Goal: Task Accomplishment & Management: Use online tool/utility

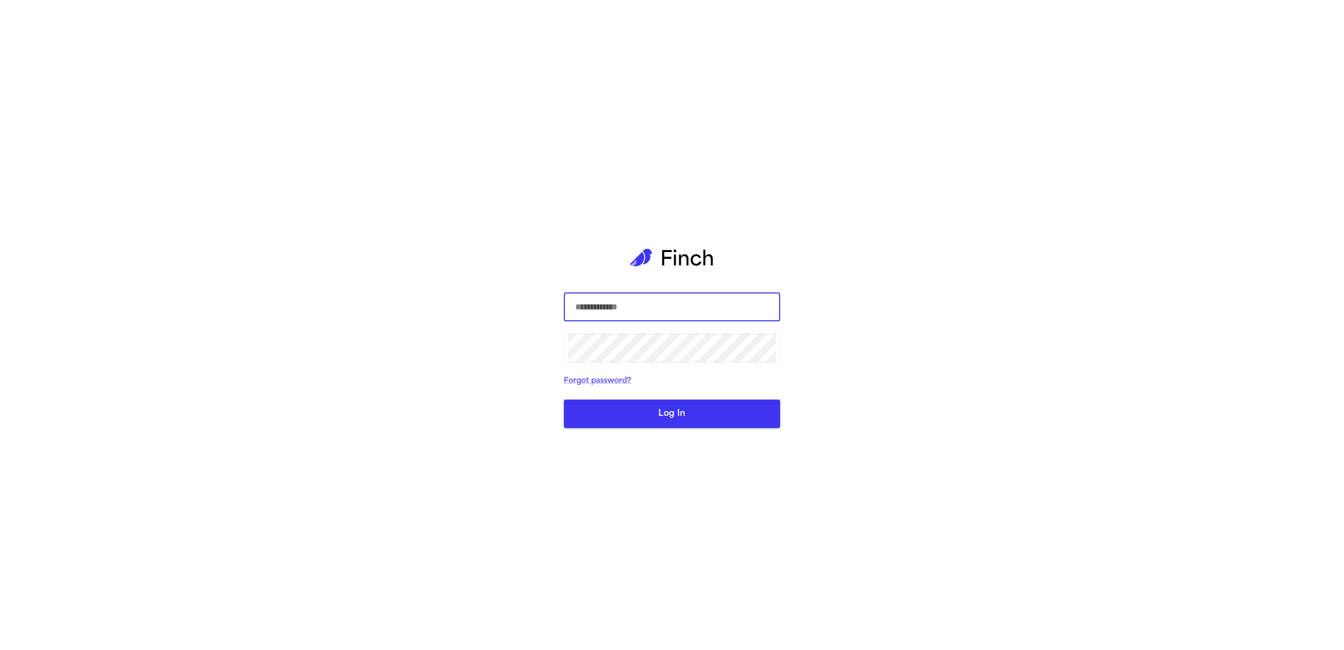
type input "**********"
click at [702, 416] on button "Log In" at bounding box center [672, 413] width 216 height 28
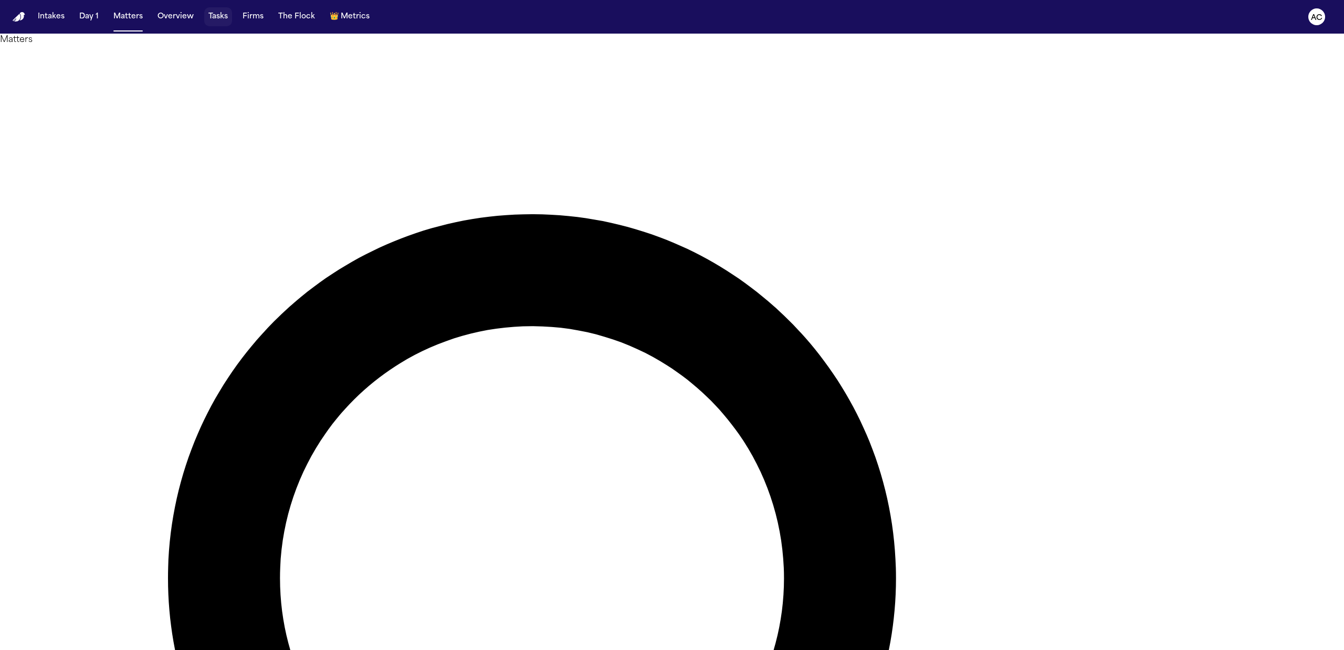
drag, startPoint x: 213, startPoint y: 15, endPoint x: 215, endPoint y: 26, distance: 11.3
click at [213, 15] on button "Tasks" at bounding box center [218, 16] width 28 height 19
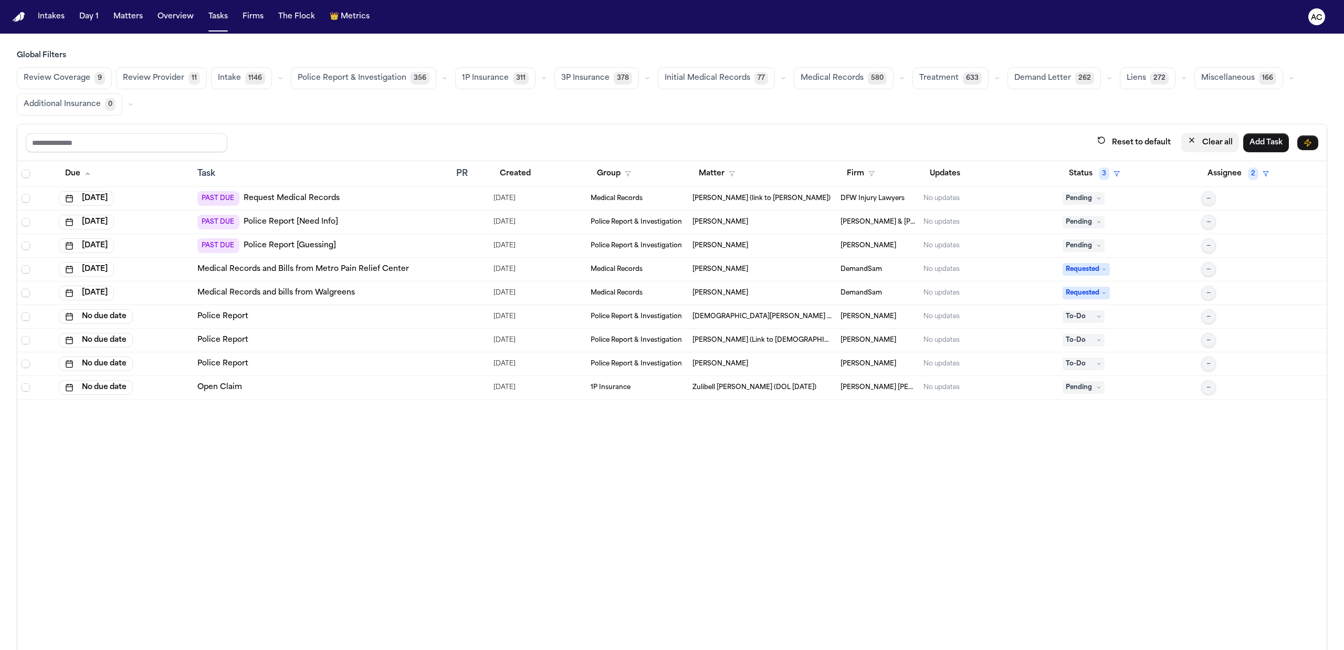
drag, startPoint x: 1206, startPoint y: 143, endPoint x: 1206, endPoint y: 160, distance: 16.8
click at [1206, 144] on button "Clear all" at bounding box center [1210, 142] width 58 height 19
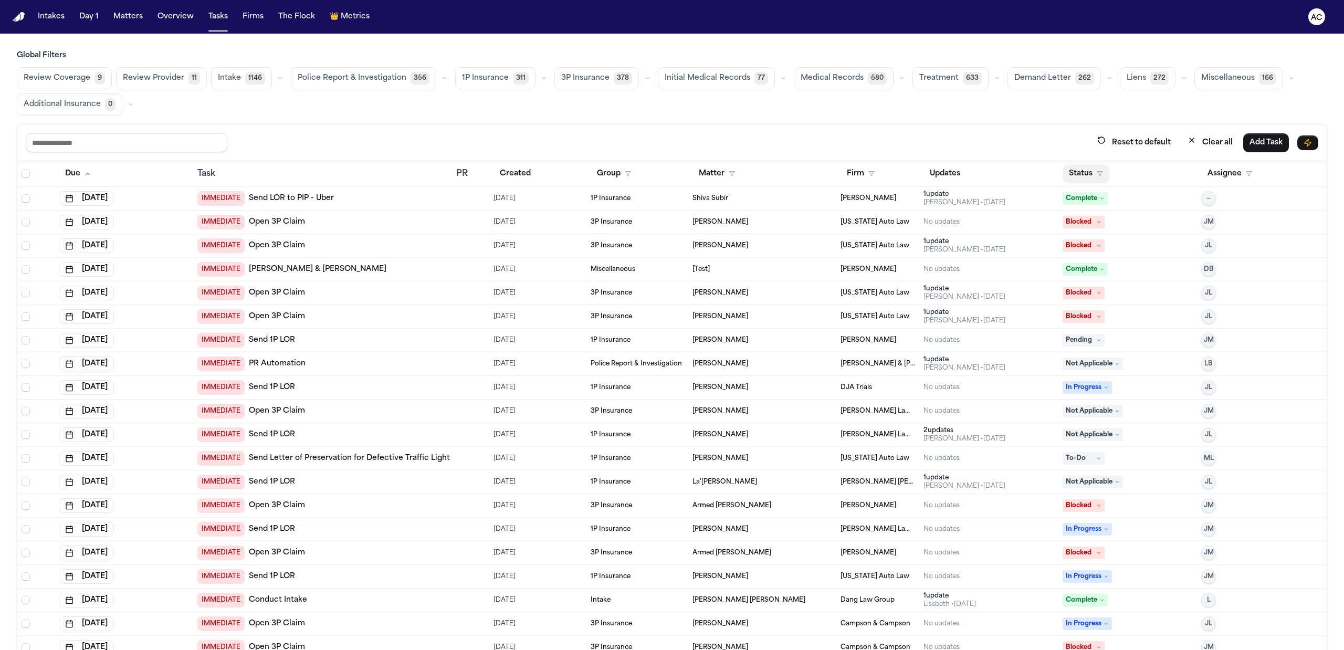
click at [1081, 177] on button "Status" at bounding box center [1085, 173] width 47 height 19
drag, startPoint x: 1092, startPoint y: 311, endPoint x: 889, endPoint y: 277, distance: 205.9
click at [1090, 309] on div "In Progress" at bounding box center [1117, 304] width 88 height 13
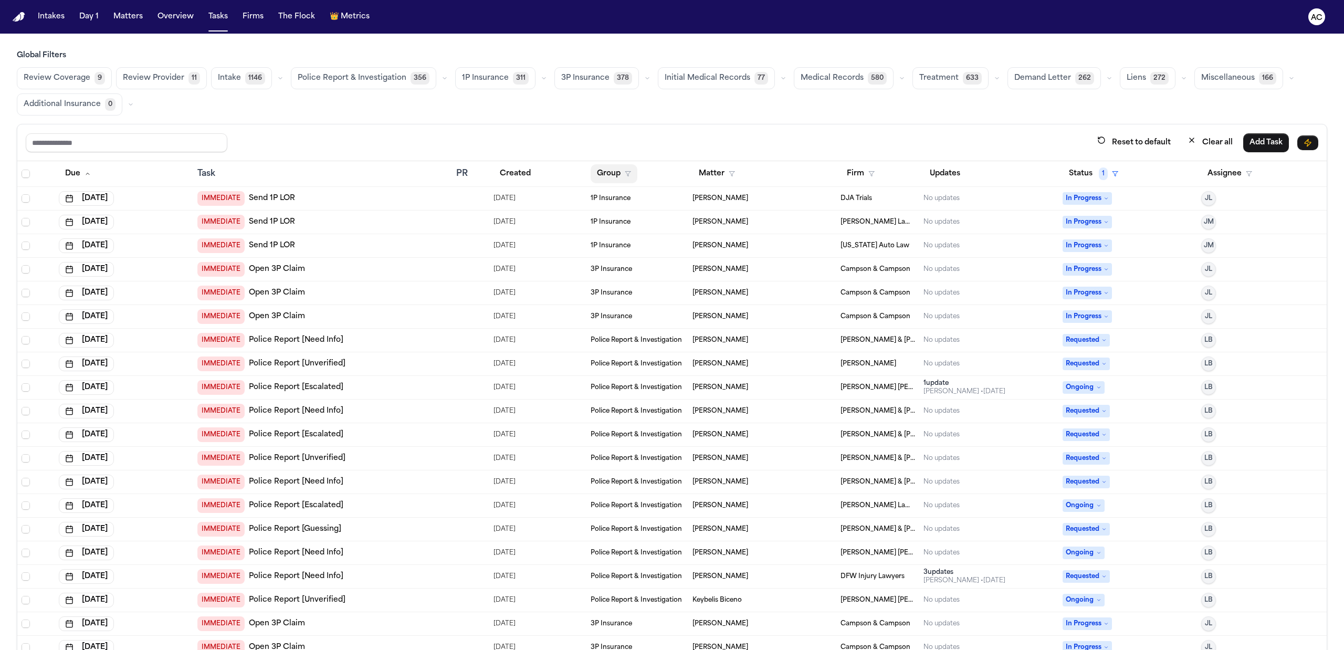
click at [595, 176] on button "Group" at bounding box center [614, 173] width 47 height 19
click at [640, 249] on div "Medical Records" at bounding box center [646, 250] width 105 height 13
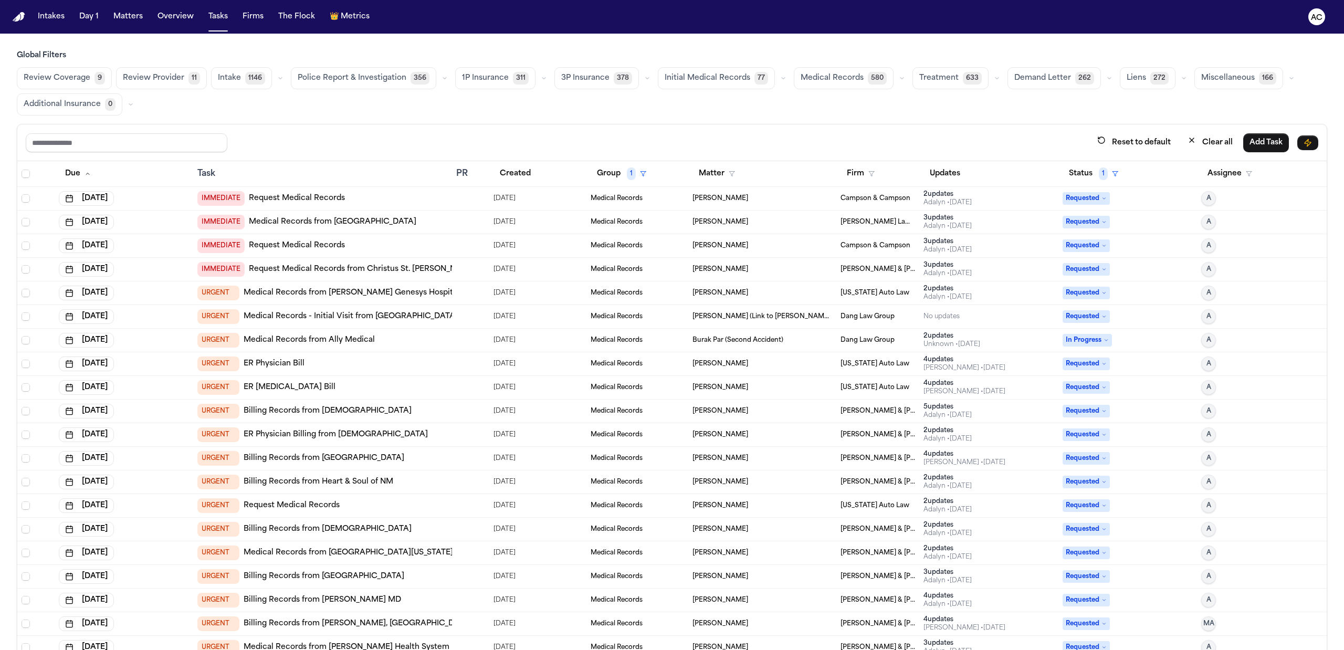
click at [290, 195] on link "Request Medical Records" at bounding box center [297, 198] width 96 height 10
click at [290, 200] on link "Request Medical Records" at bounding box center [297, 198] width 96 height 10
click at [309, 226] on link "Medical Records from [GEOGRAPHIC_DATA]" at bounding box center [332, 222] width 167 height 10
click at [320, 244] on link "Request Medical Records" at bounding box center [297, 245] width 96 height 10
click at [280, 267] on link "Request Medical Records from Christus St. [PERSON_NAME]" at bounding box center [362, 269] width 227 height 10
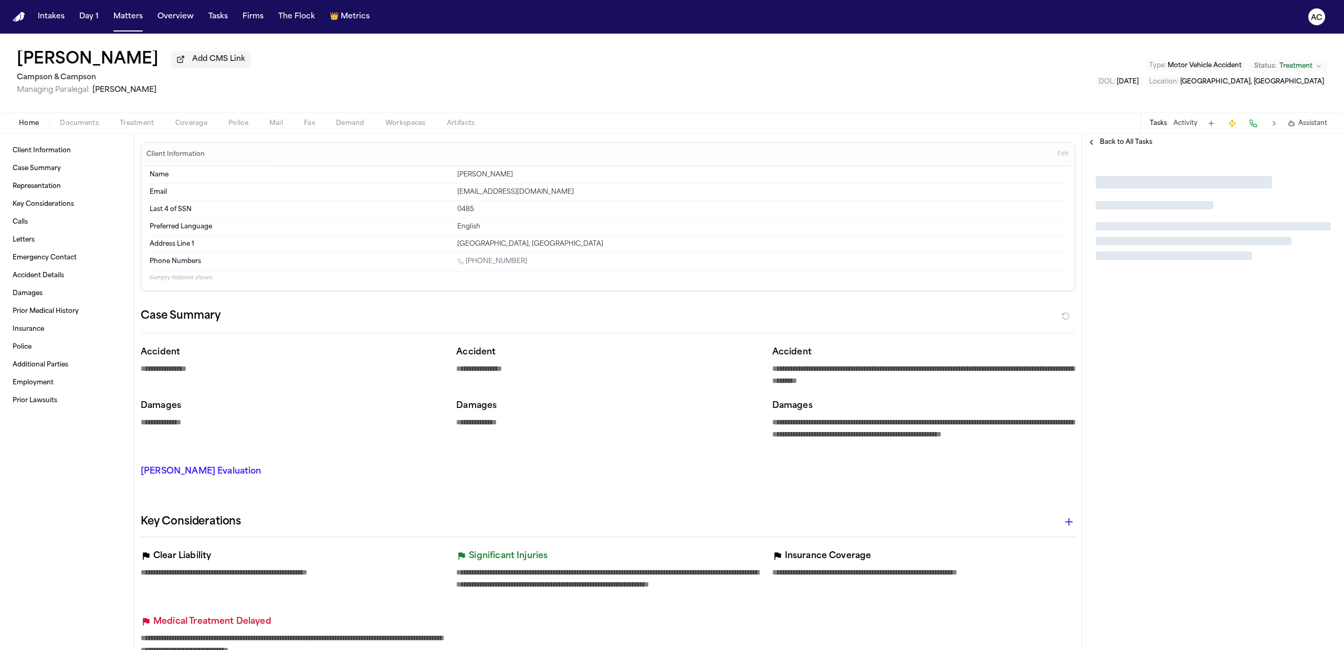
type textarea "*"
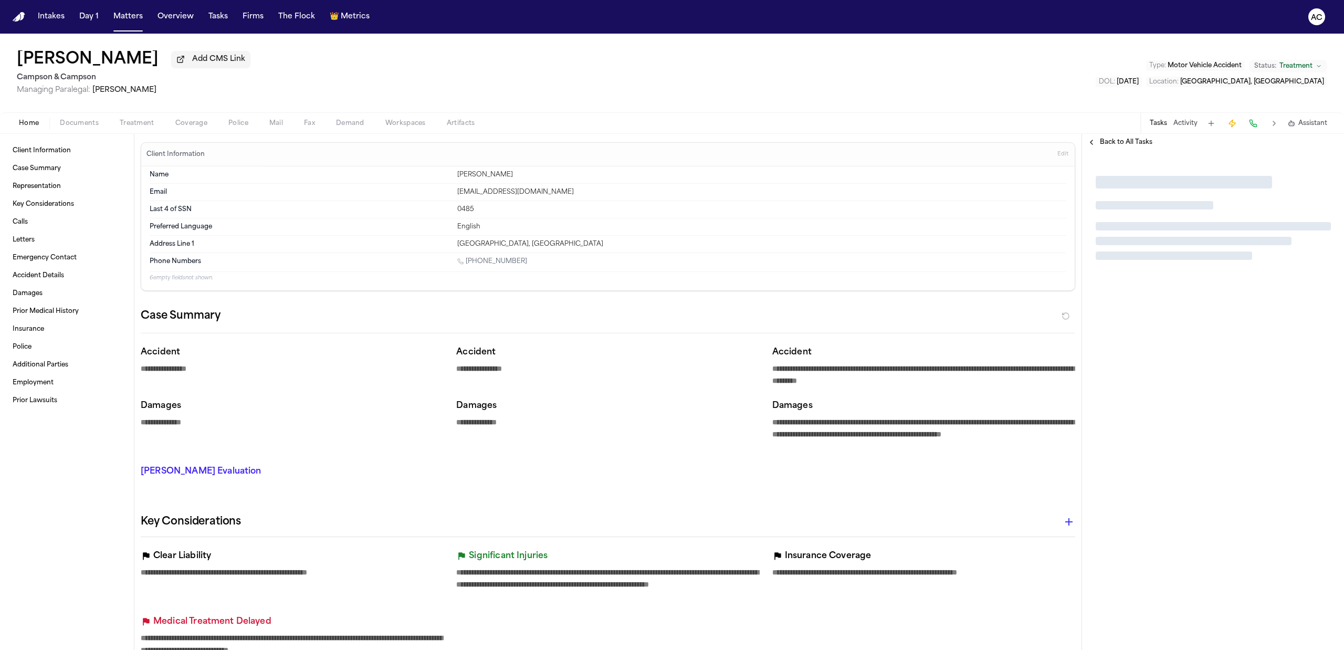
type textarea "*"
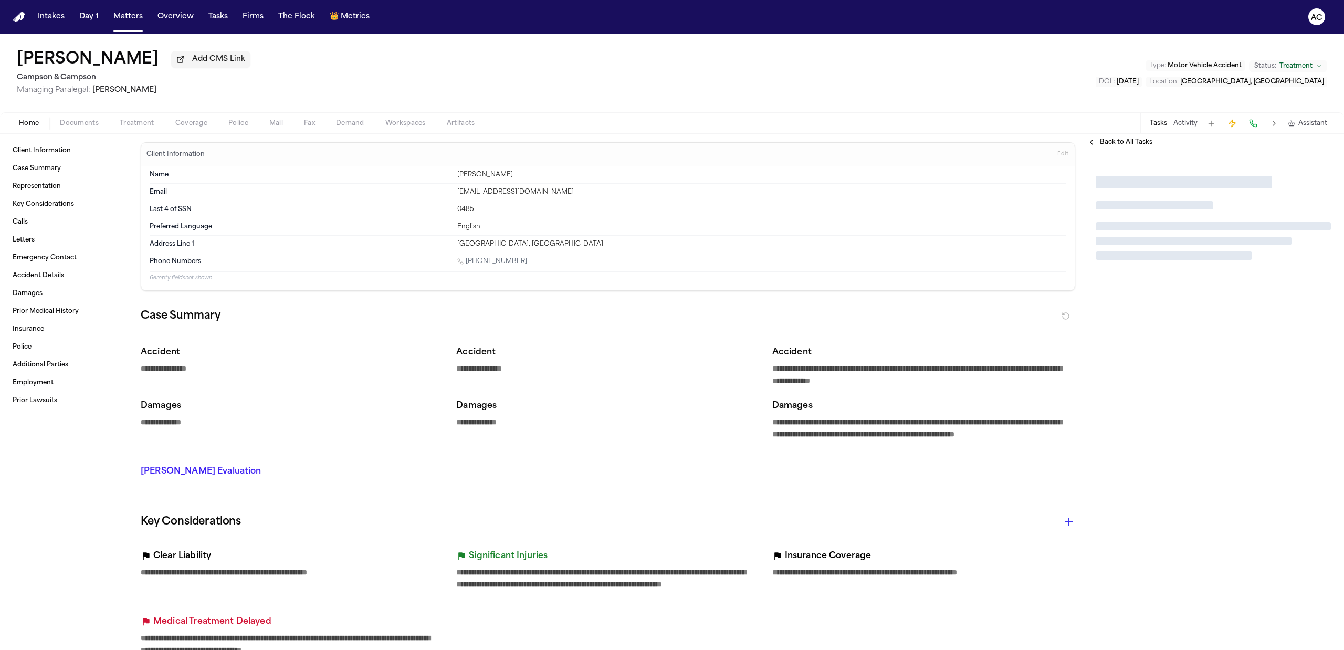
type textarea "*"
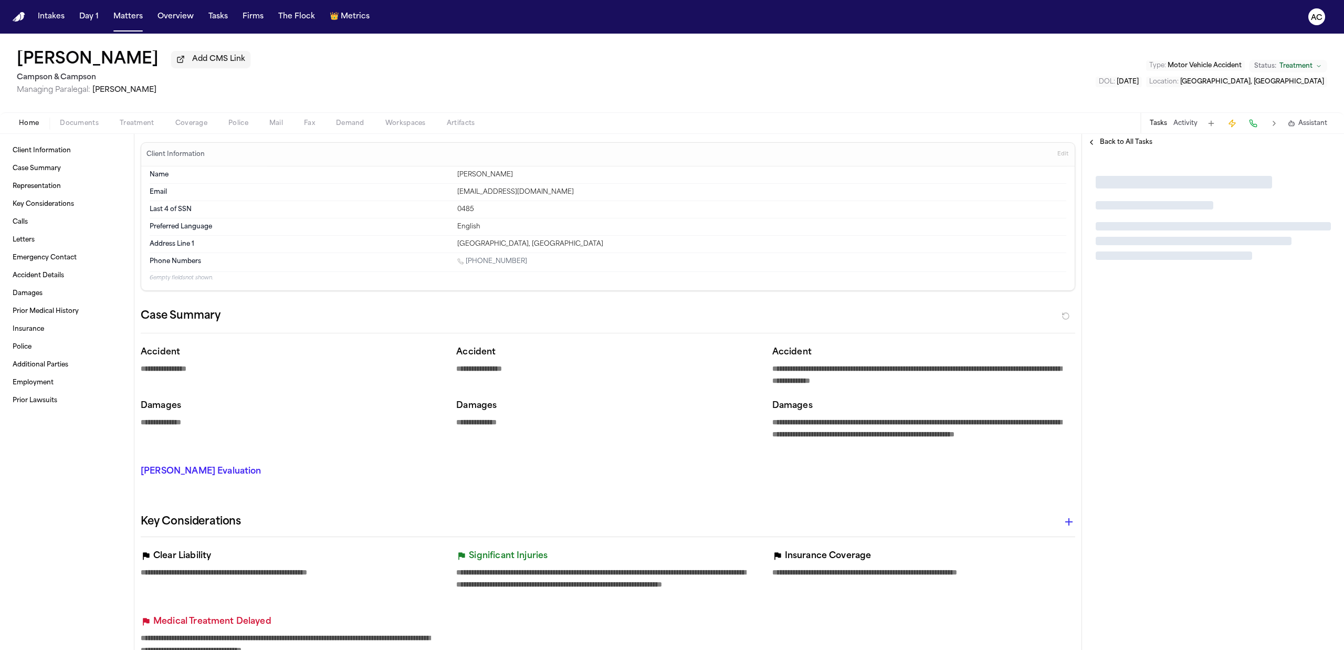
type textarea "*"
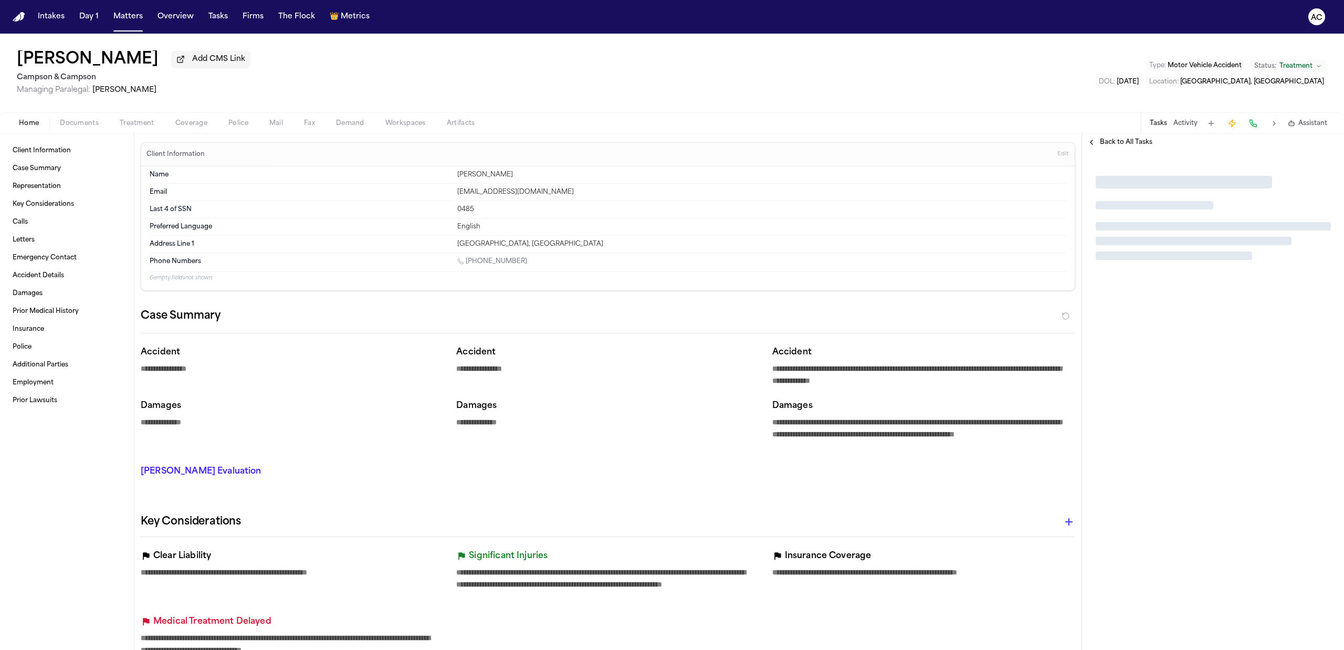
type textarea "*"
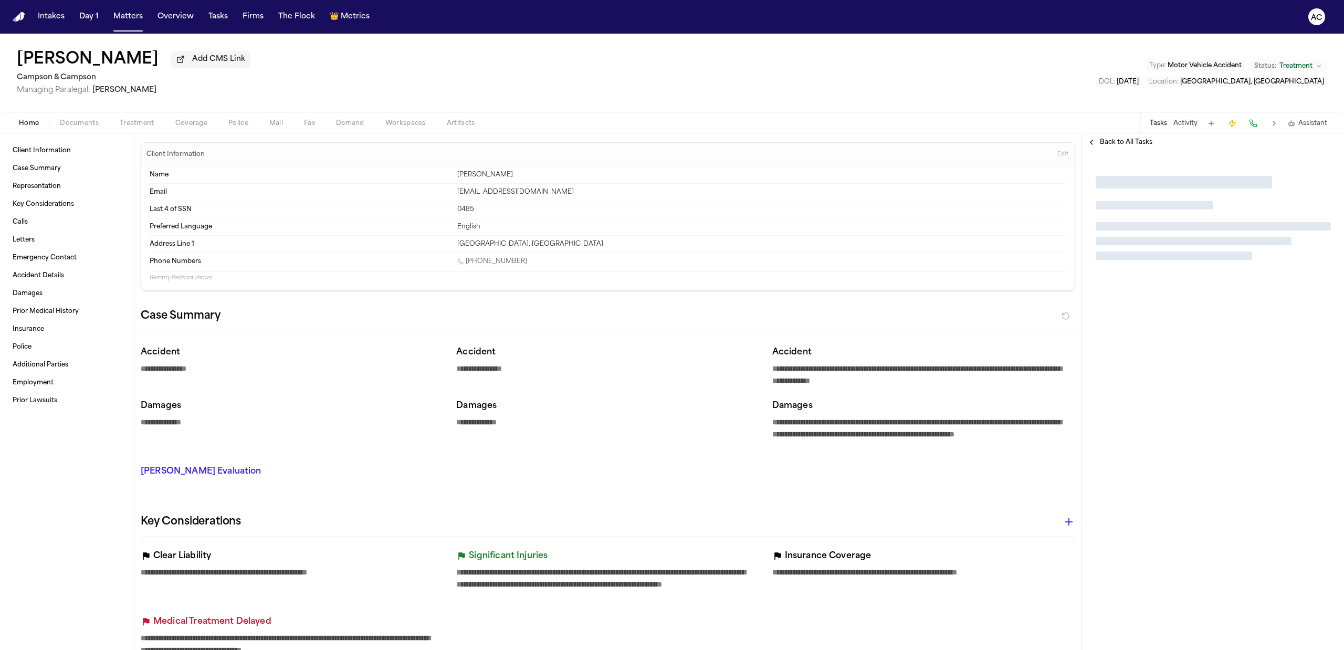
type textarea "*"
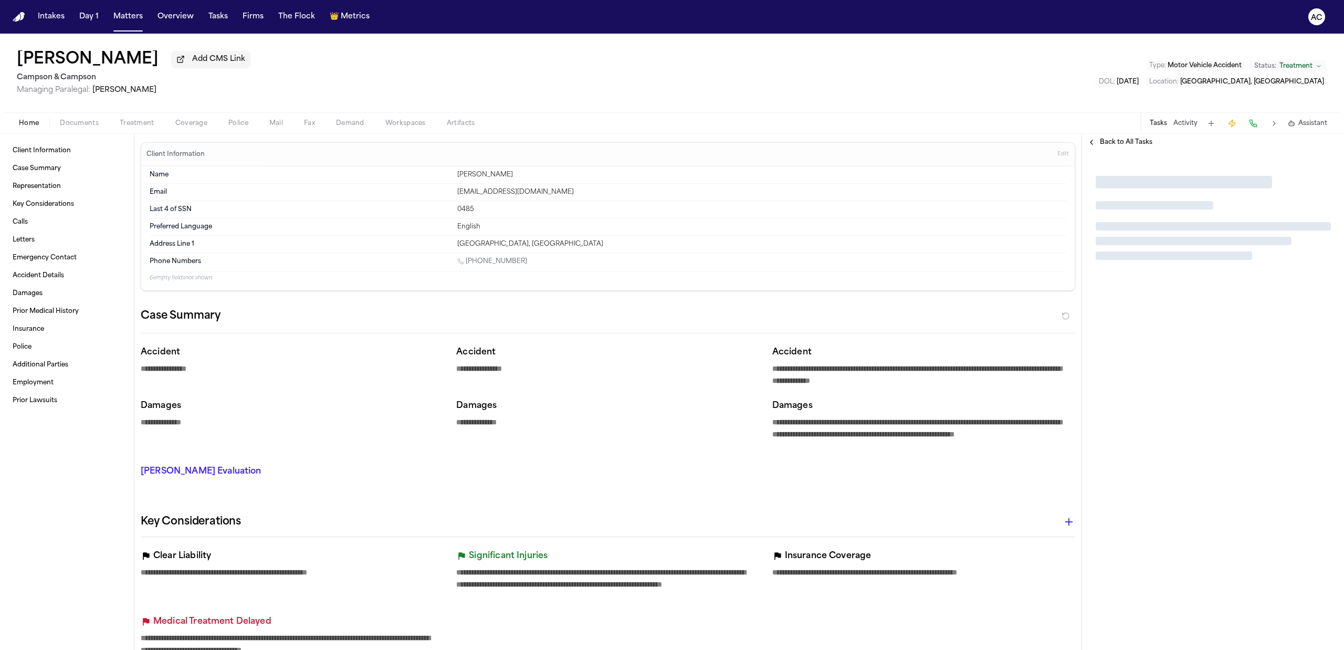
type textarea "*"
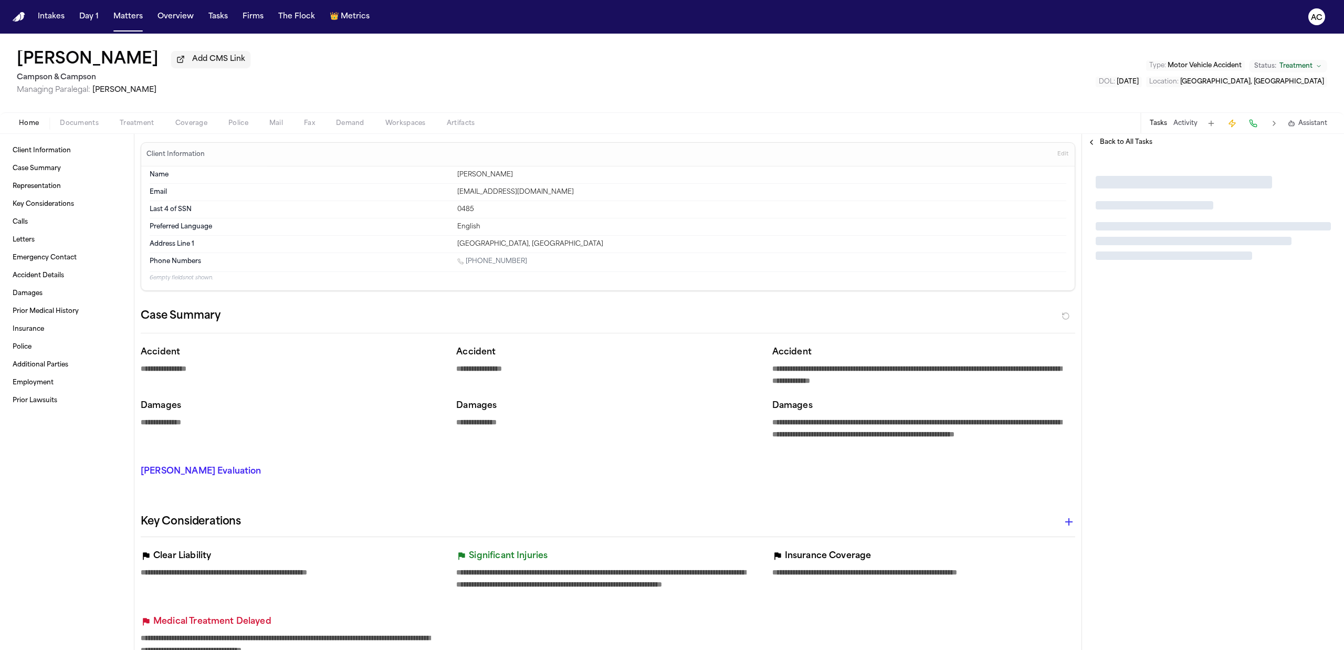
type textarea "*"
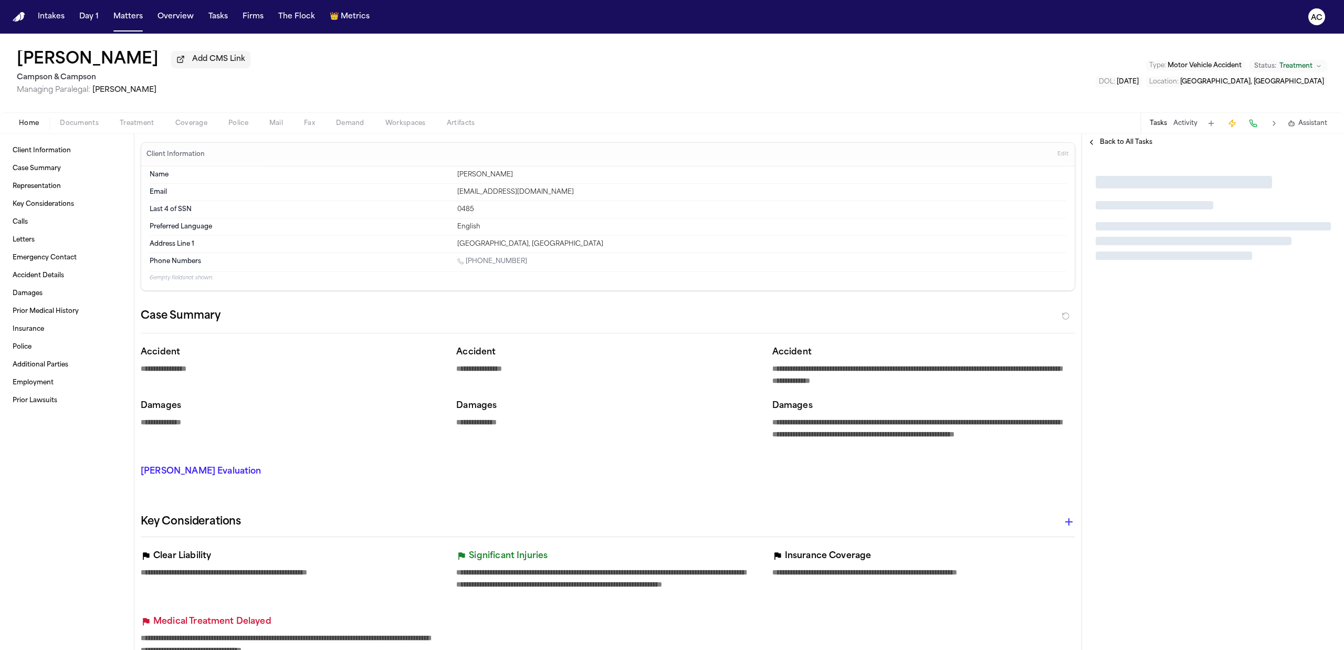
type textarea "*"
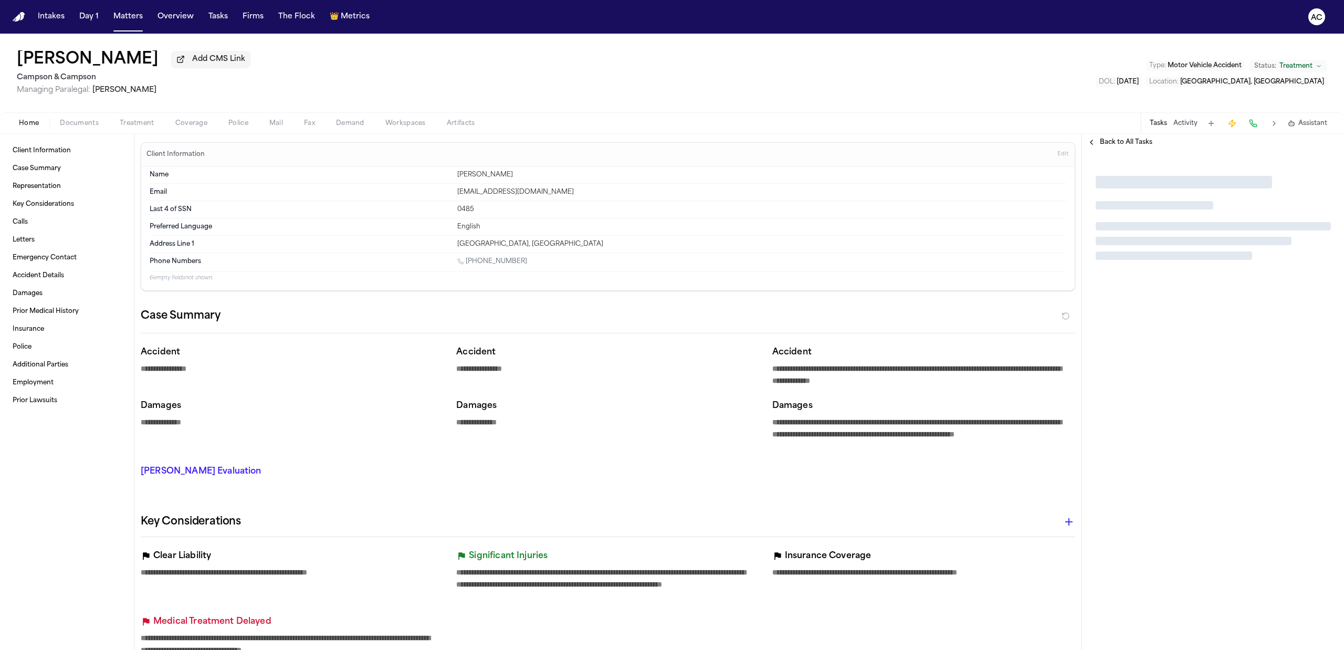
type textarea "*"
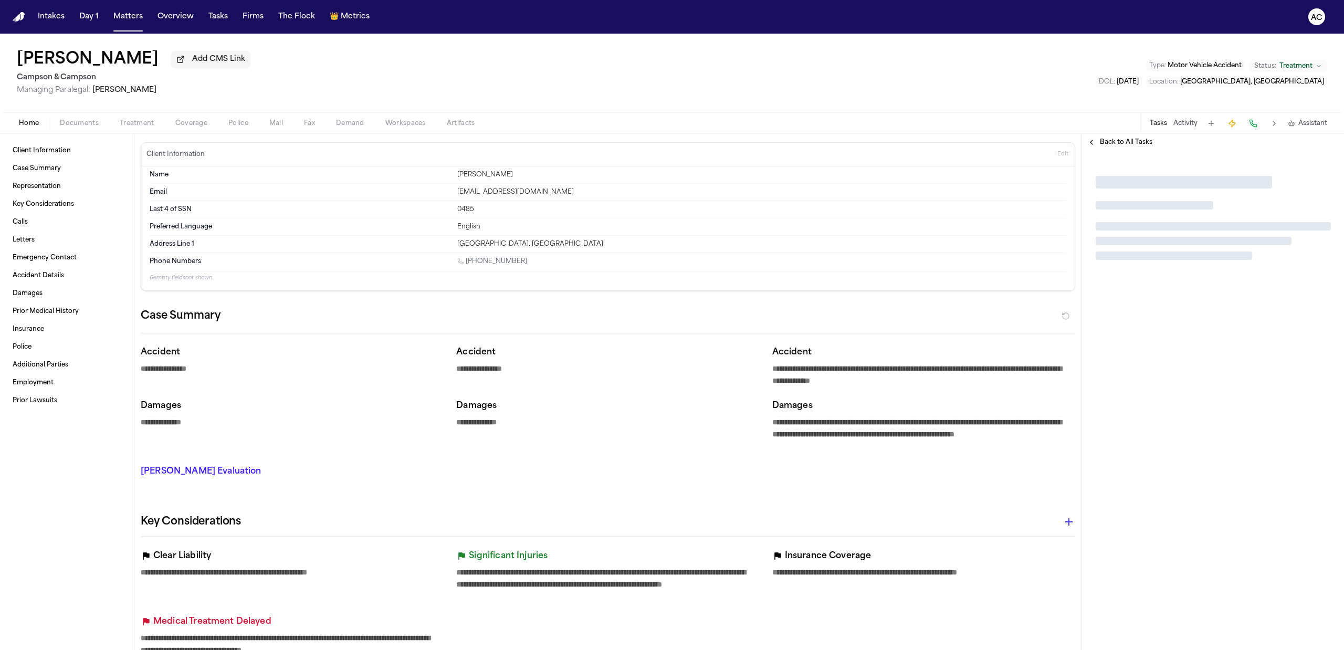
type textarea "*"
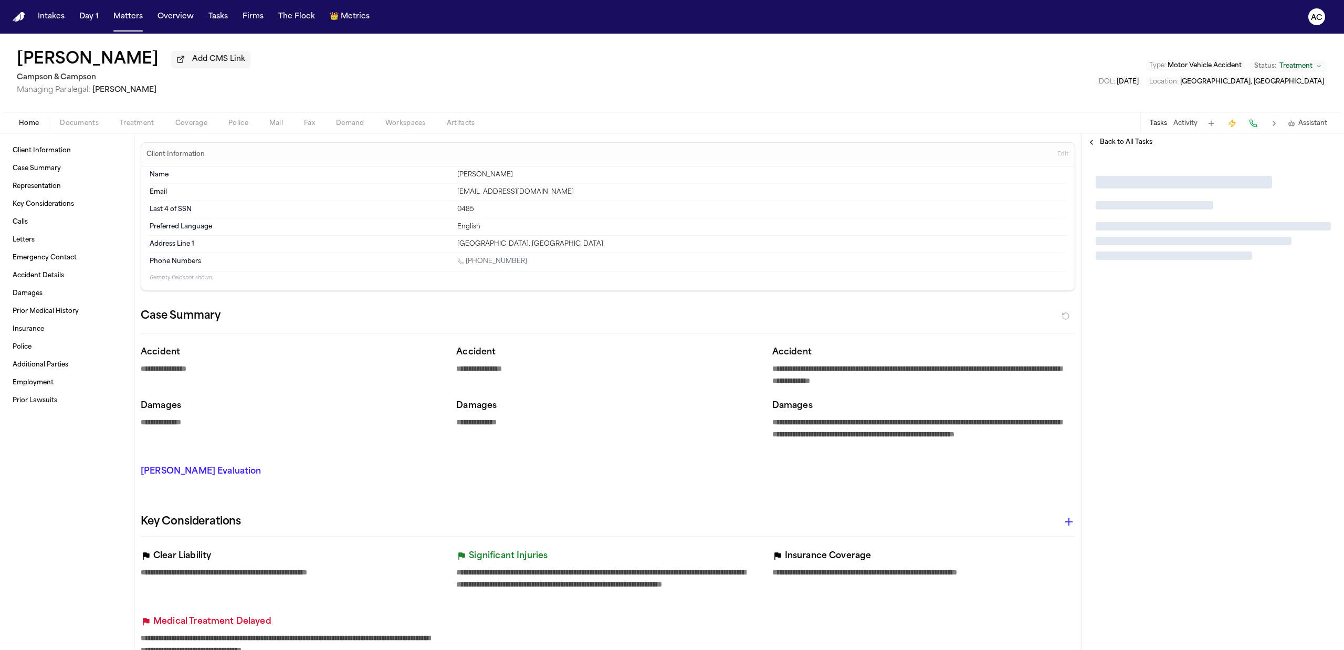
type textarea "*"
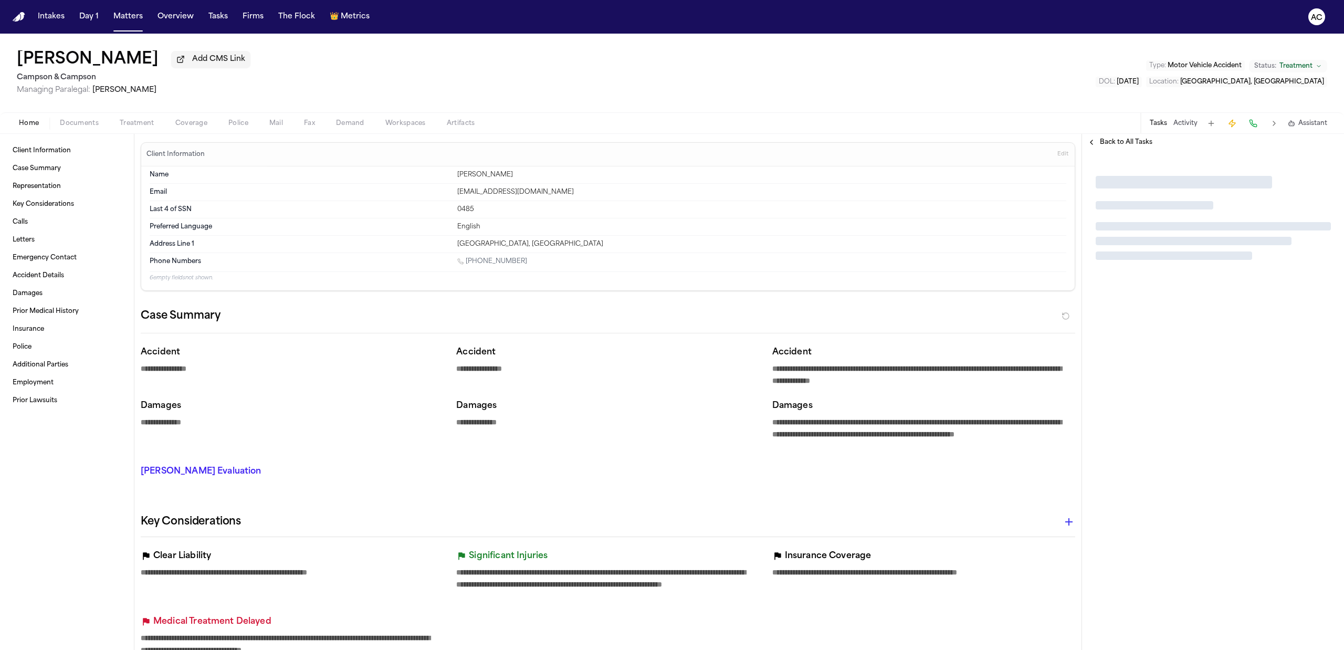
type textarea "*"
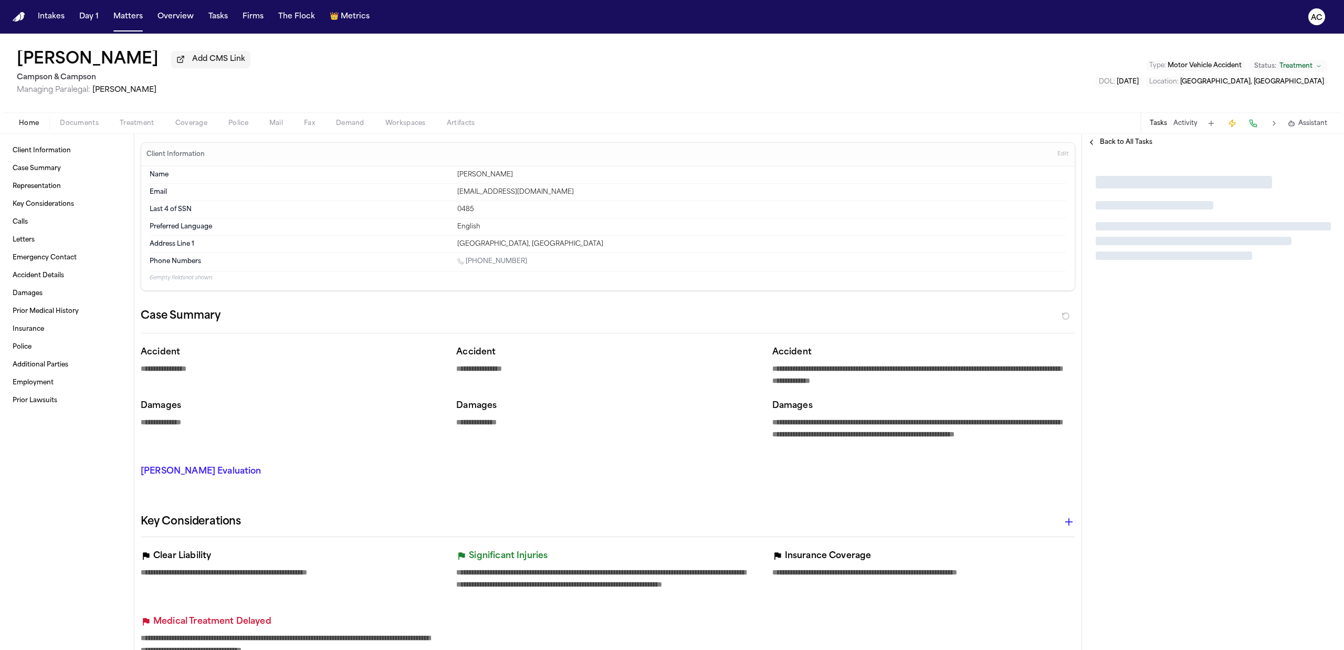
type textarea "*"
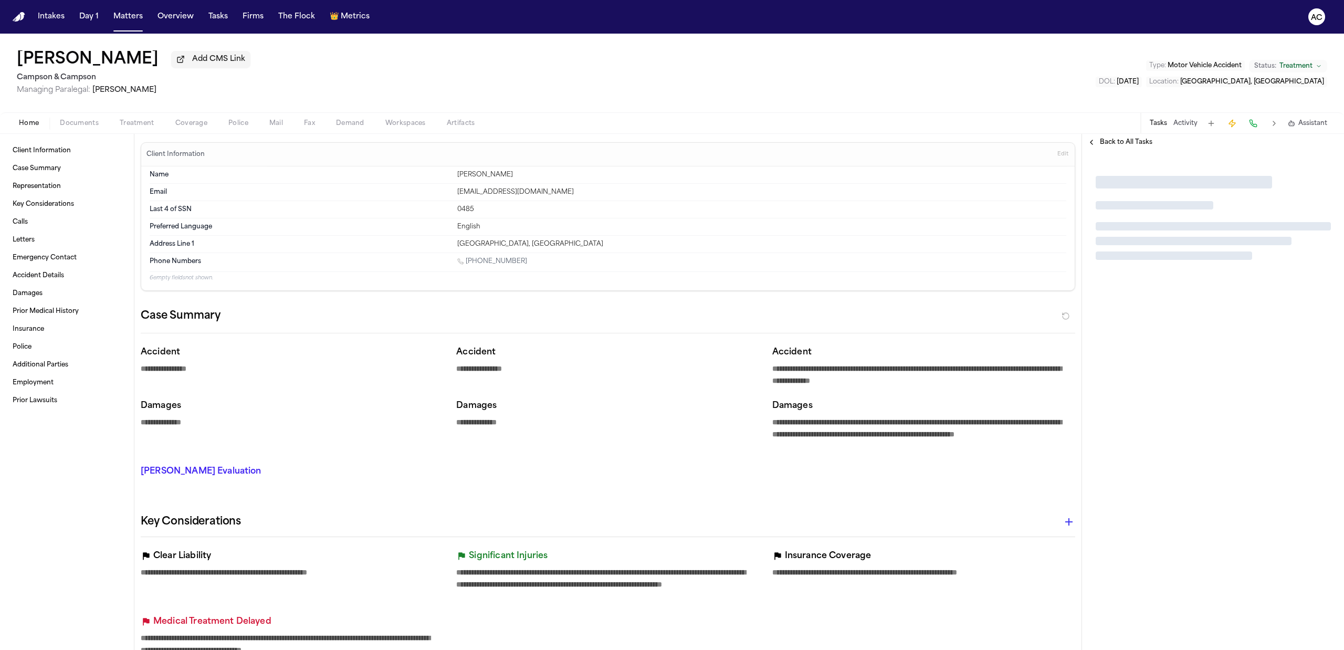
type textarea "*"
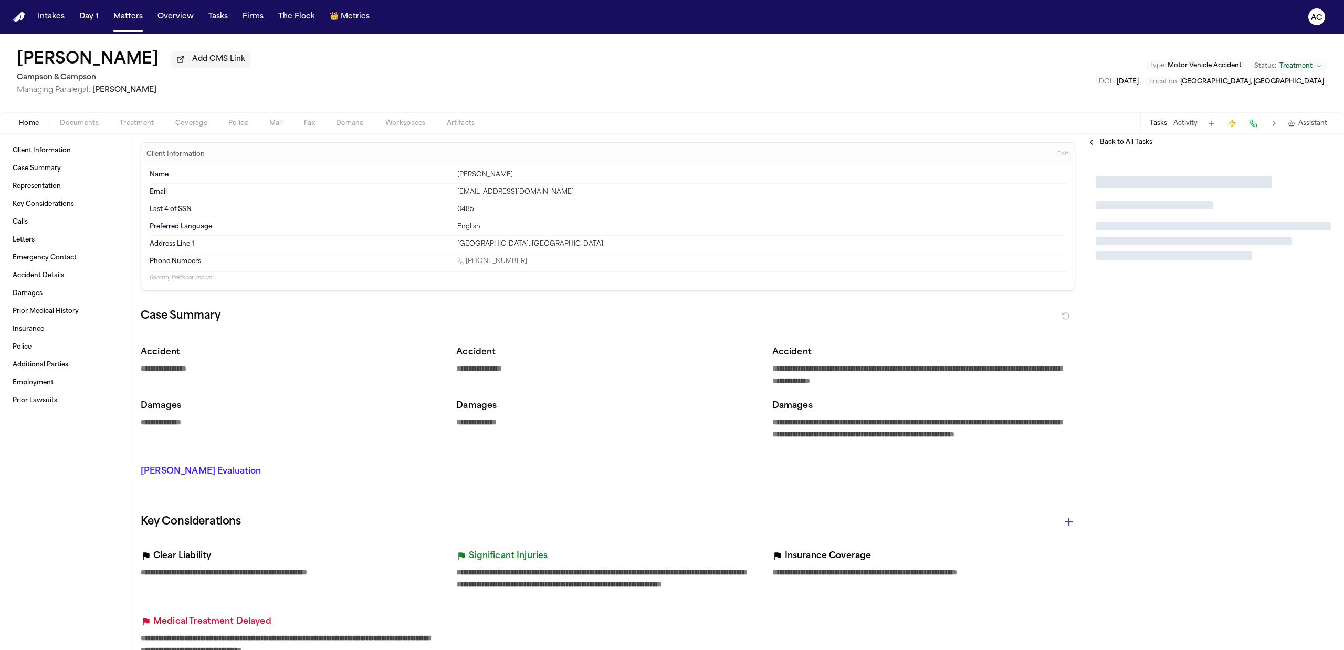
type textarea "*"
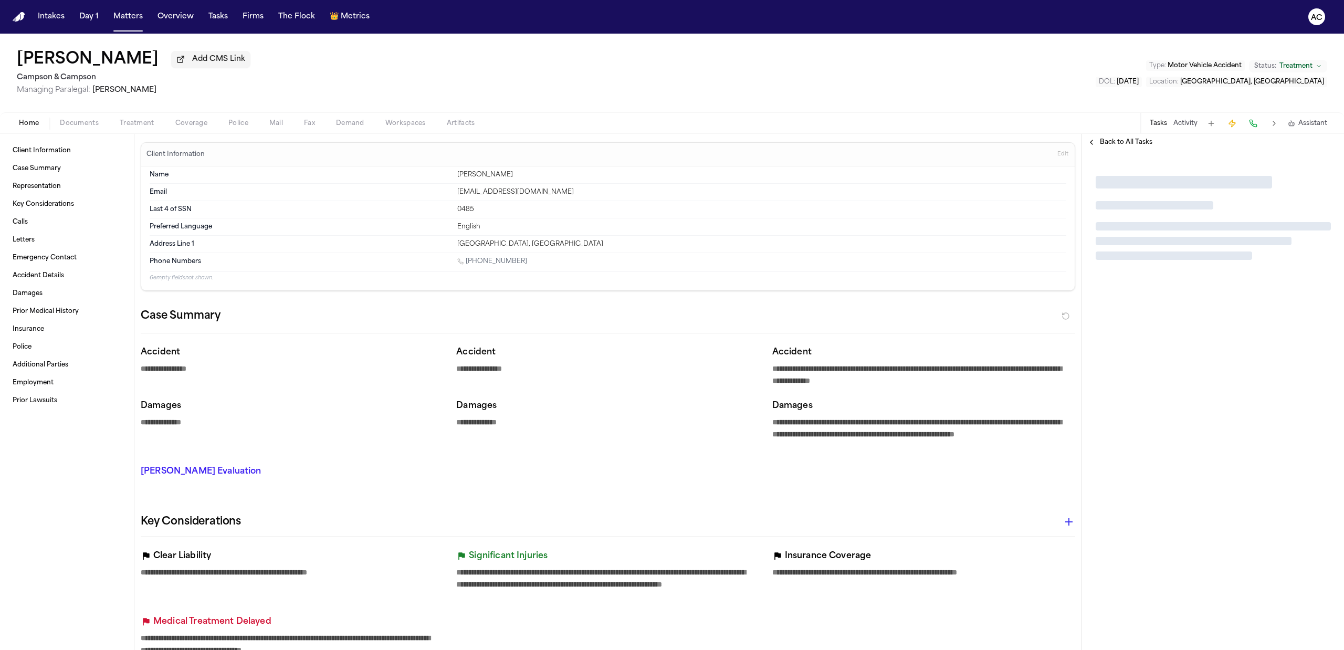
type textarea "*"
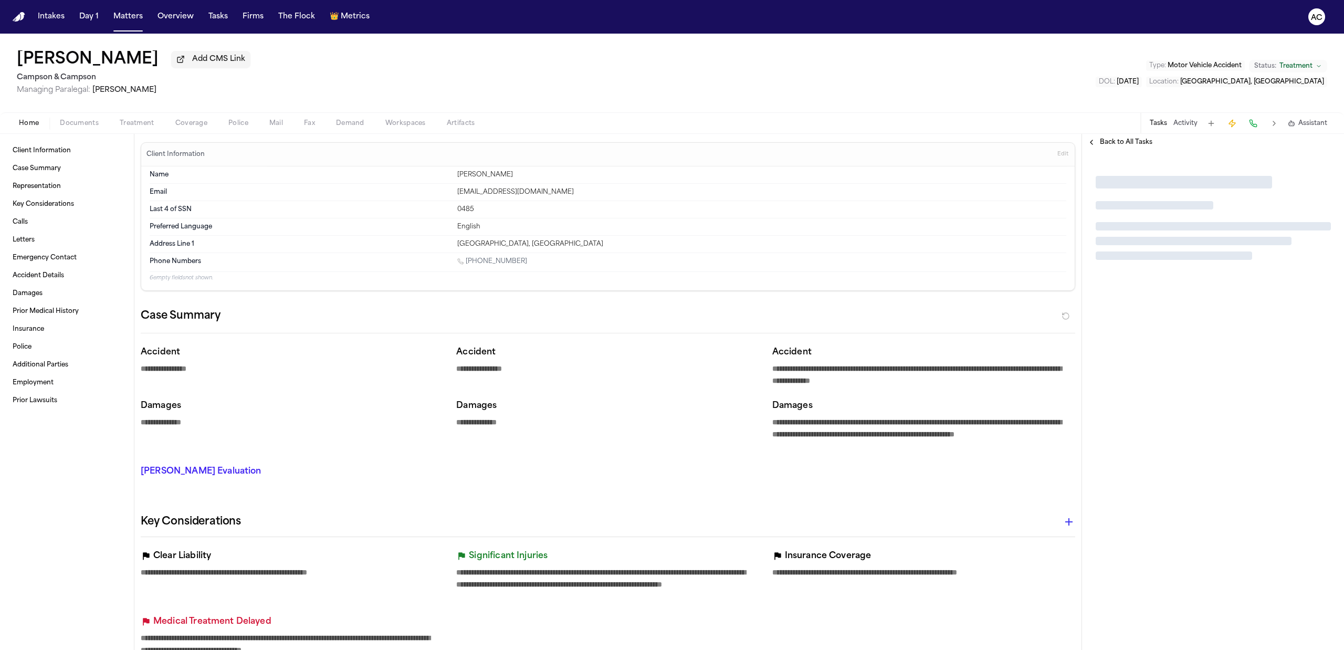
type textarea "*"
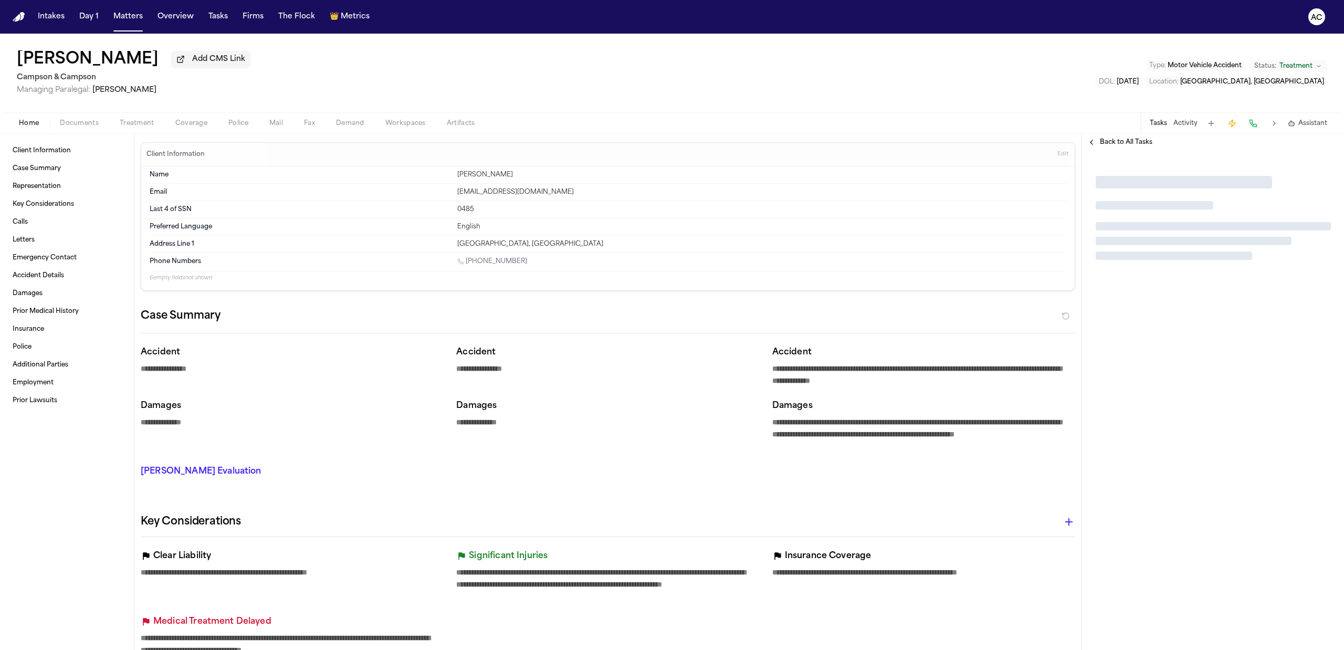
type textarea "*"
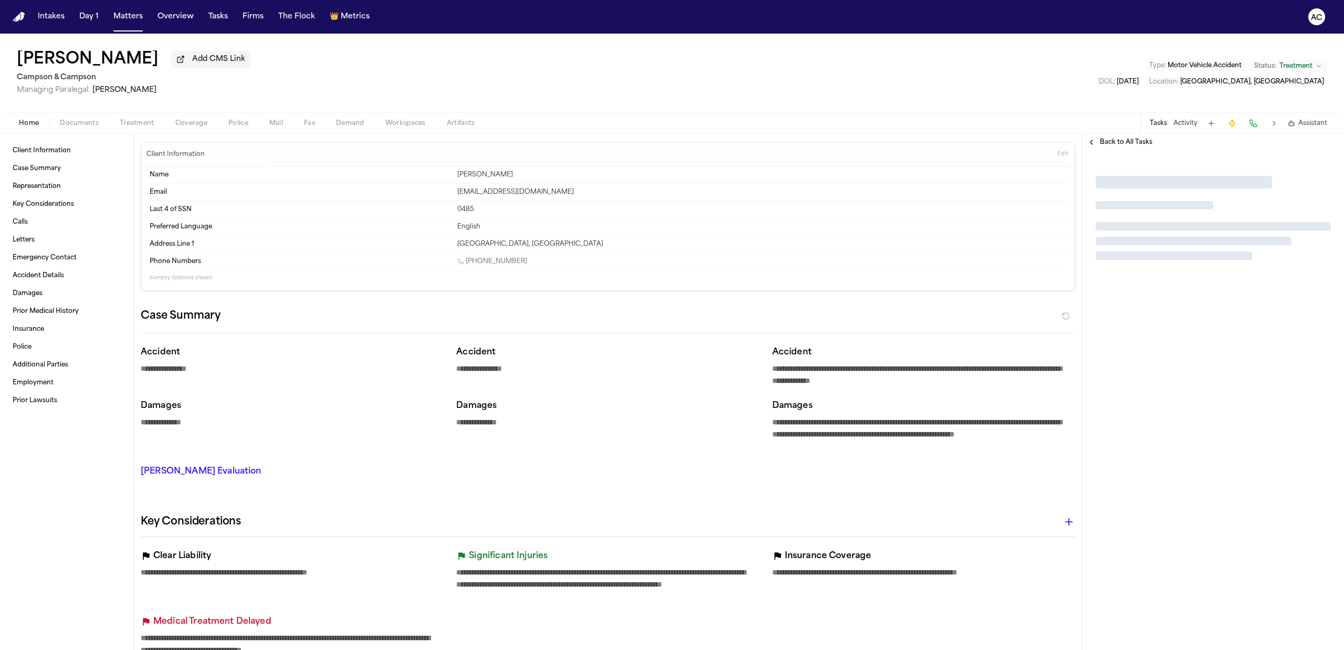
type textarea "*"
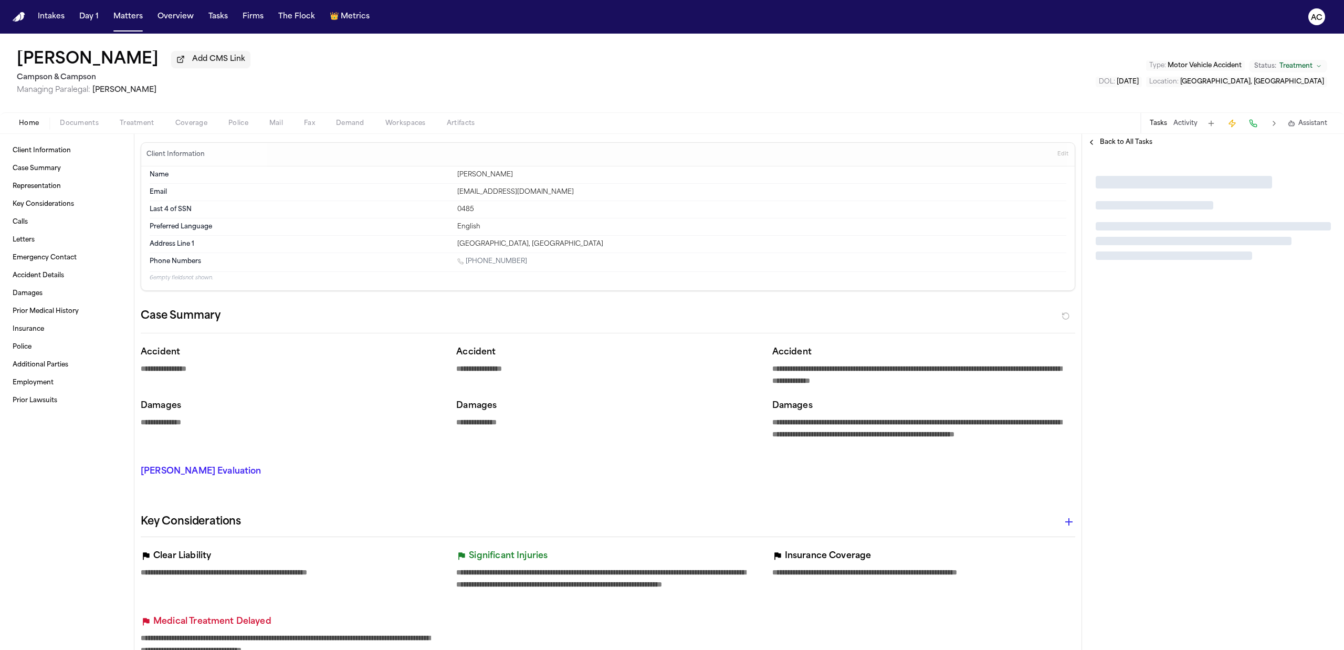
type textarea "*"
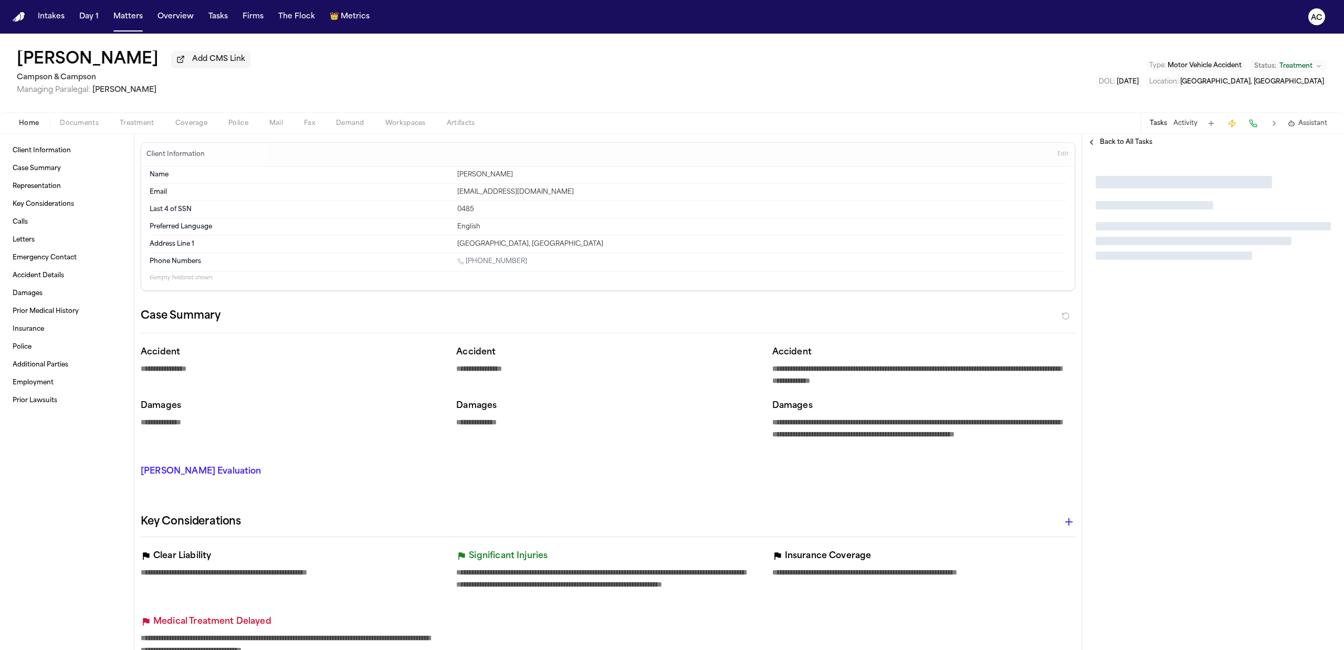
type textarea "*"
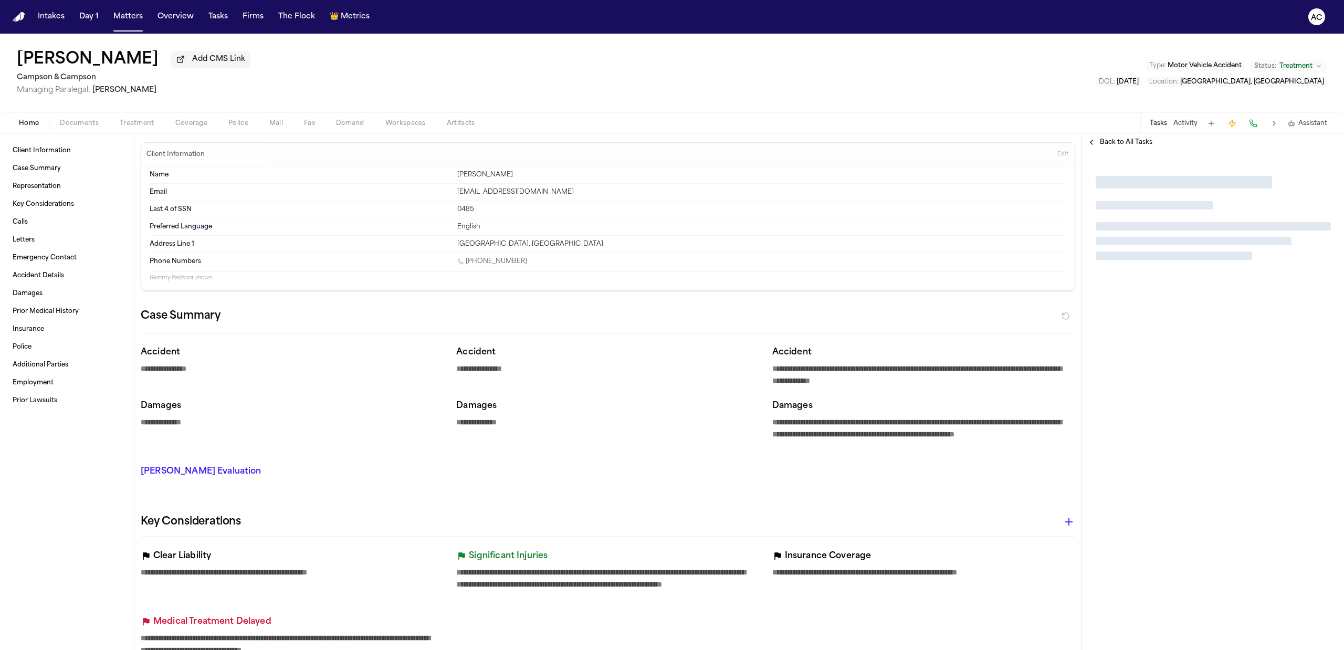
type textarea "*"
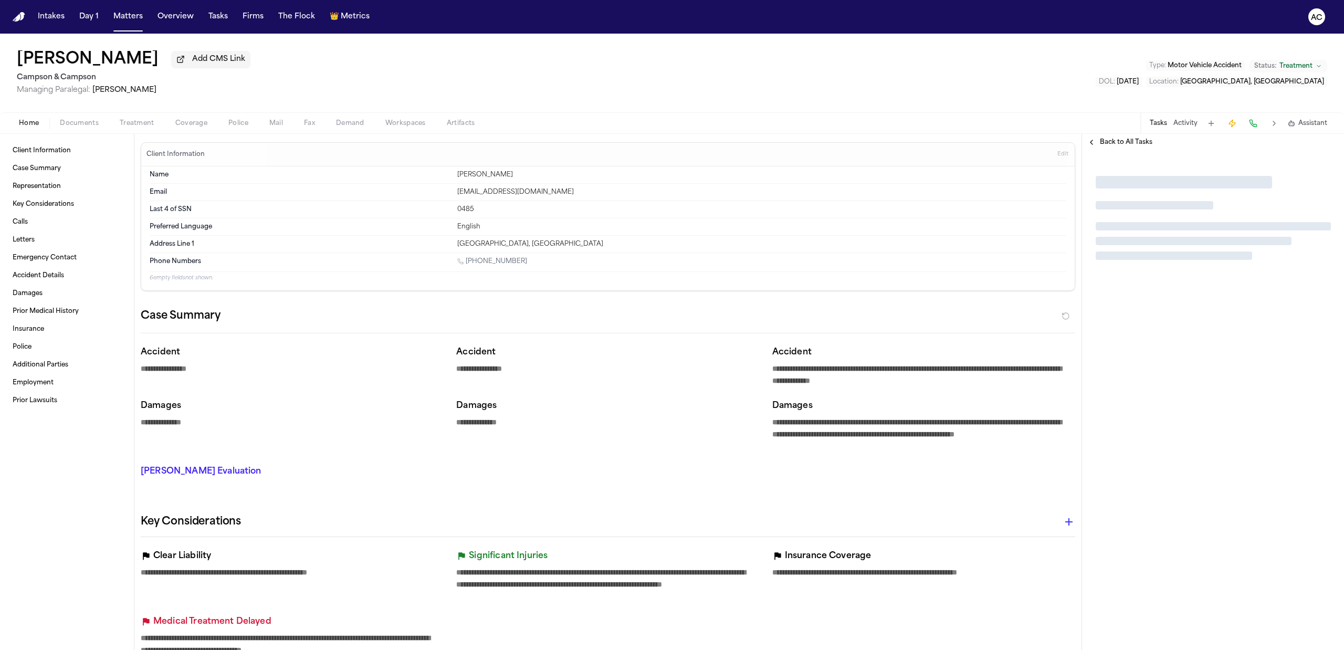
type textarea "*"
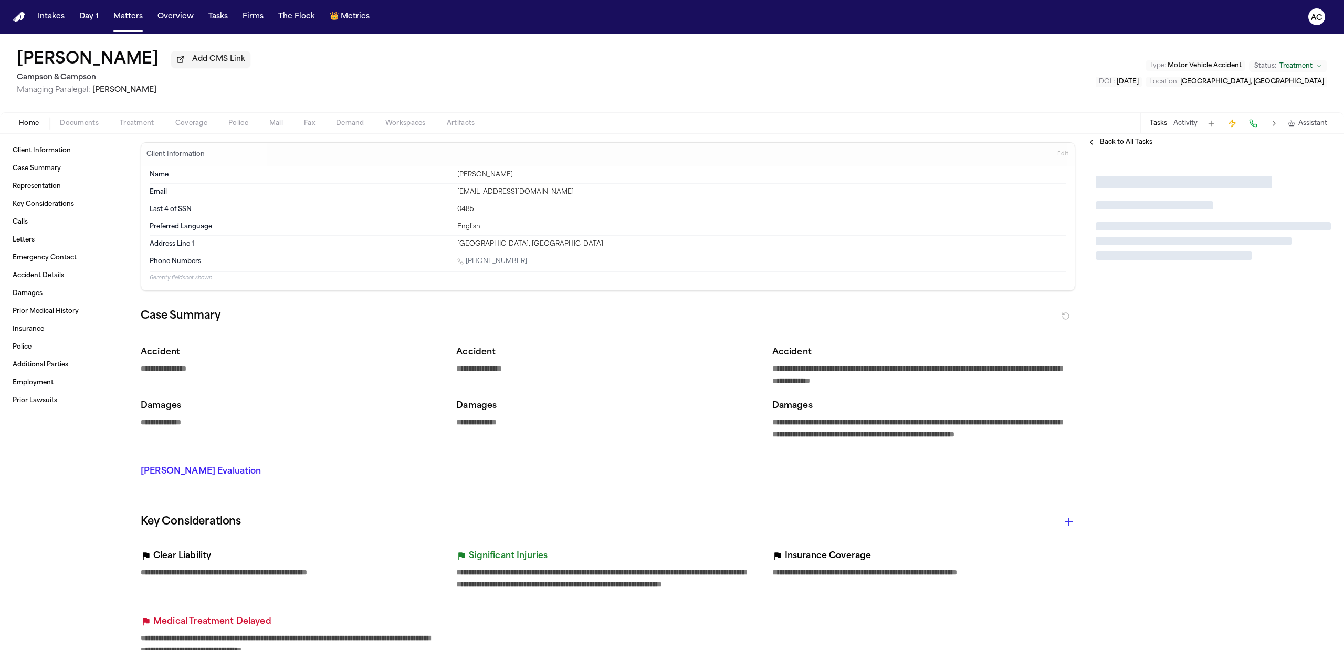
type textarea "*"
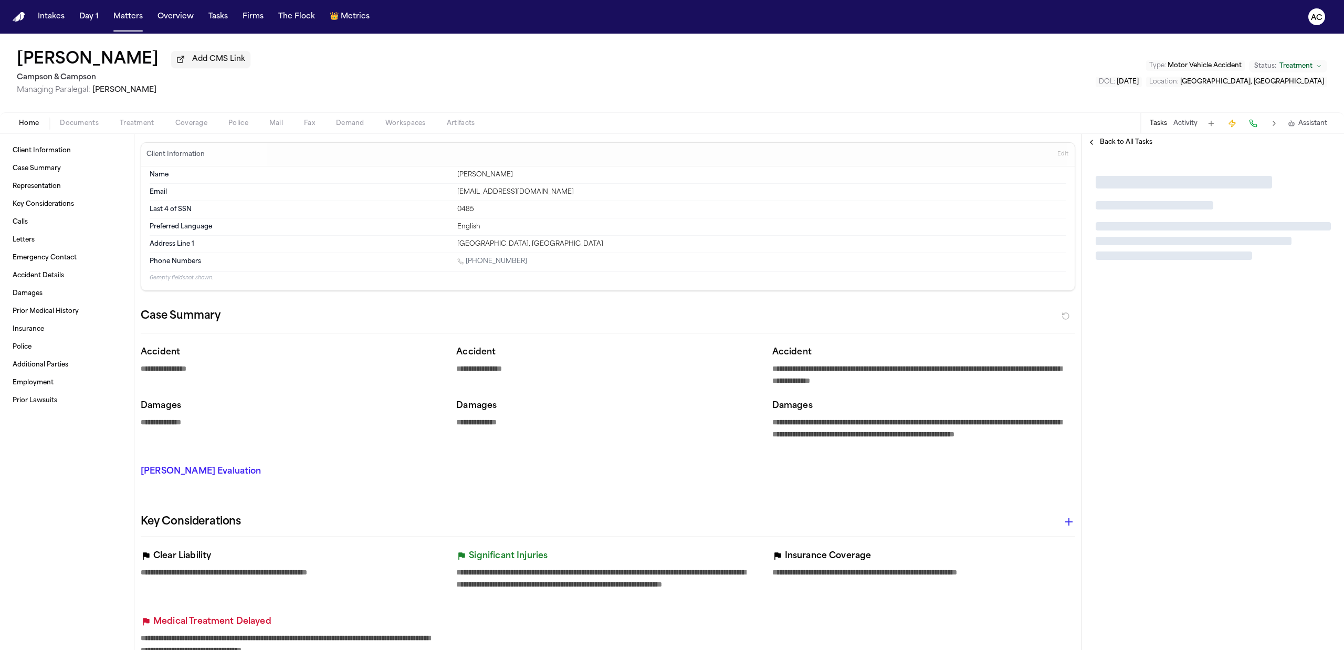
type textarea "*"
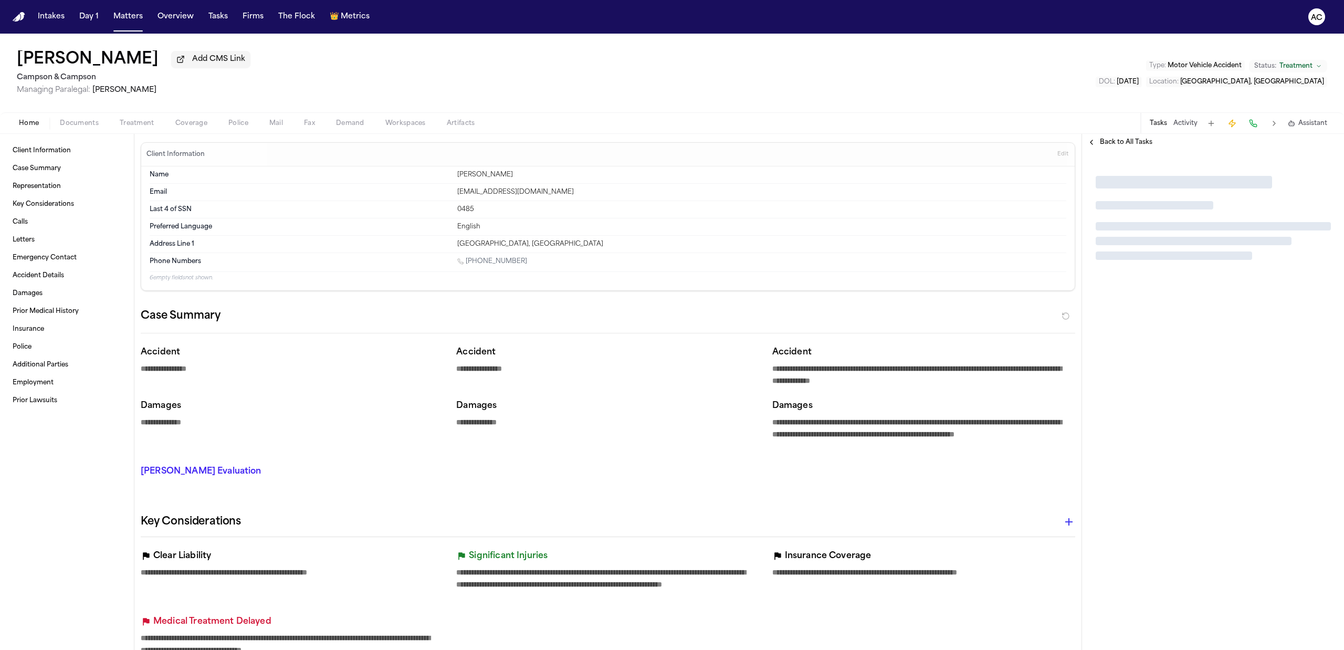
type textarea "*"
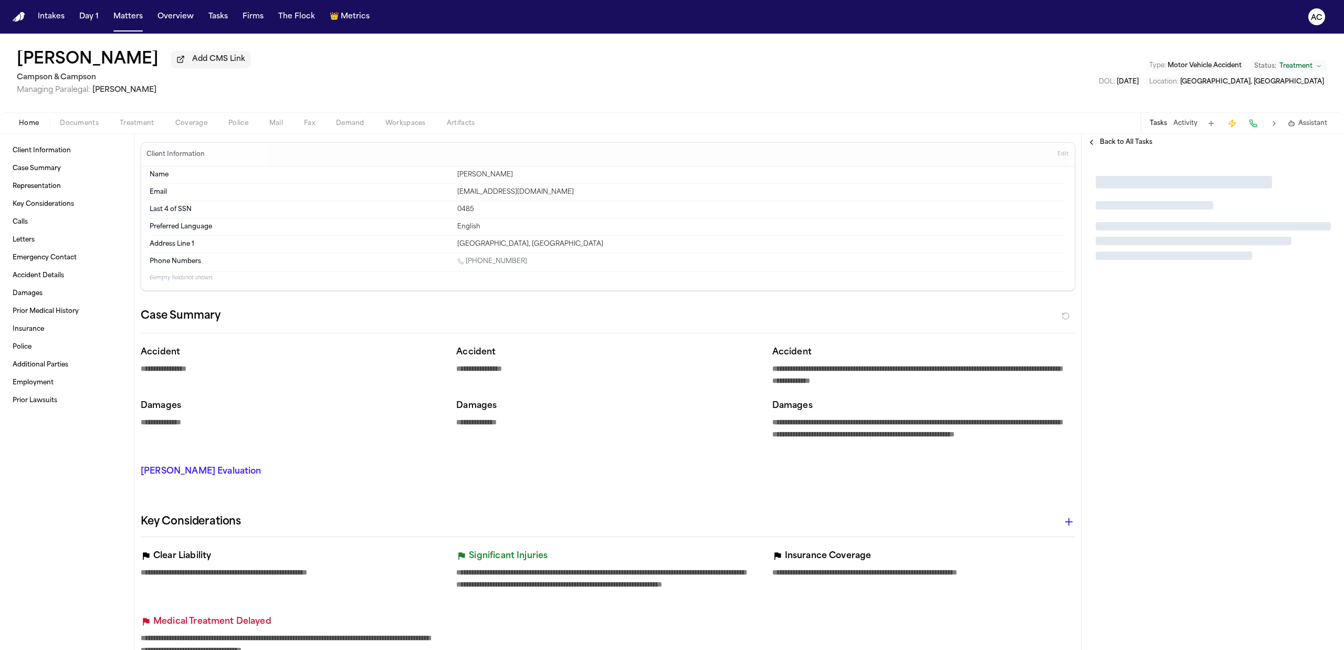
type textarea "*"
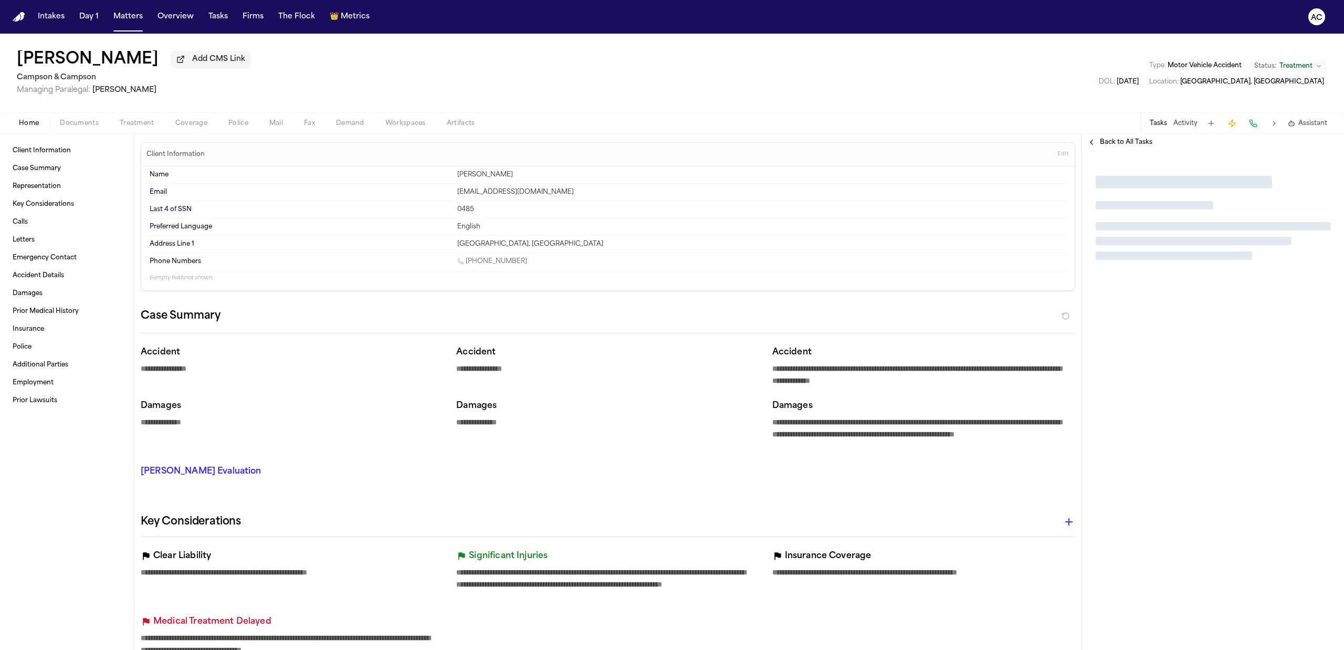
type textarea "*"
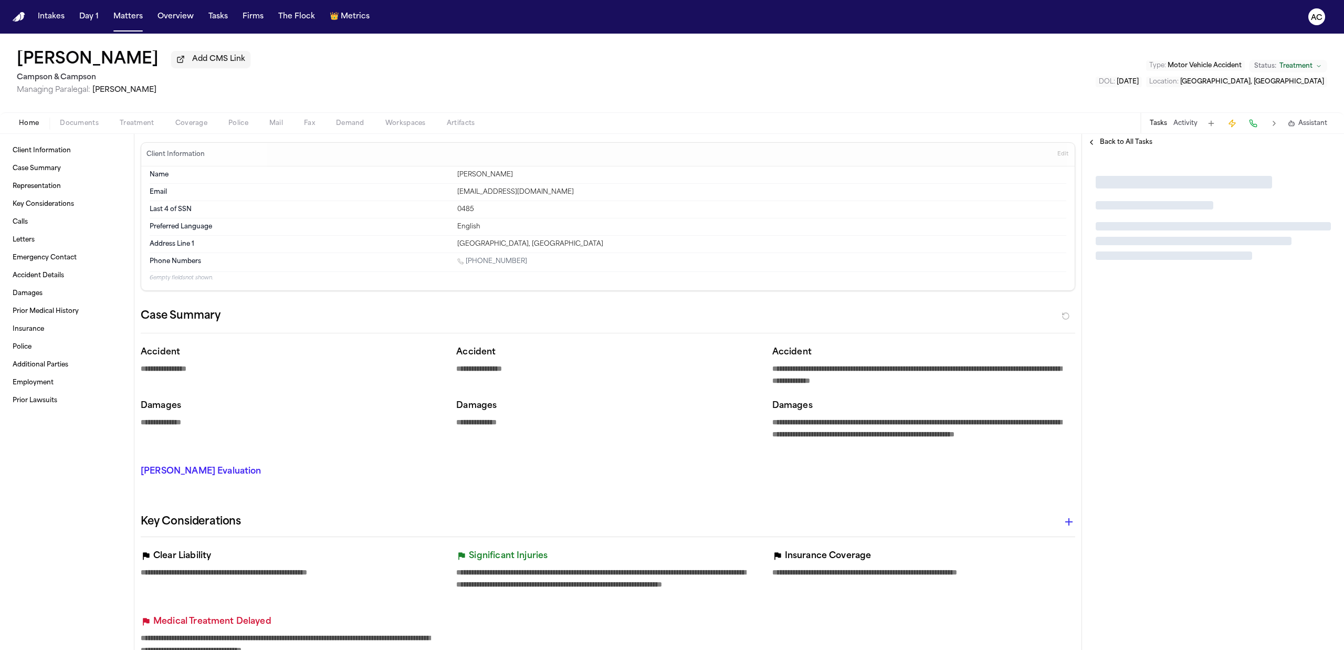
type textarea "*"
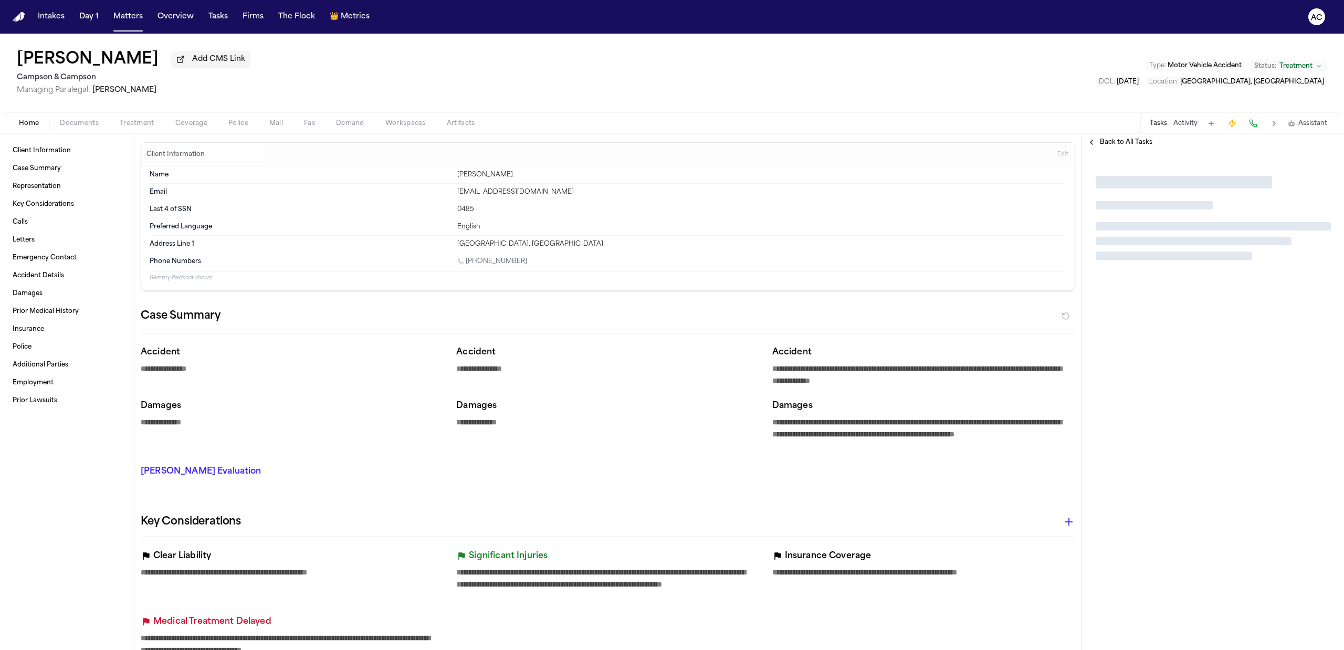
type textarea "*"
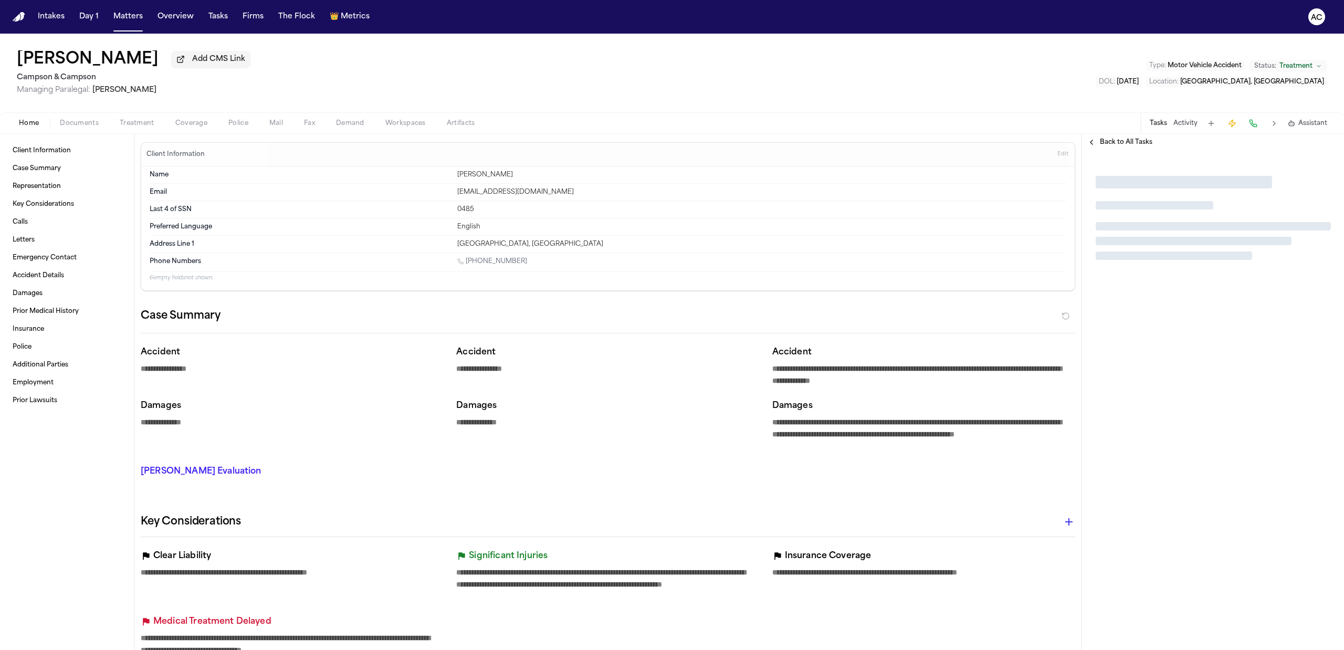
type textarea "*"
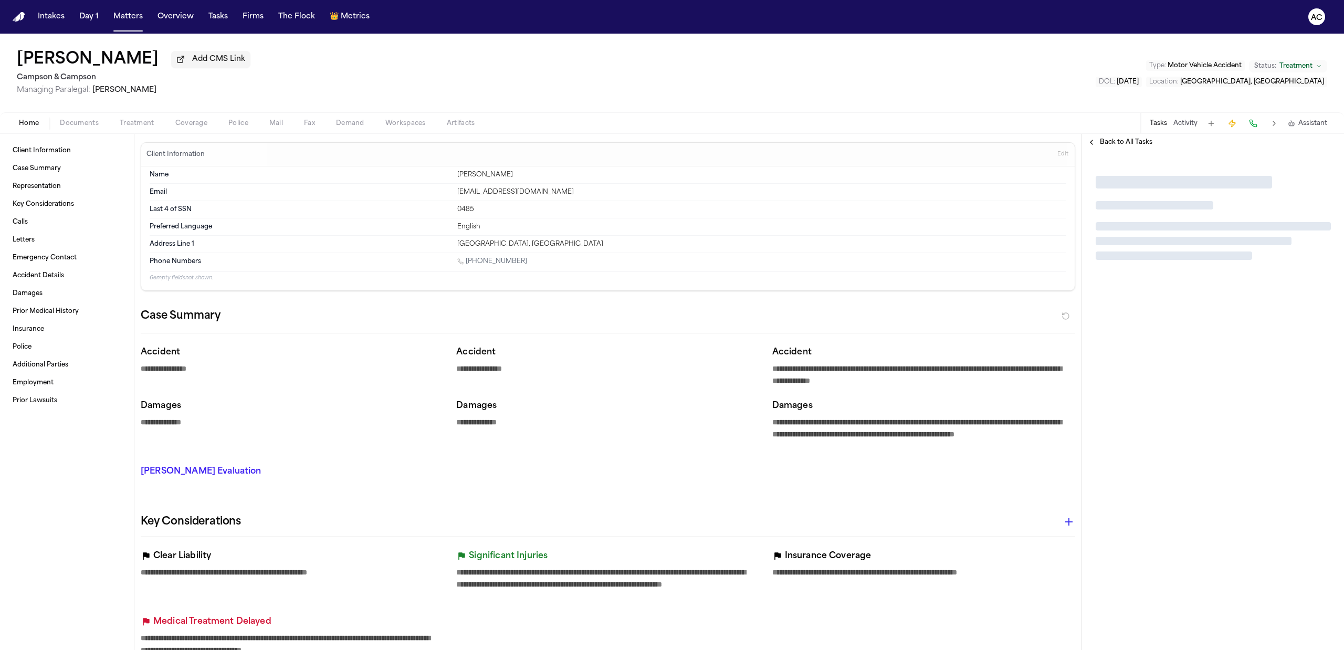
type textarea "*"
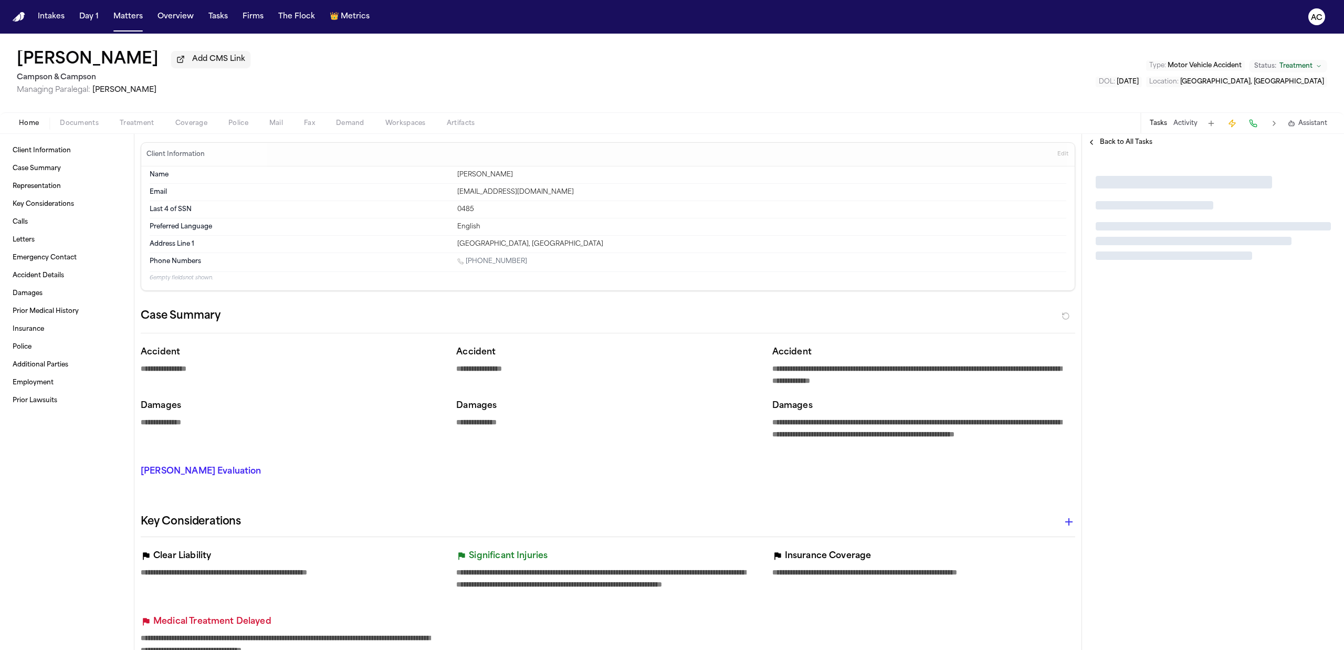
type textarea "*"
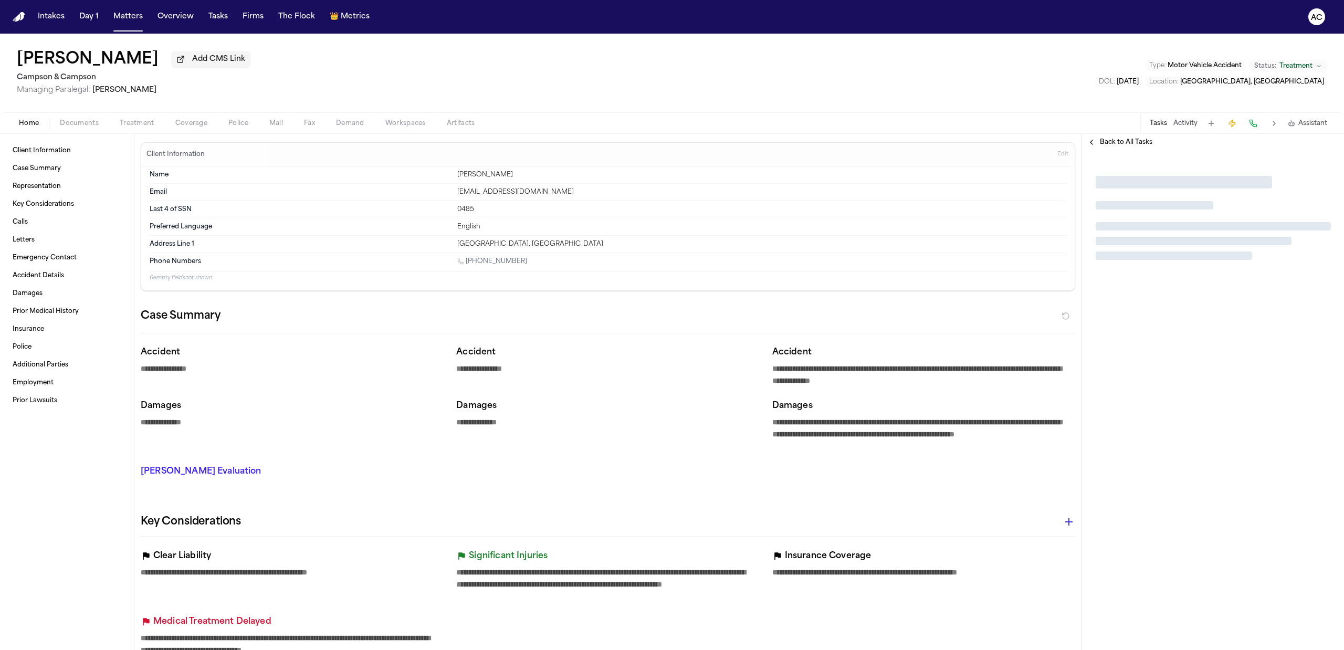
type textarea "*"
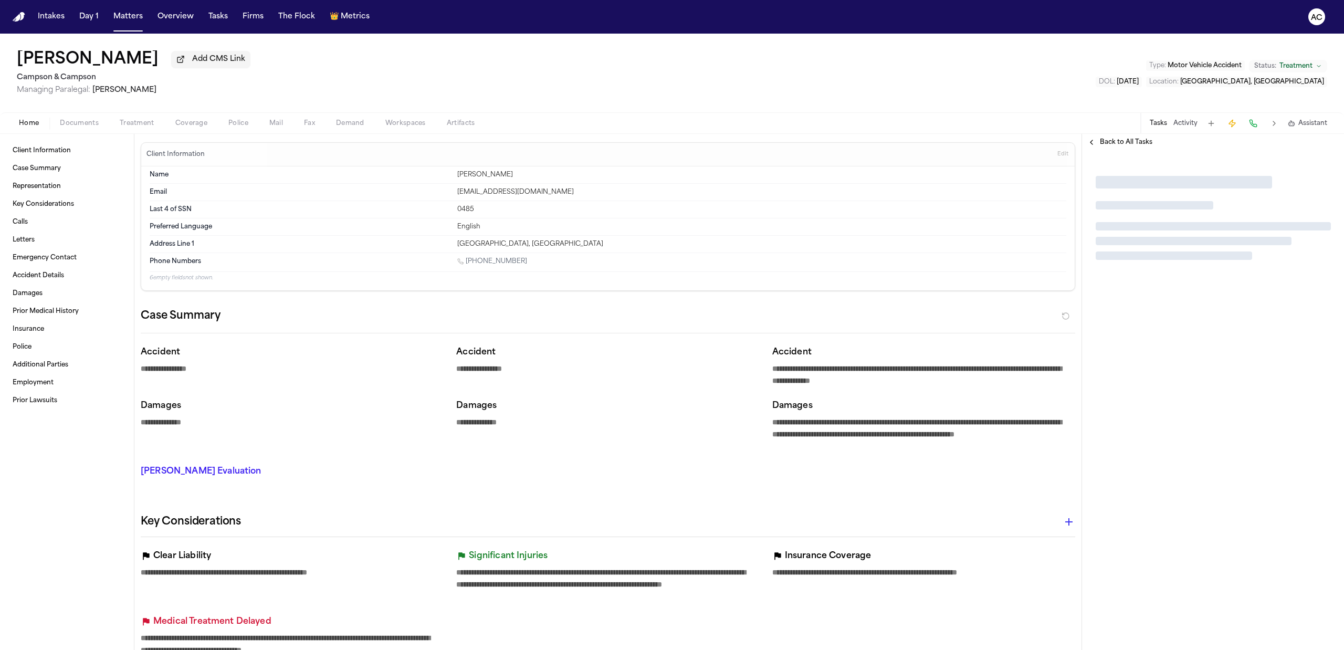
type textarea "*"
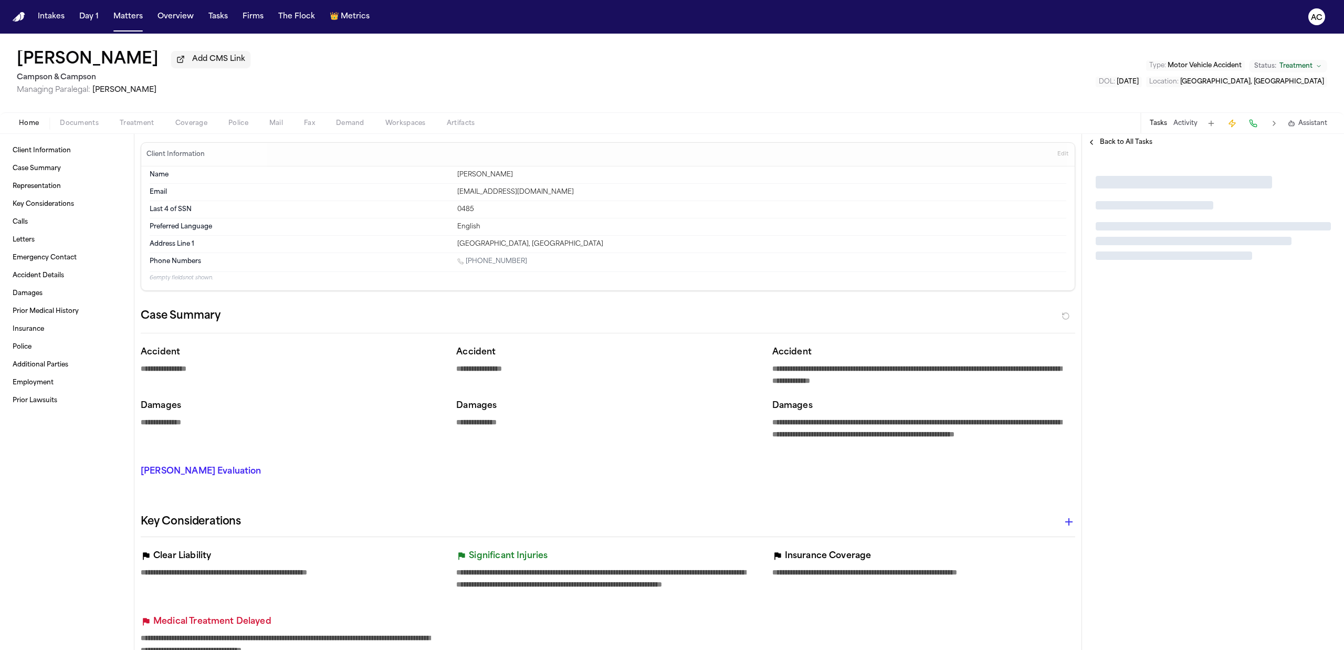
type textarea "*"
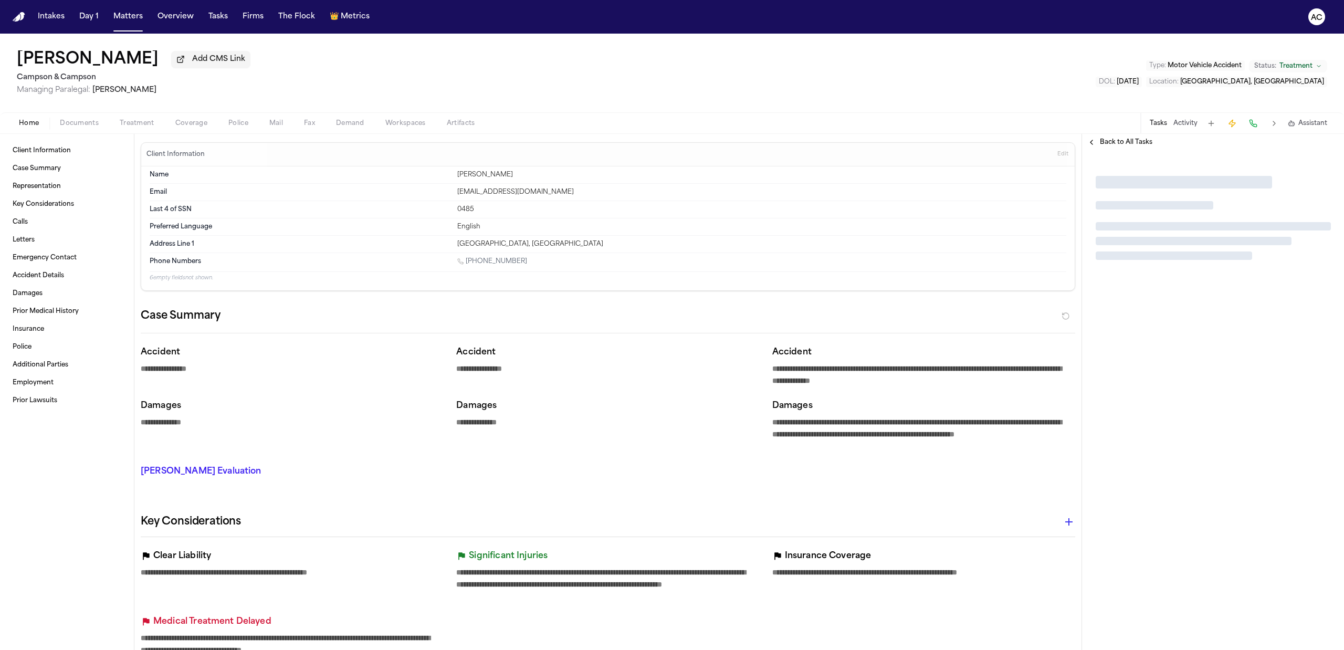
type textarea "*"
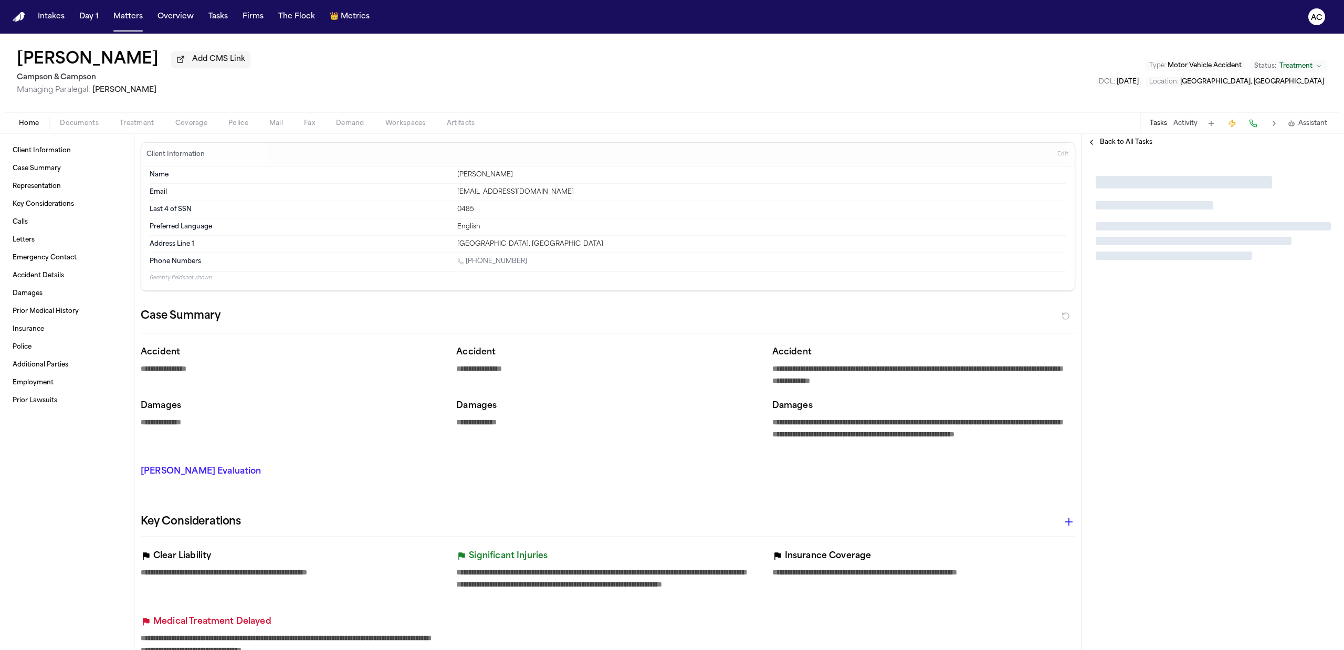
type textarea "*"
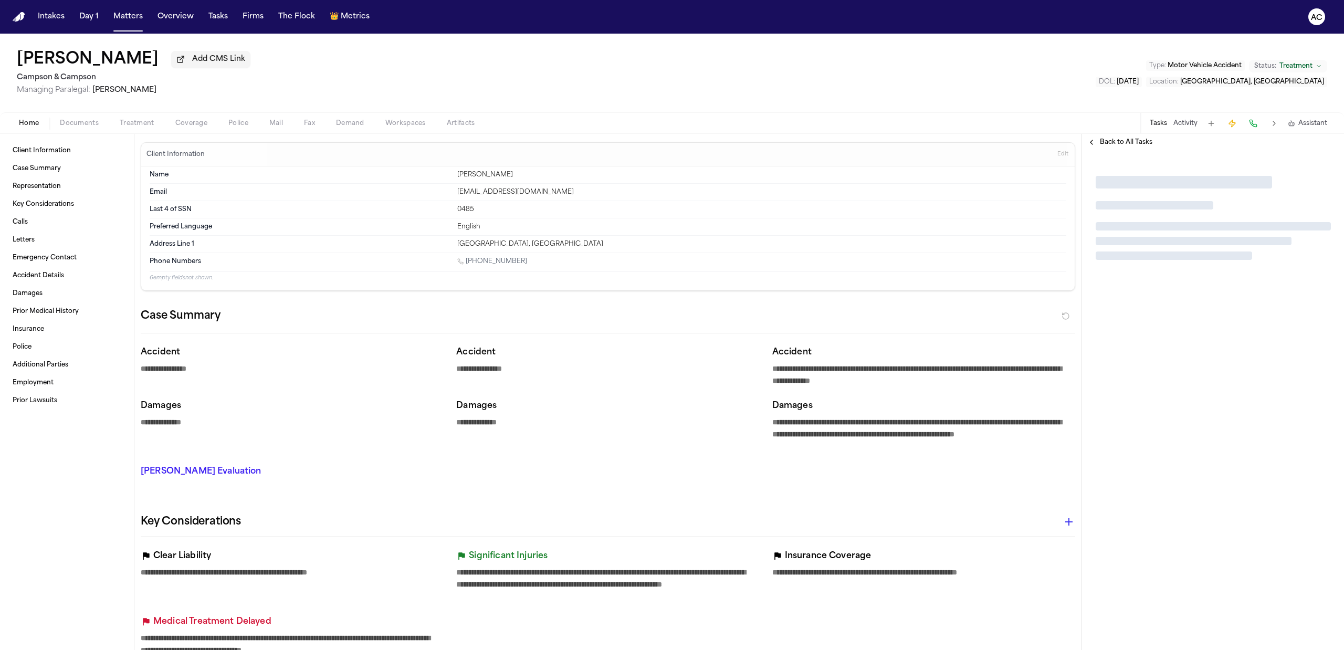
type textarea "*"
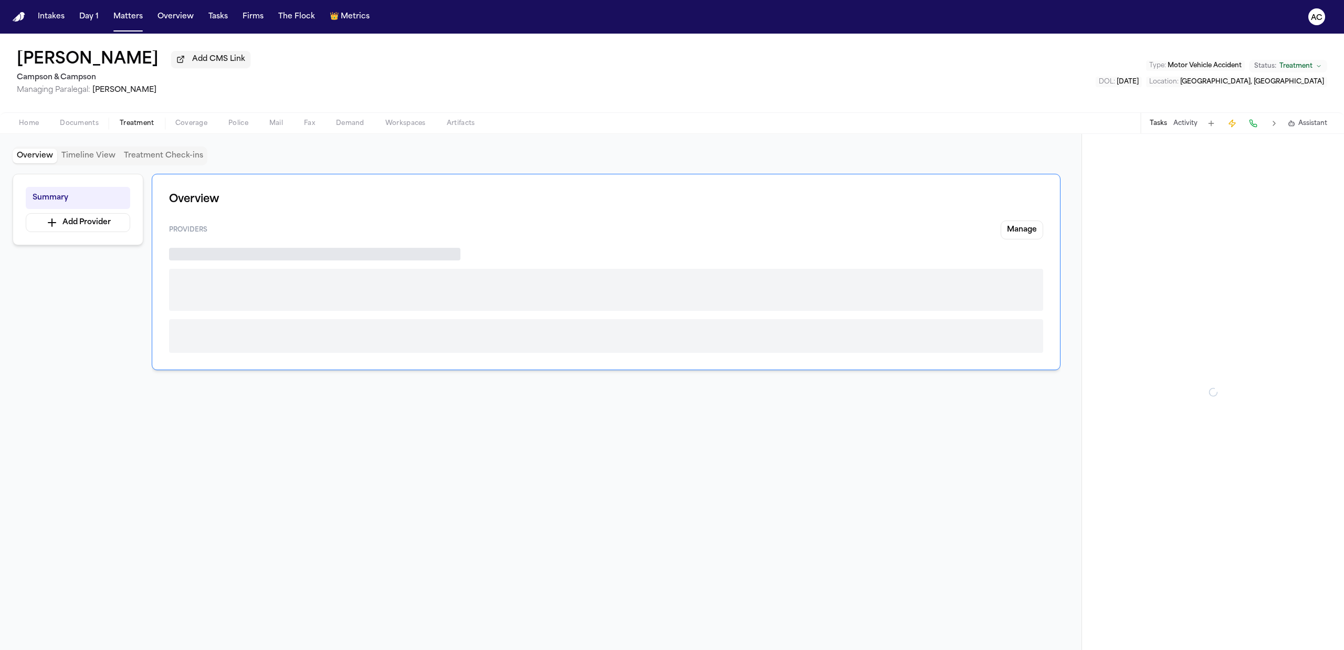
click at [150, 127] on button "Treatment" at bounding box center [137, 123] width 56 height 13
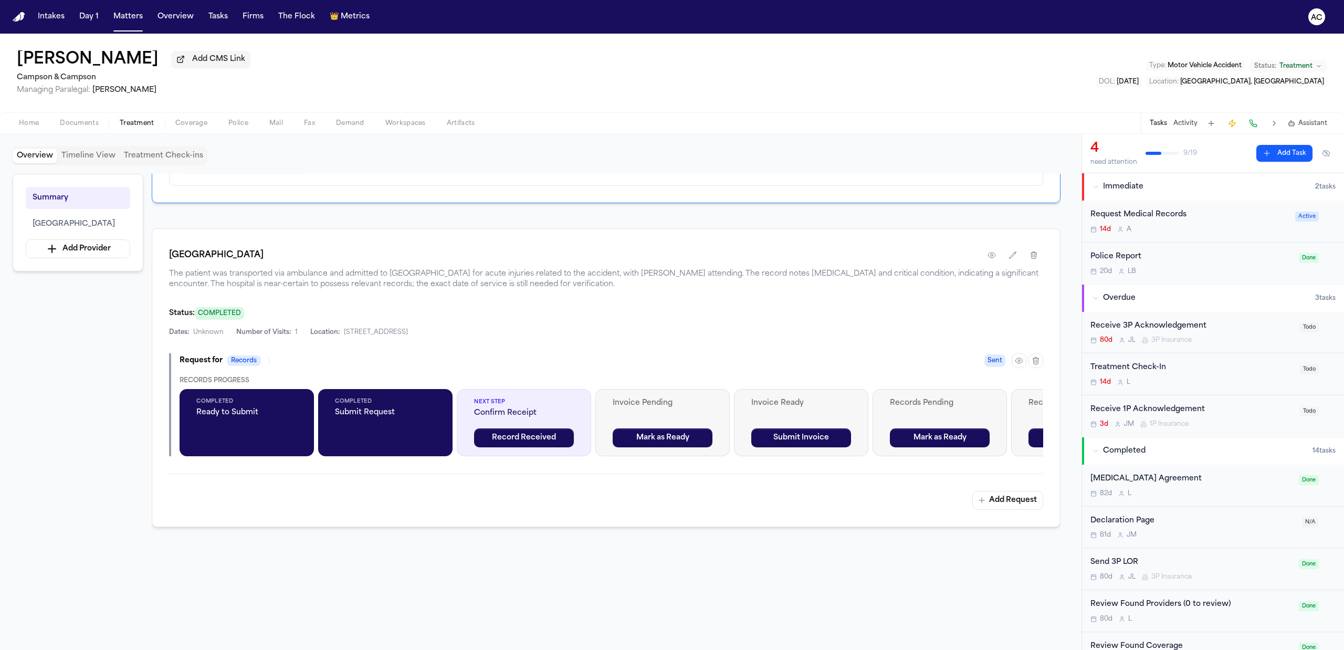
scroll to position [140, 0]
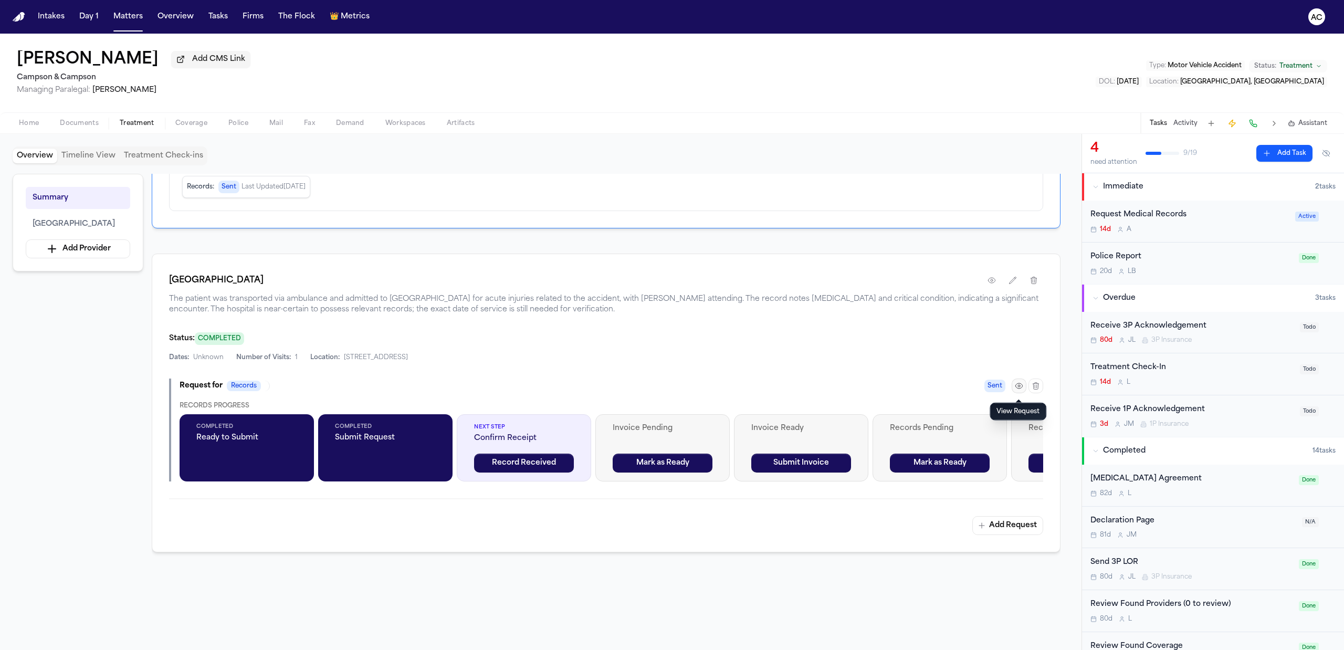
click at [1016, 387] on icon "button" at bounding box center [1019, 386] width 8 height 8
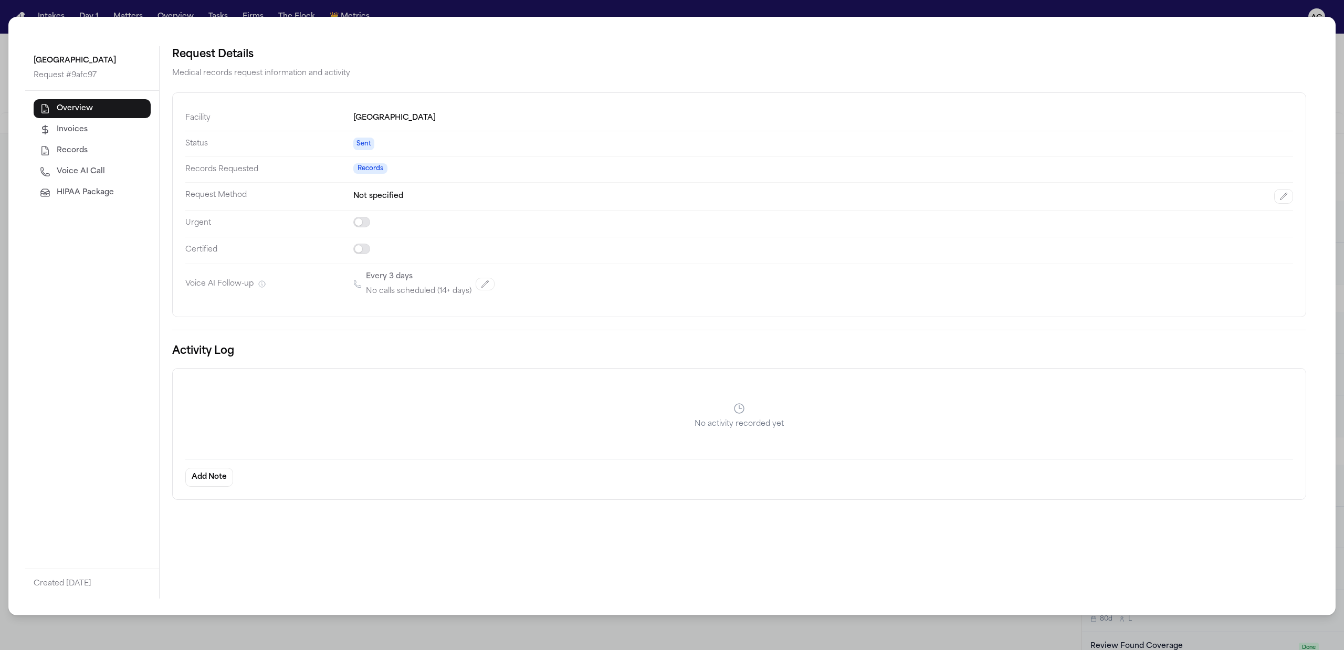
click at [79, 177] on span "Voice AI Call" at bounding box center [81, 171] width 48 height 10
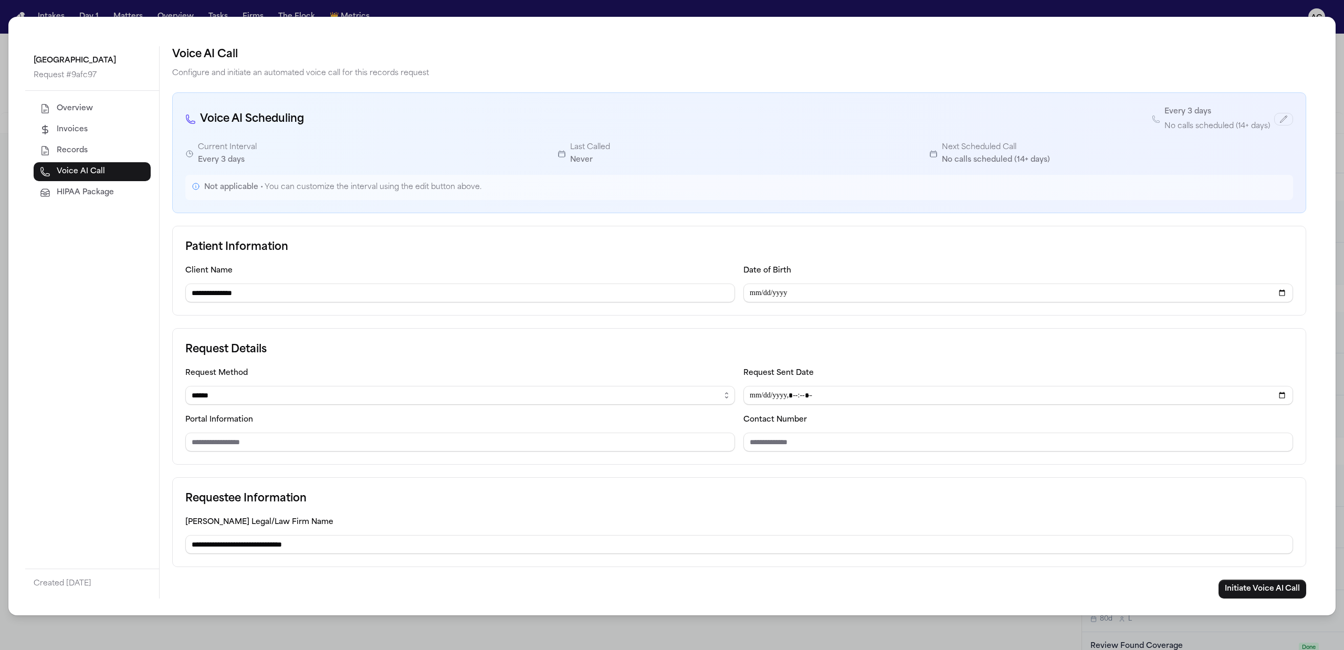
scroll to position [3, 0]
click at [102, 118] on button "Overview" at bounding box center [92, 108] width 117 height 19
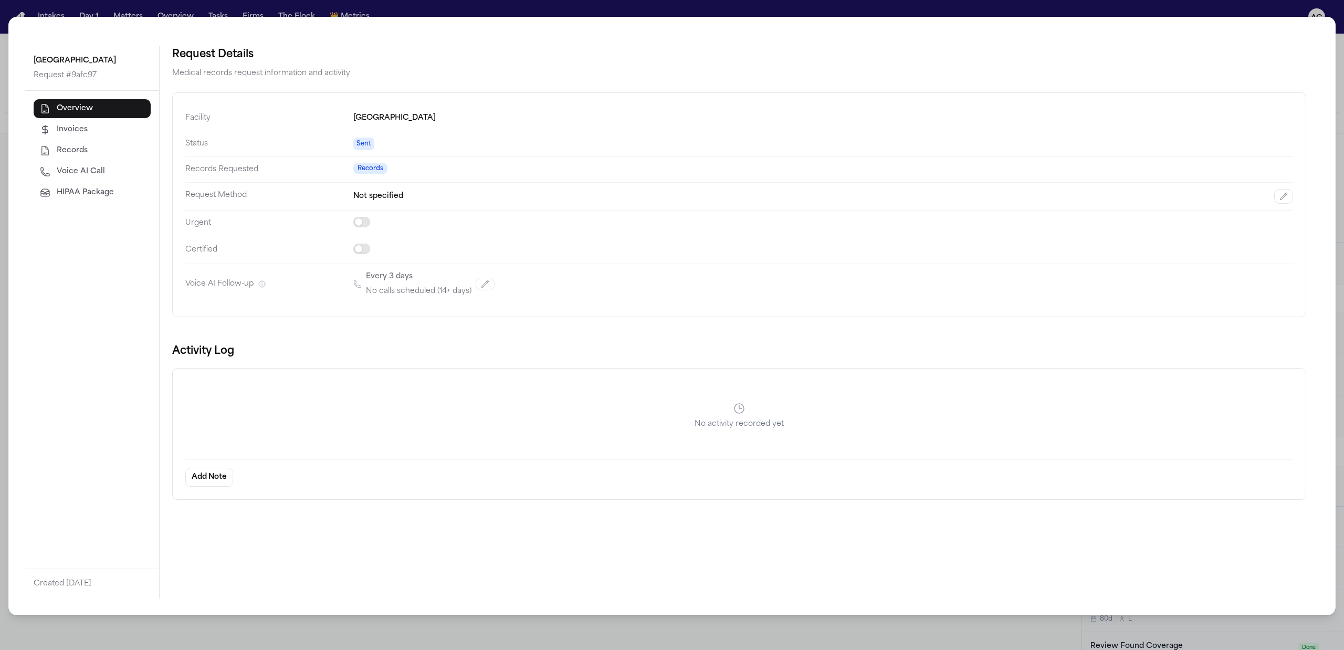
click at [81, 157] on button "Records" at bounding box center [92, 150] width 117 height 19
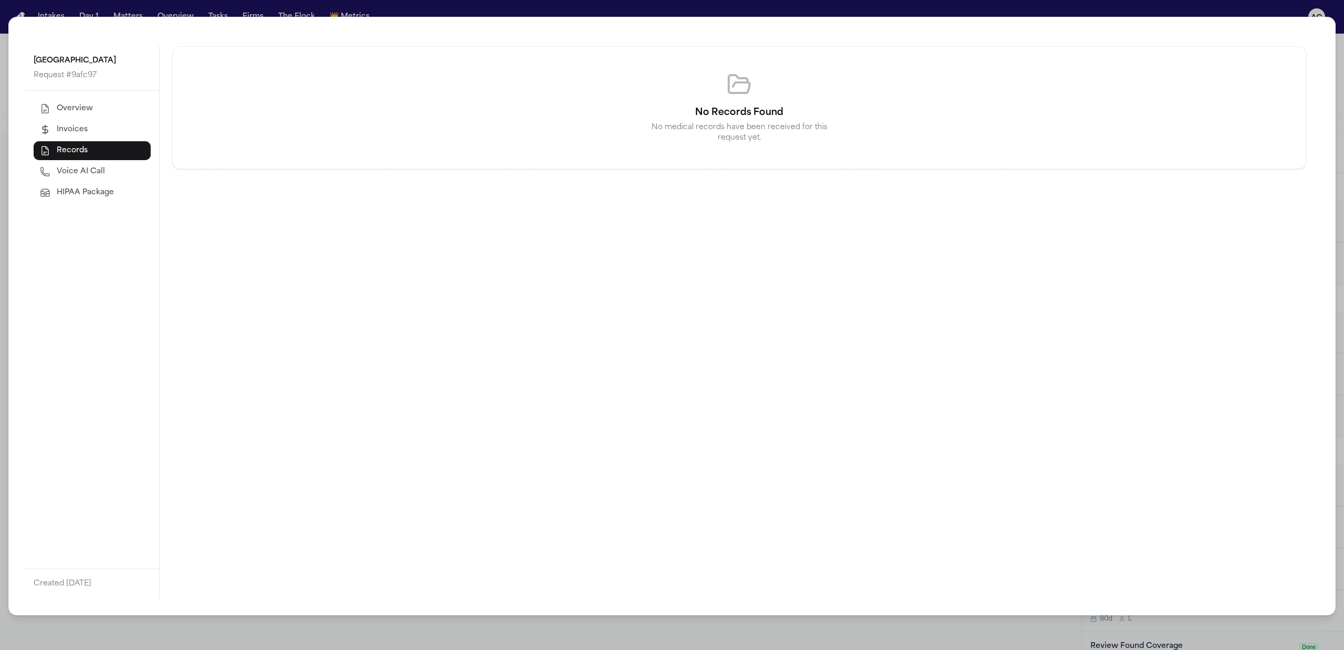
click at [1340, 53] on div "Capital Health Regional Medical Center Request # 9afc97 Overview Invoices Recor…" at bounding box center [672, 325] width 1344 height 650
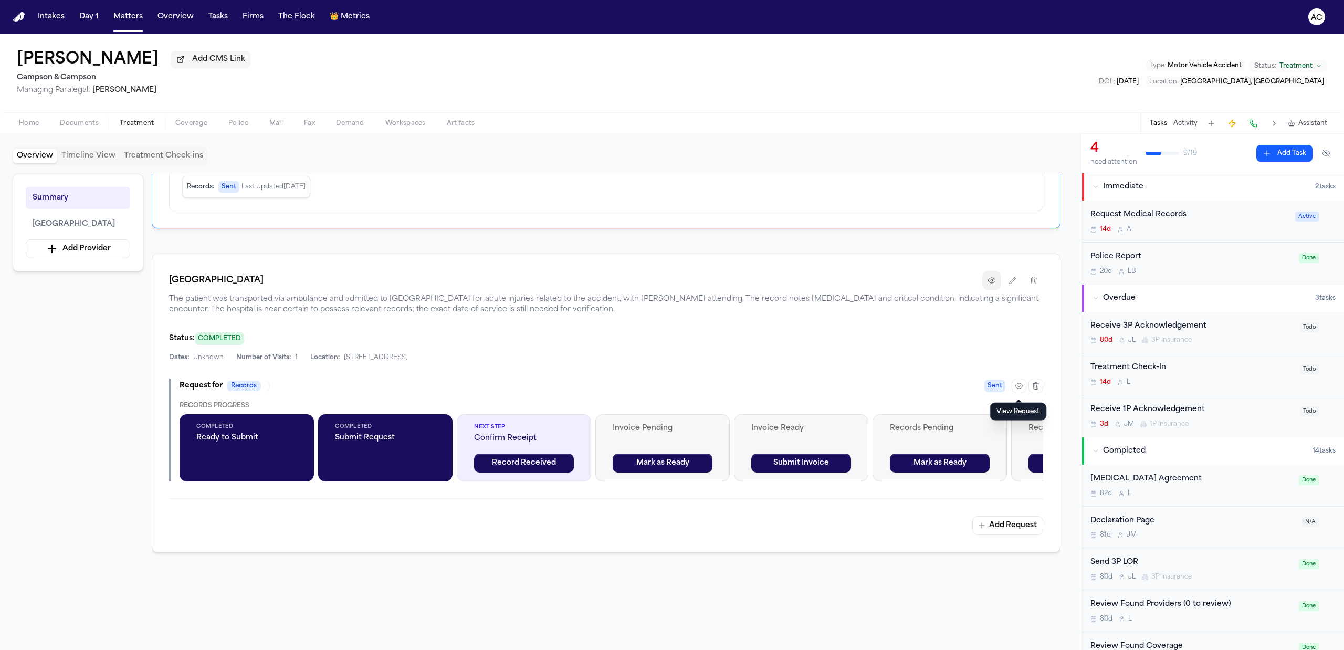
click at [988, 283] on icon "button" at bounding box center [991, 280] width 8 height 8
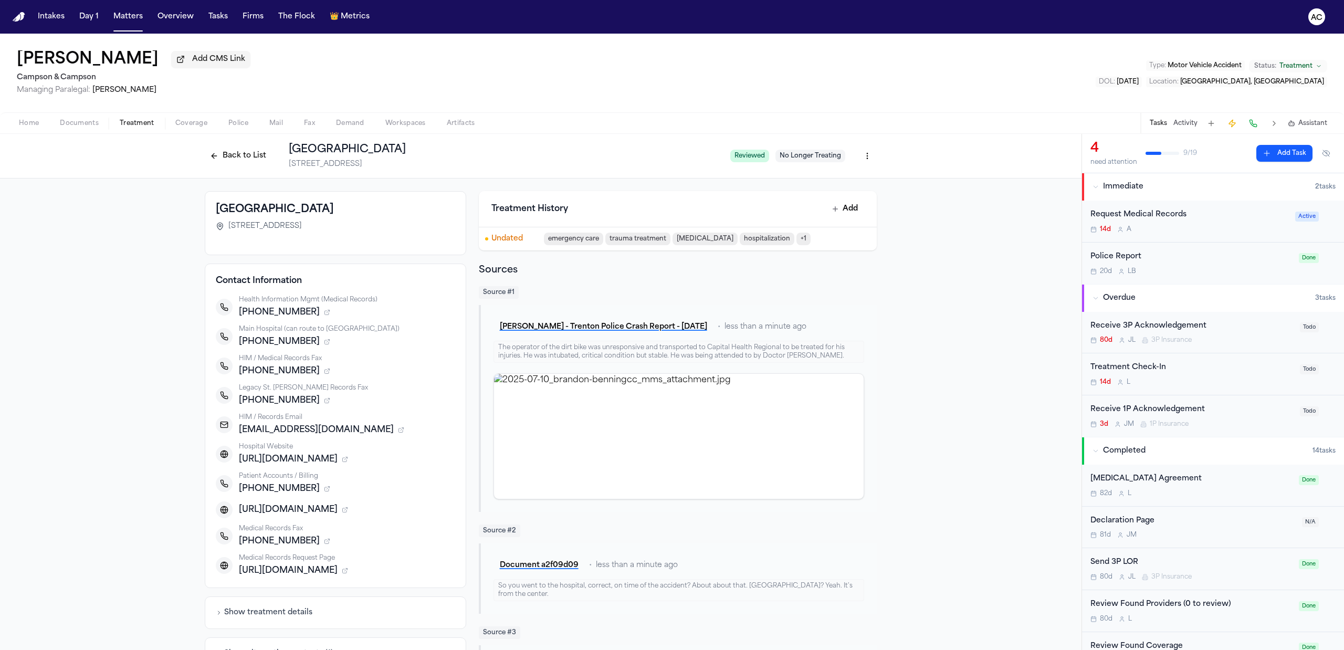
click at [292, 373] on span "+16096955045" at bounding box center [279, 371] width 81 height 13
drag, startPoint x: 297, startPoint y: 370, endPoint x: 234, endPoint y: 368, distance: 63.0
click at [239, 368] on span "+16096955045" at bounding box center [279, 371] width 81 height 13
copy span "+16096955045"
click at [240, 144] on div "Back to List Capital Health Regional Medical Center 750 Brunswick Avenue, Trent…" at bounding box center [463, 155] width 517 height 27
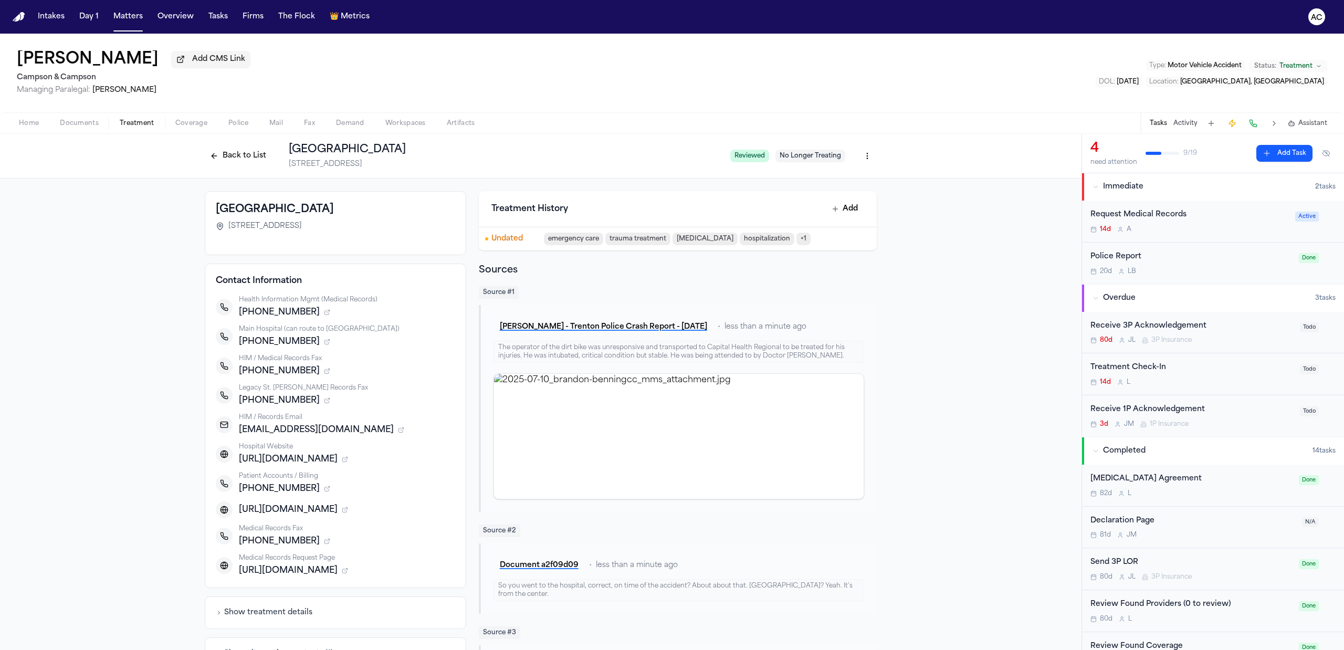
click at [238, 156] on button "Back to List" at bounding box center [238, 155] width 67 height 17
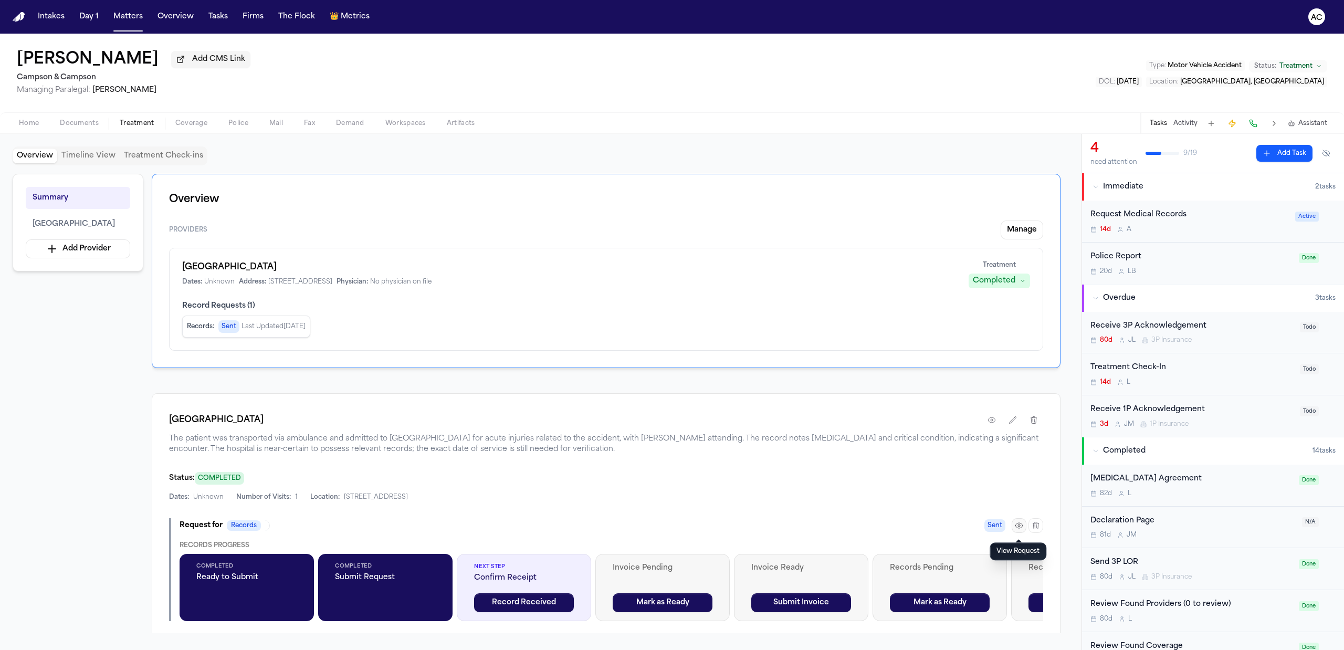
click at [1018, 530] on icon "button" at bounding box center [1019, 525] width 8 height 8
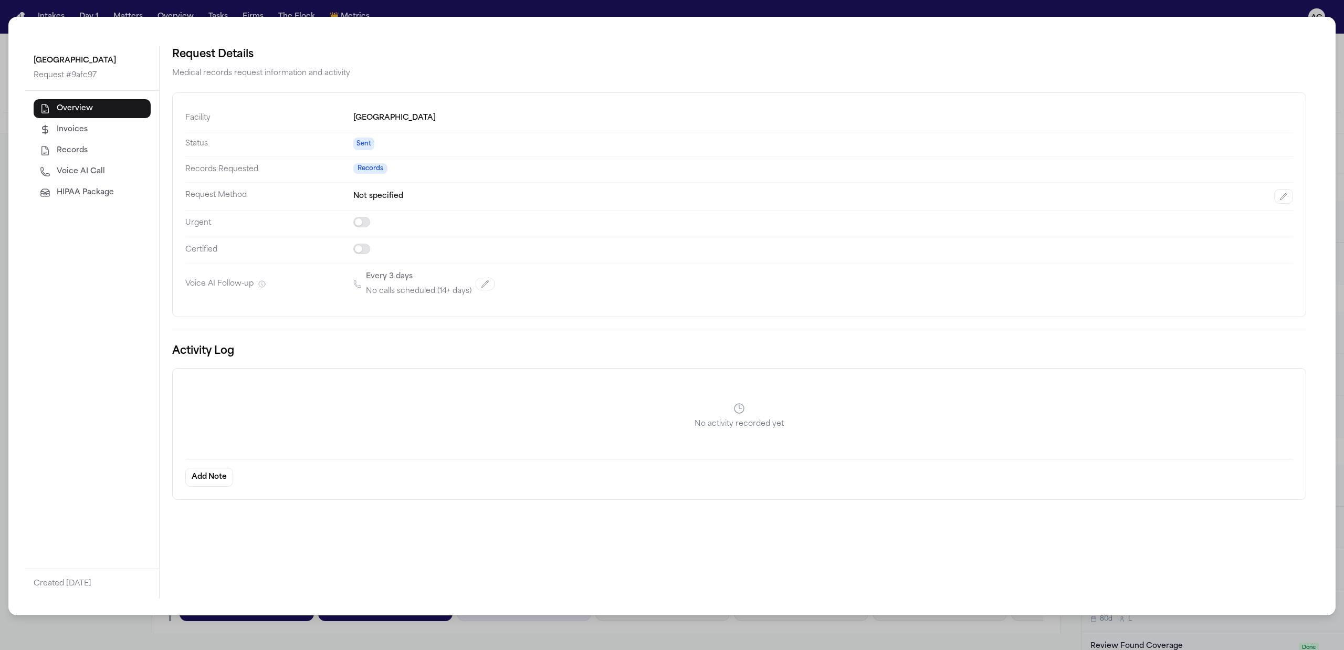
click at [93, 177] on span "Voice AI Call" at bounding box center [81, 171] width 48 height 10
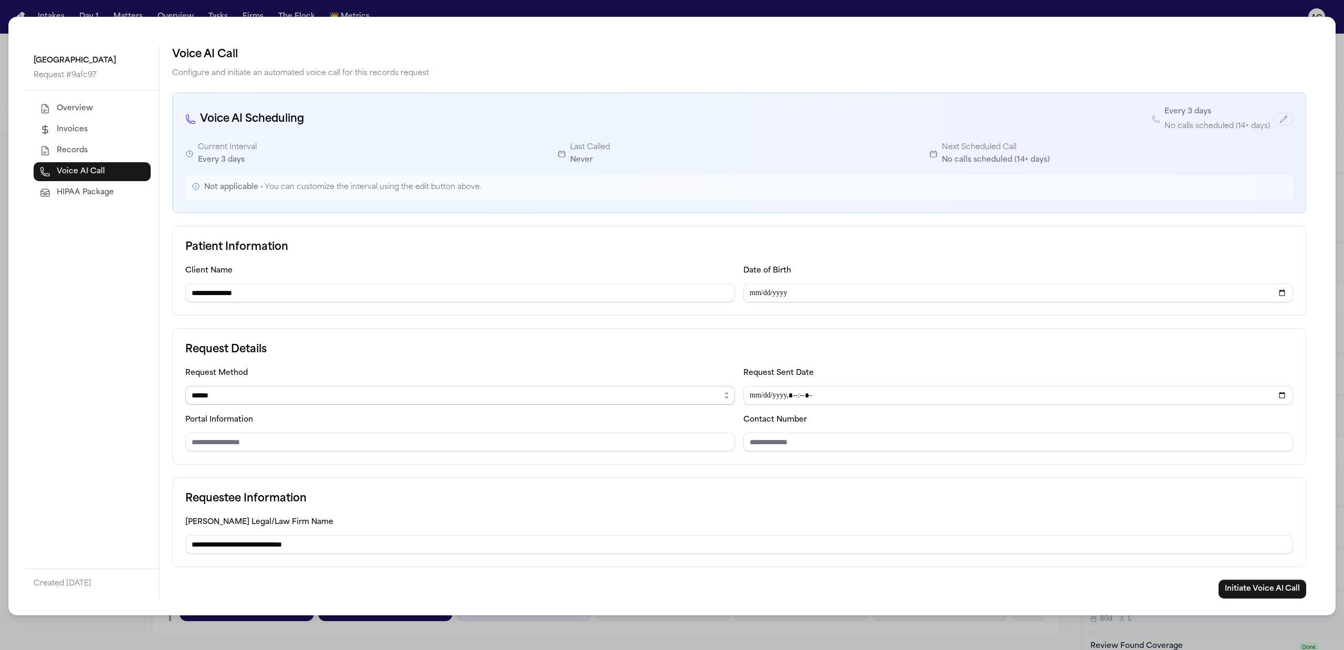
click at [246, 402] on select "****** ***** *** ****" at bounding box center [460, 395] width 550 height 19
click at [185, 387] on select "****** ***** *** ****" at bounding box center [460, 395] width 550 height 19
paste input "**********"
click at [829, 442] on input "Contact Number" at bounding box center [1018, 442] width 550 height 19
paste input "**********"
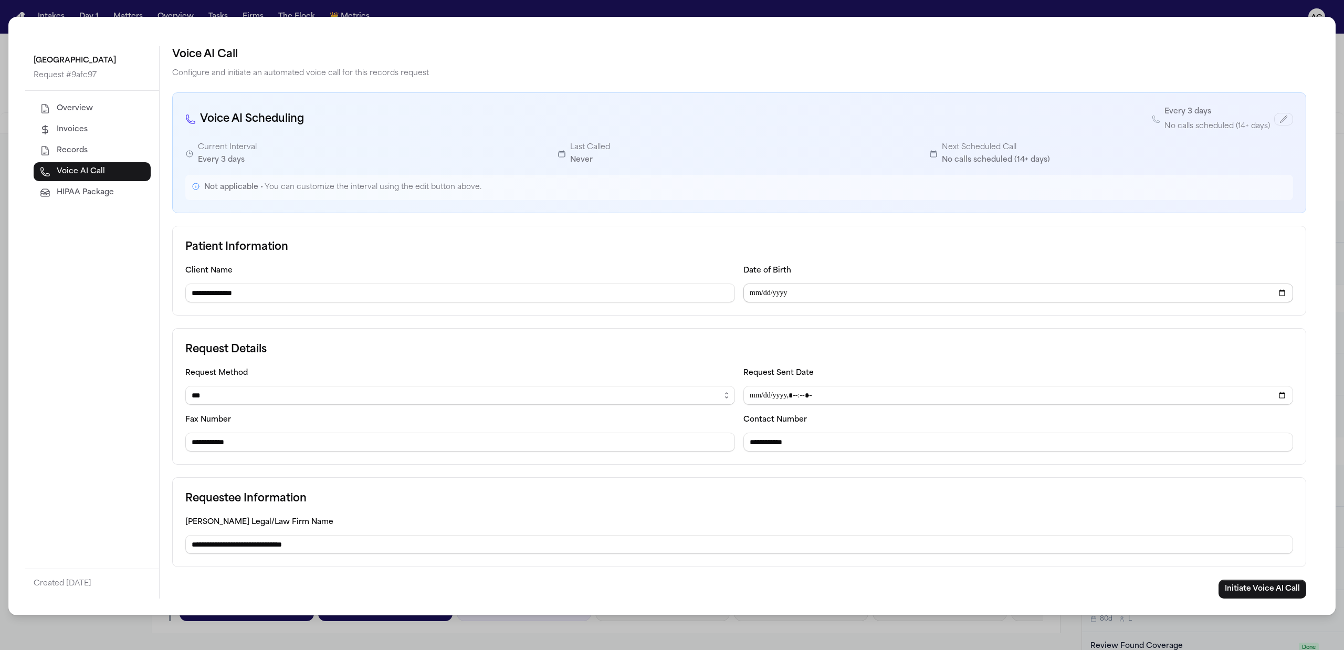
click at [747, 289] on input "Date of Birth" at bounding box center [1018, 292] width 550 height 19
click at [847, 360] on div "**********" at bounding box center [739, 396] width 1134 height 136
click at [1238, 588] on button "Initiate Voice AI Call" at bounding box center [1262, 586] width 88 height 19
click at [1262, 7] on div "**********" at bounding box center [672, 325] width 1344 height 650
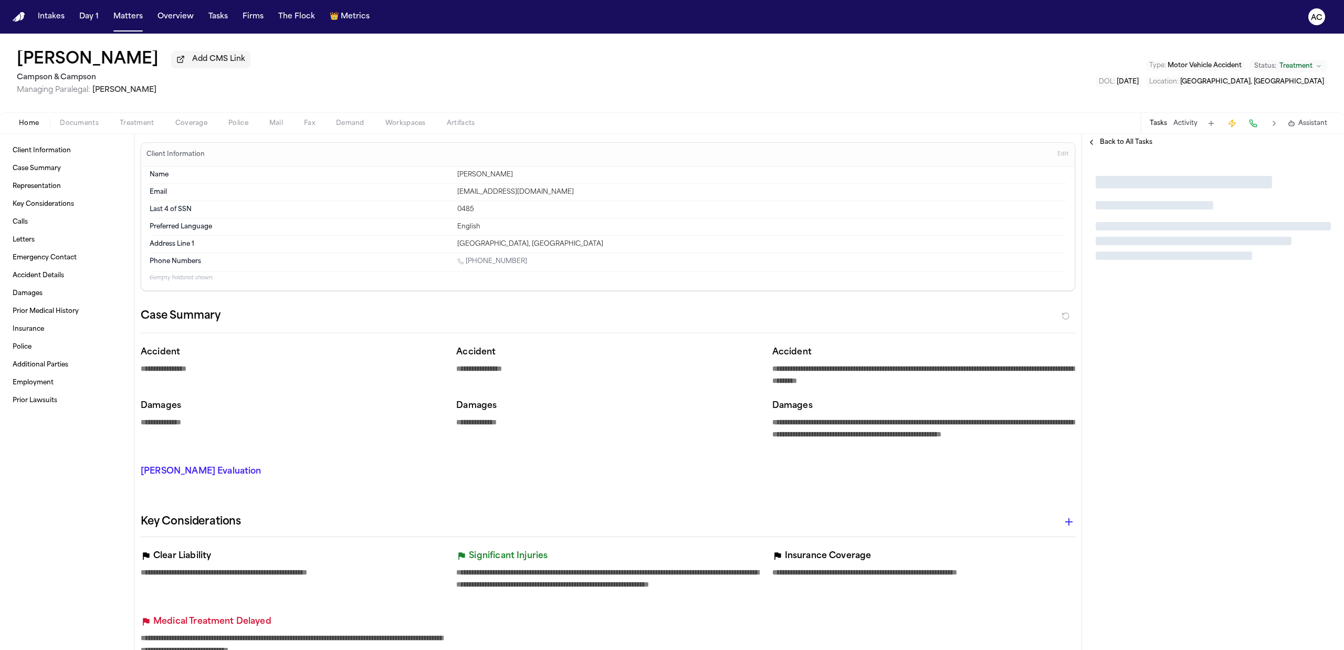
type textarea "*"
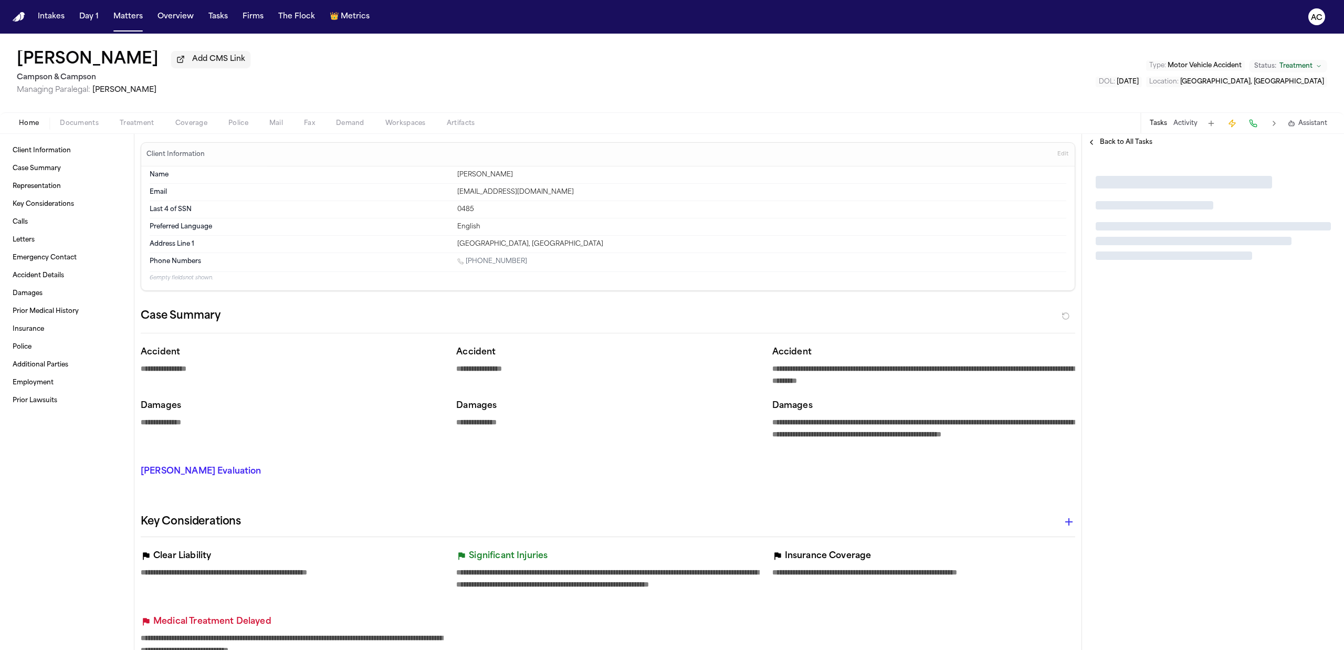
type textarea "*"
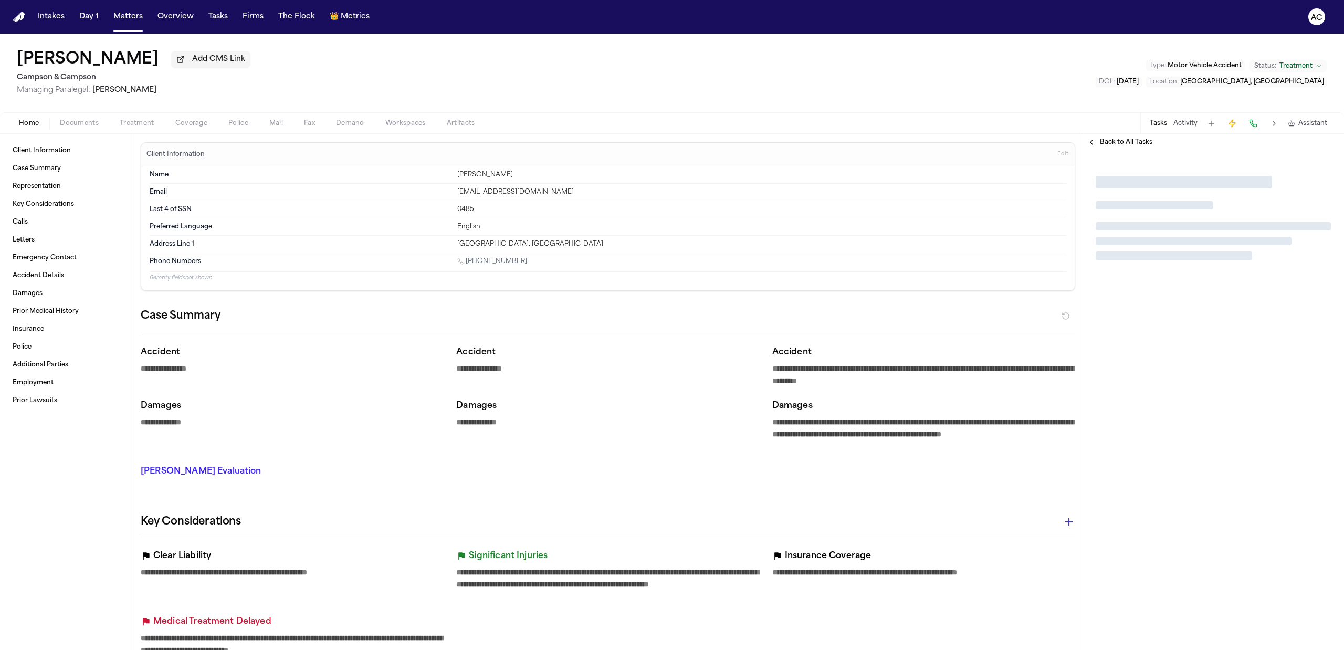
type textarea "*"
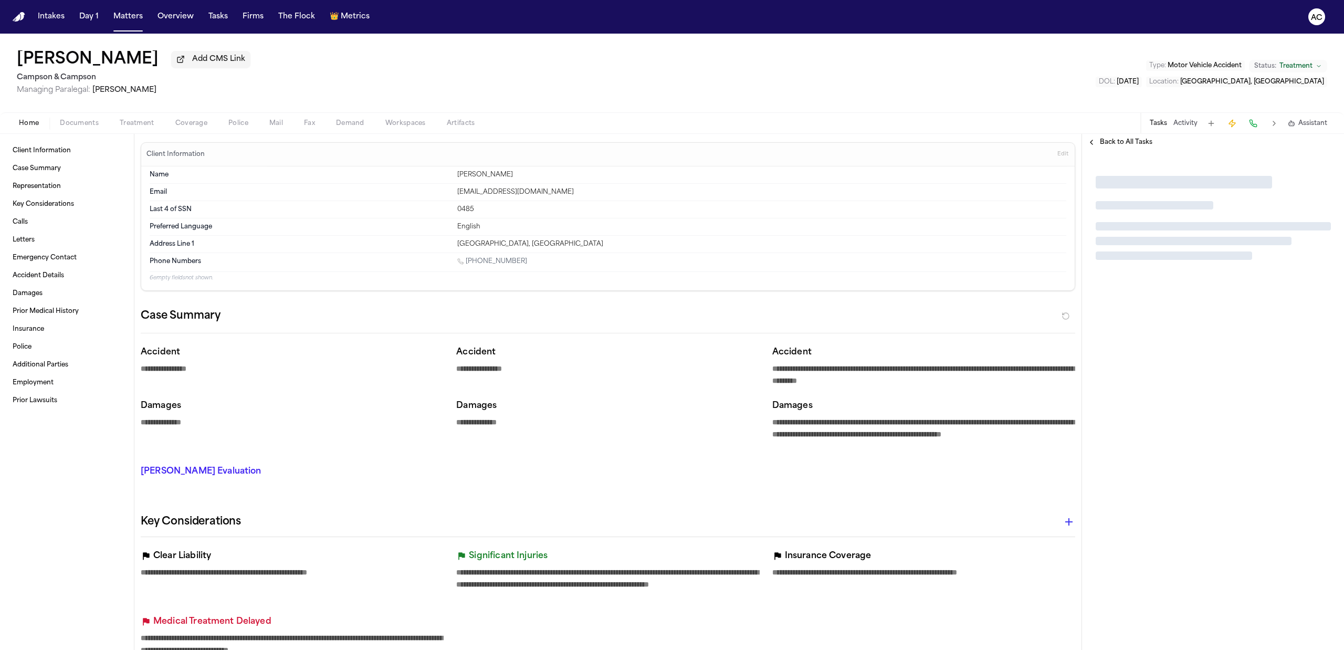
type textarea "*"
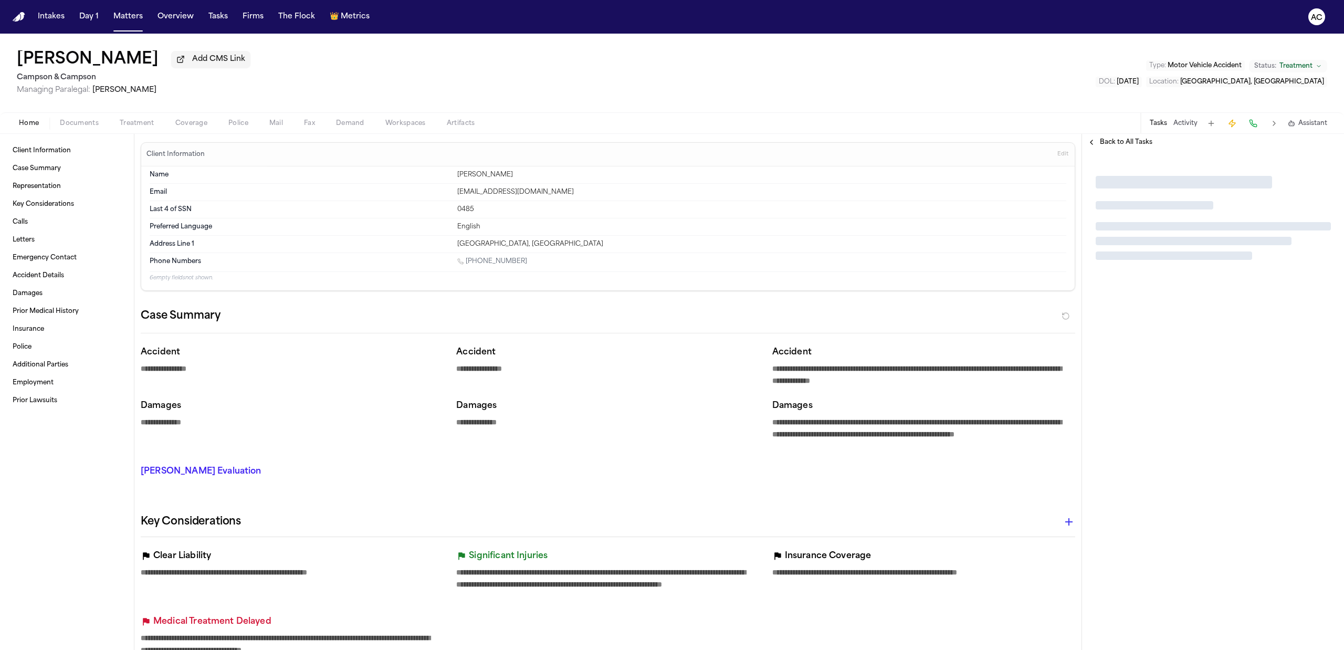
type textarea "*"
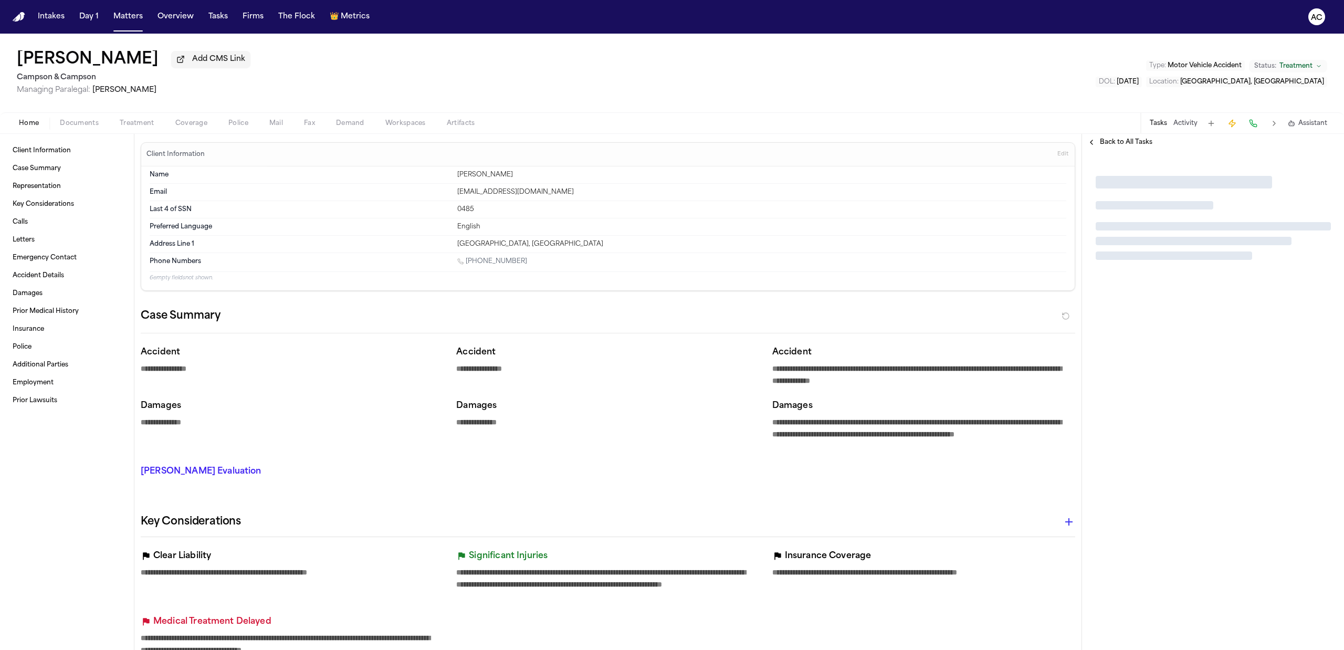
type textarea "*"
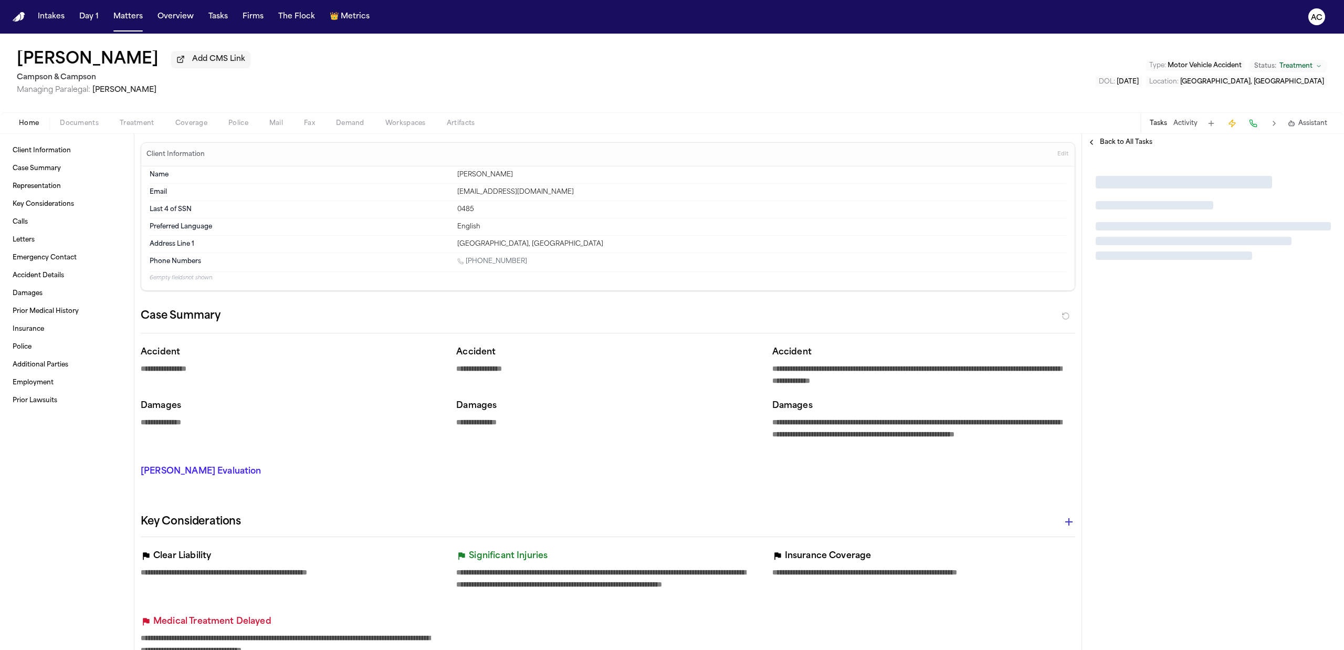
type textarea "*"
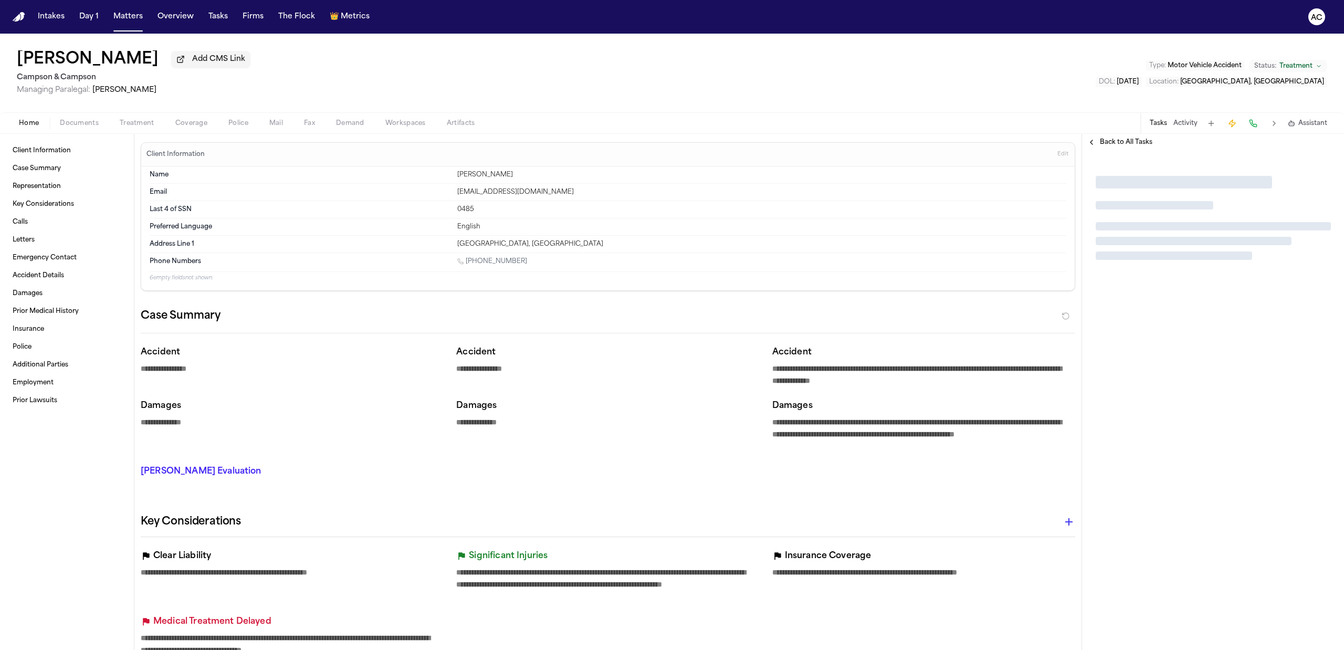
type textarea "*"
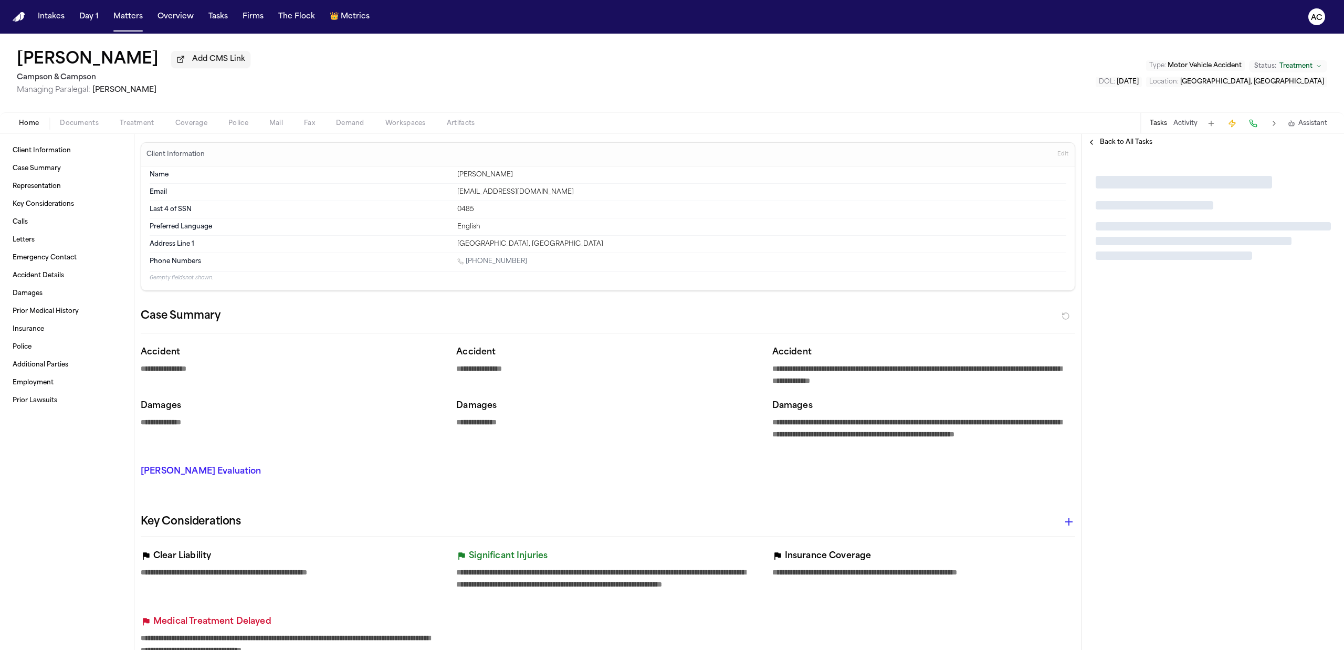
type textarea "*"
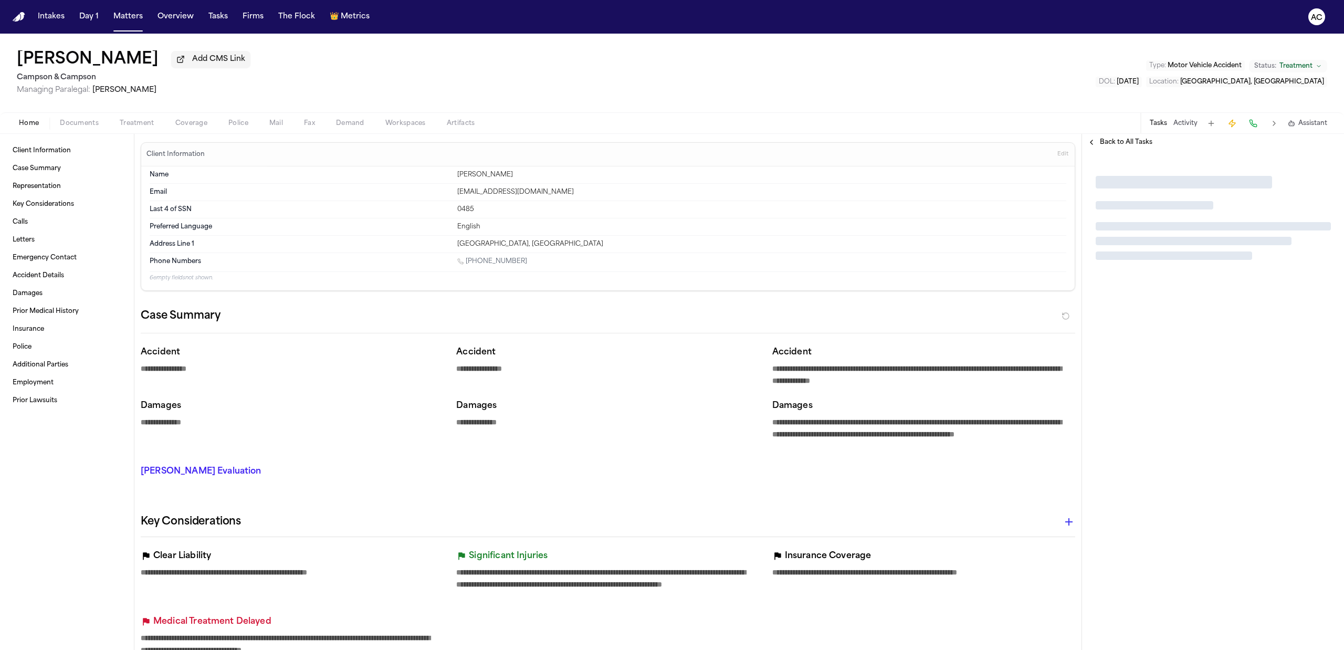
type textarea "*"
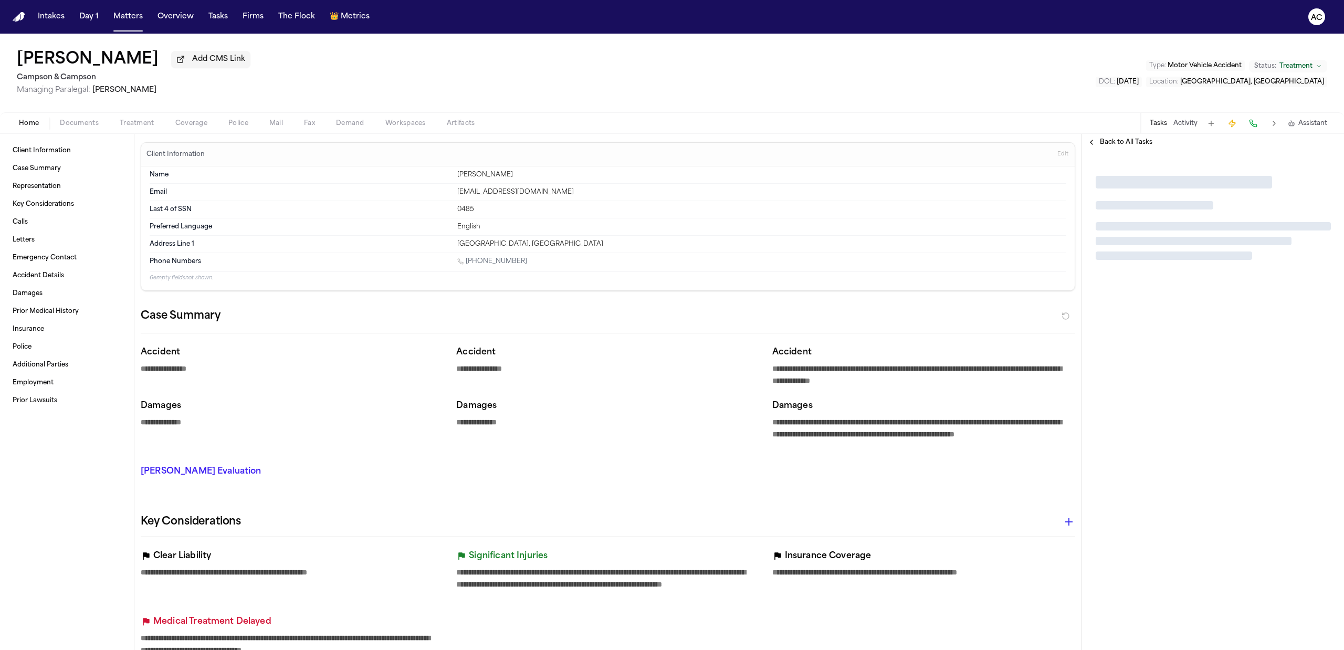
type textarea "*"
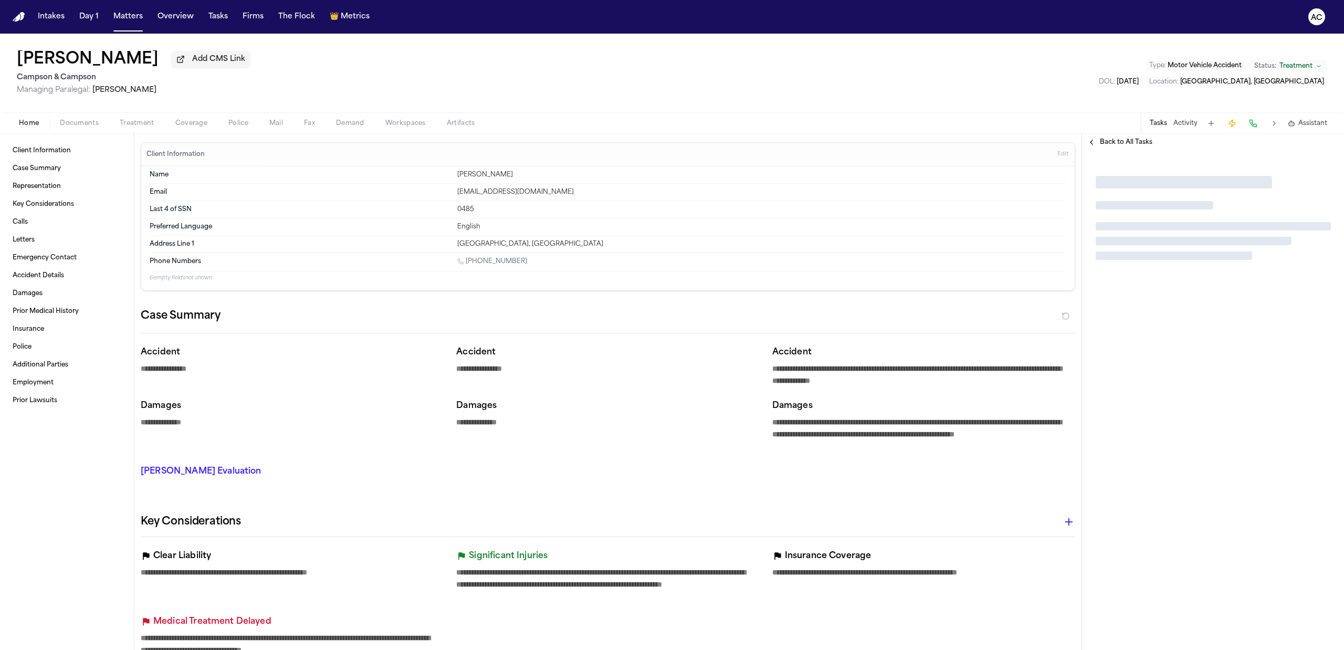
type textarea "*"
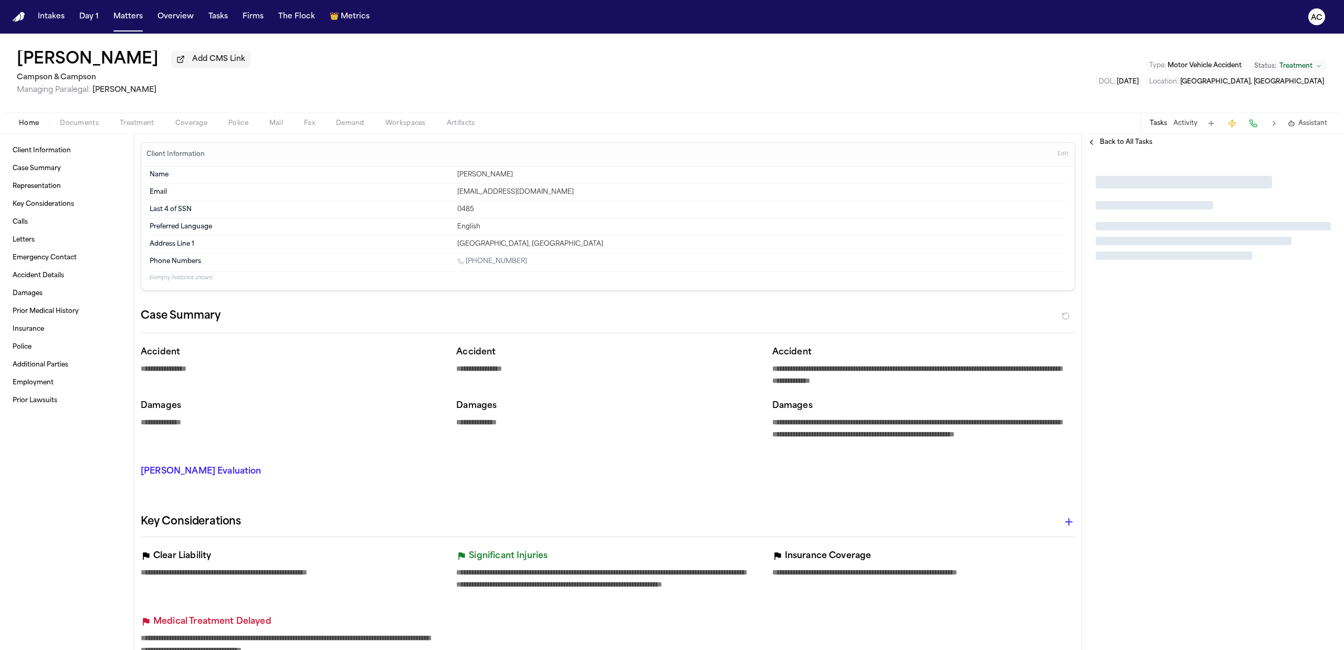
type textarea "*"
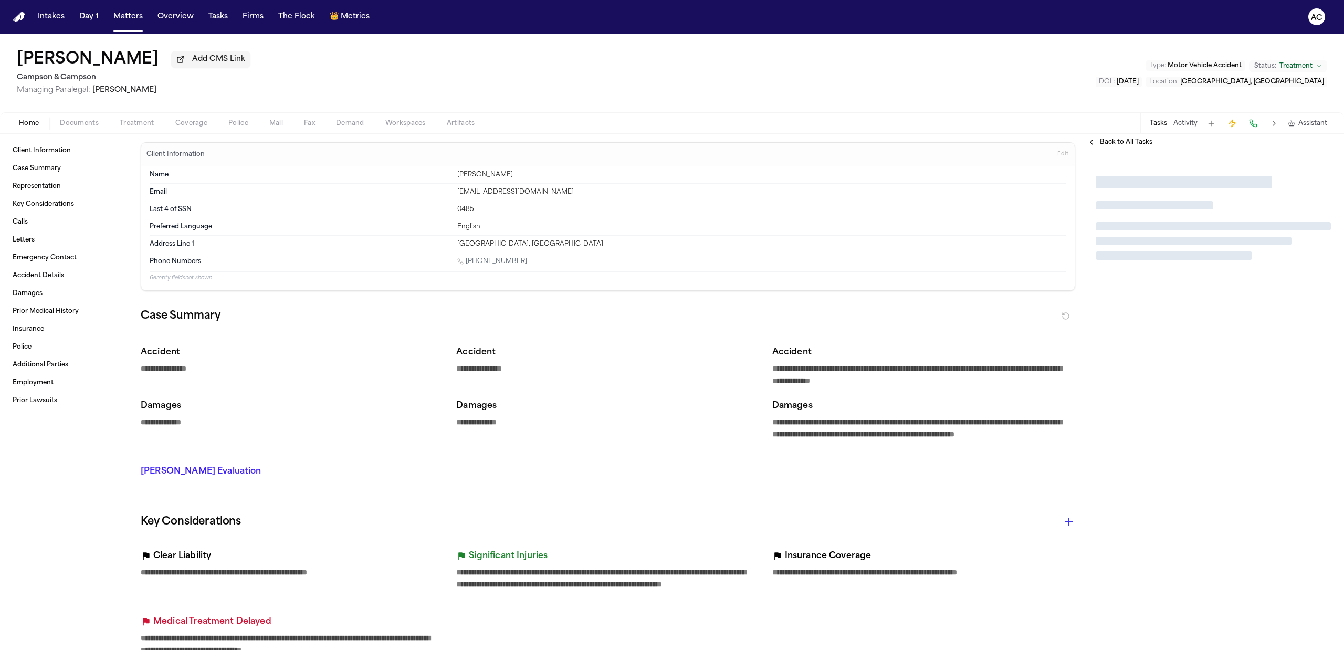
type textarea "*"
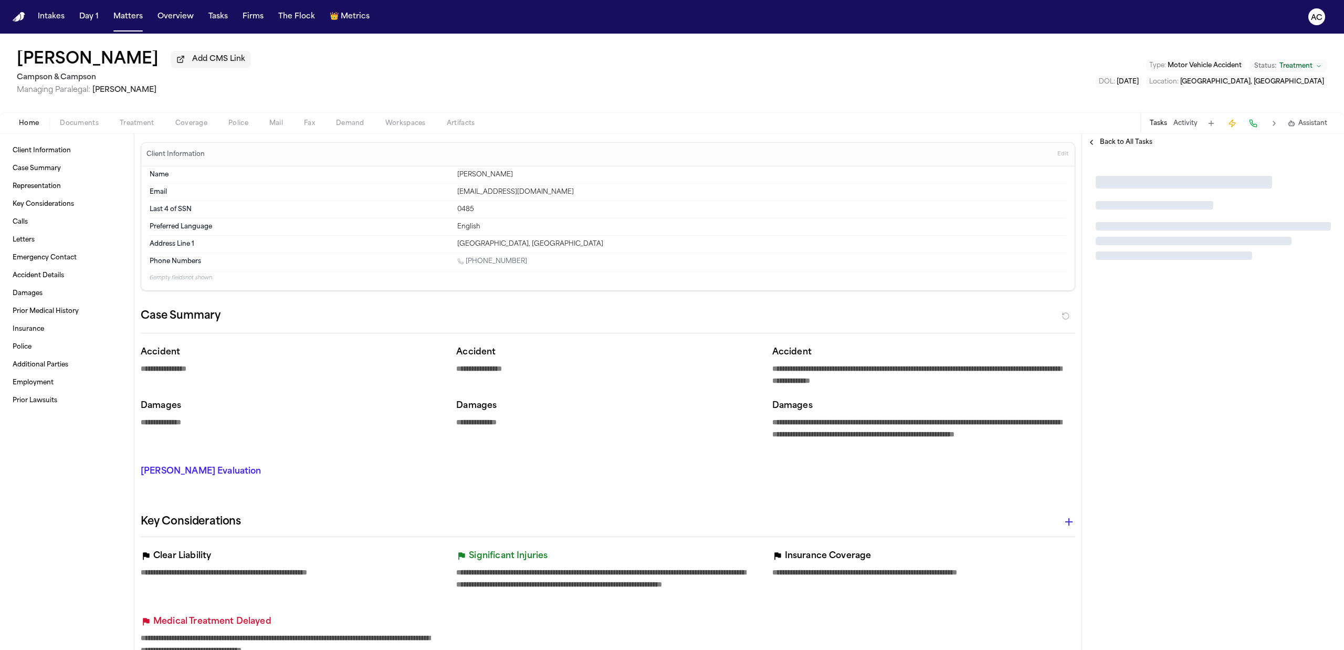
type textarea "*"
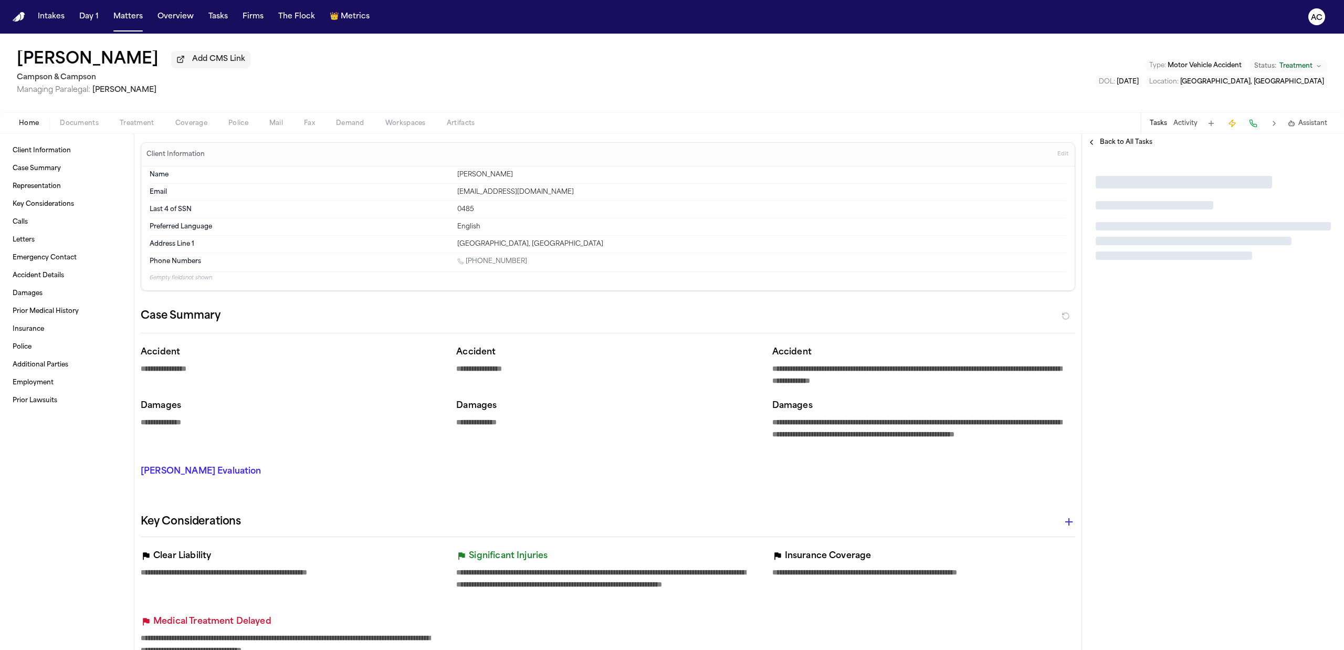
type textarea "*"
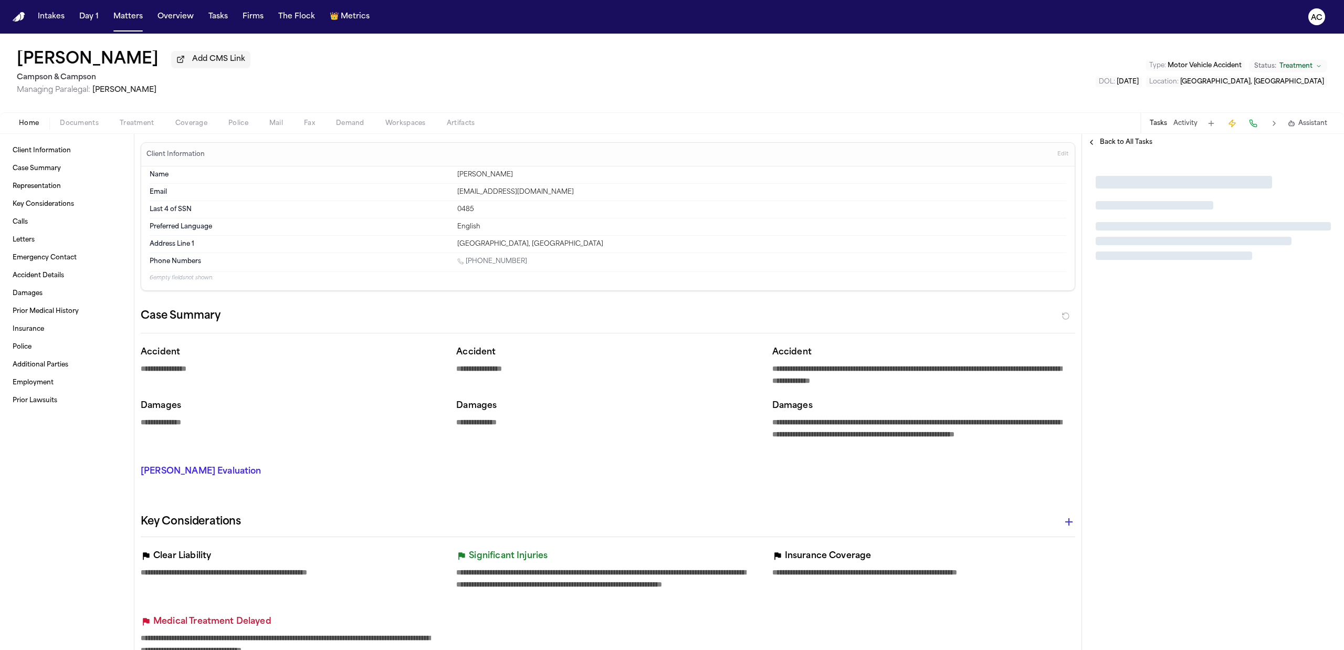
type textarea "*"
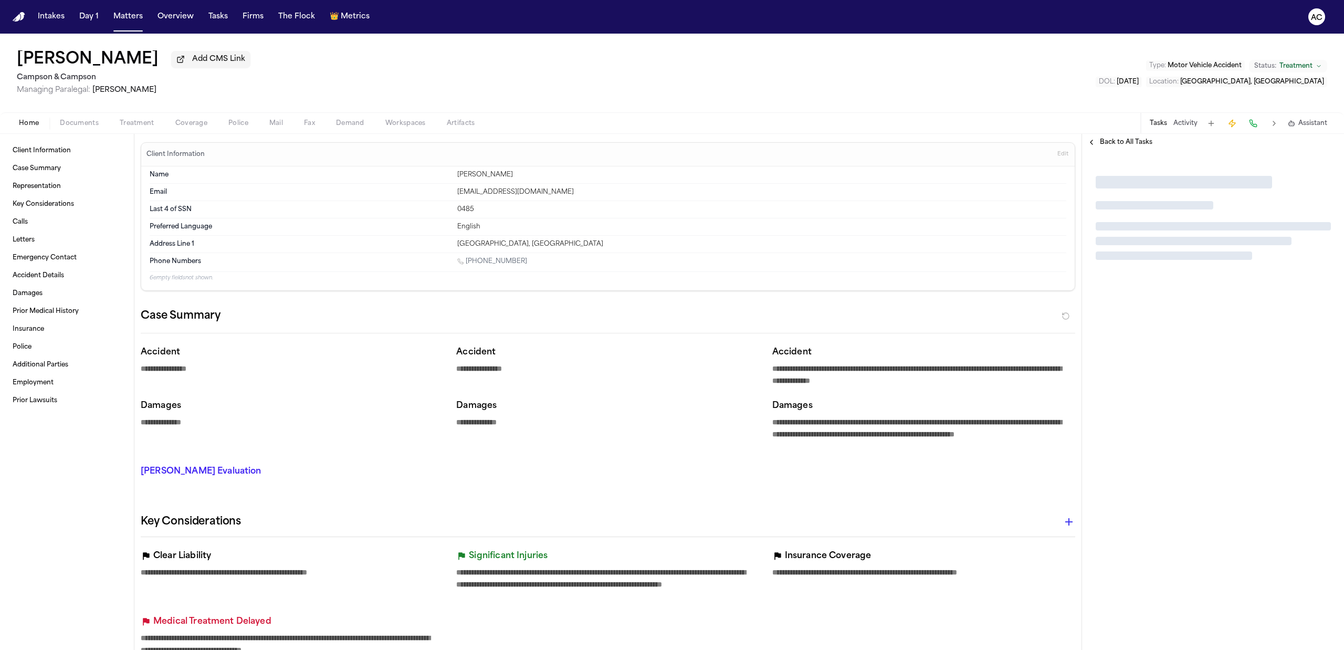
type textarea "*"
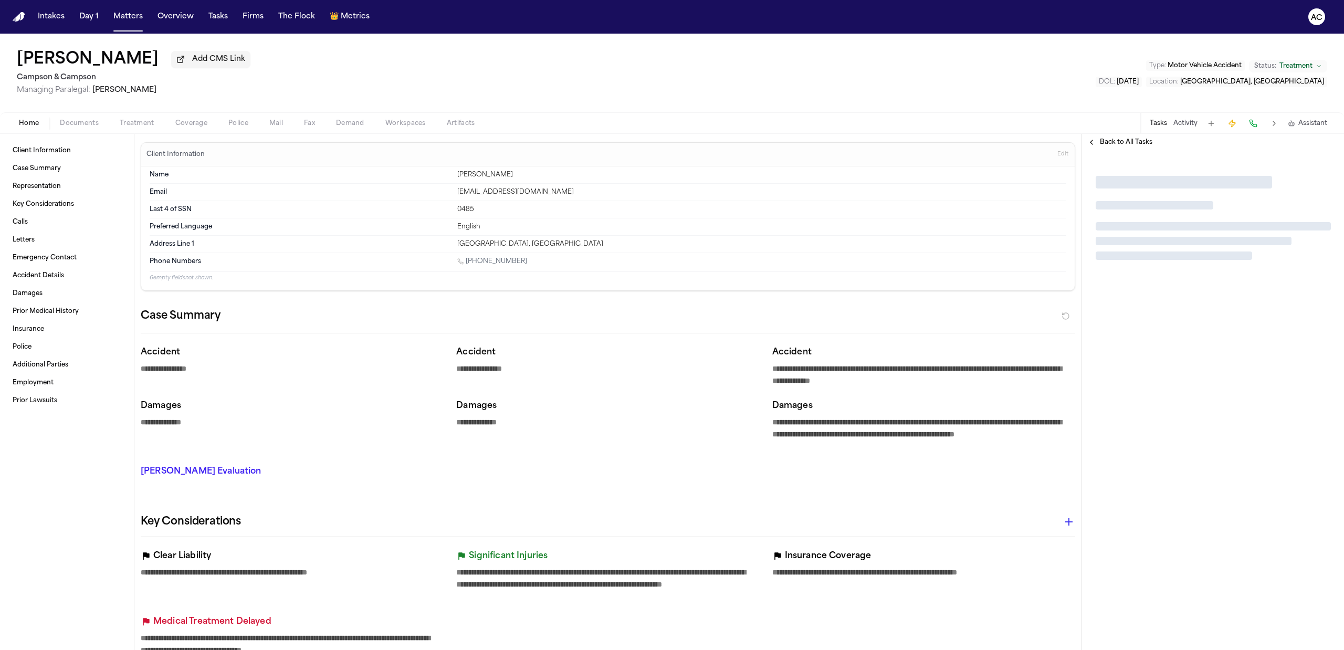
type textarea "*"
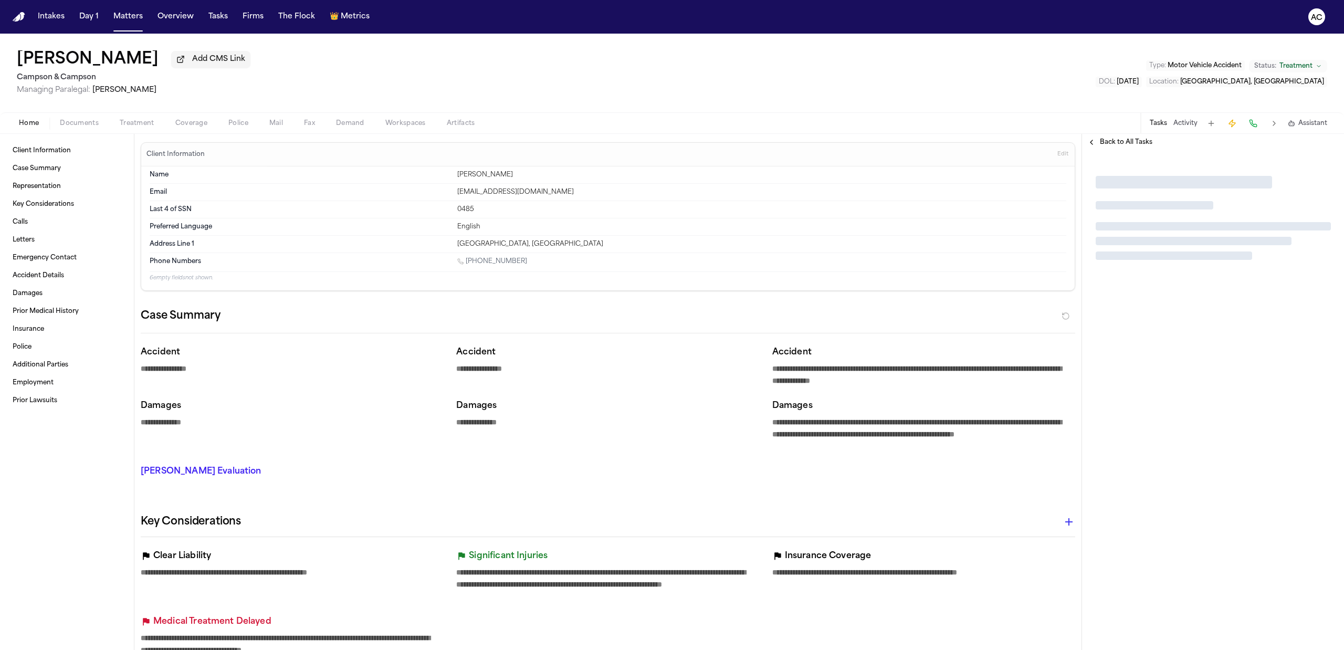
type textarea "*"
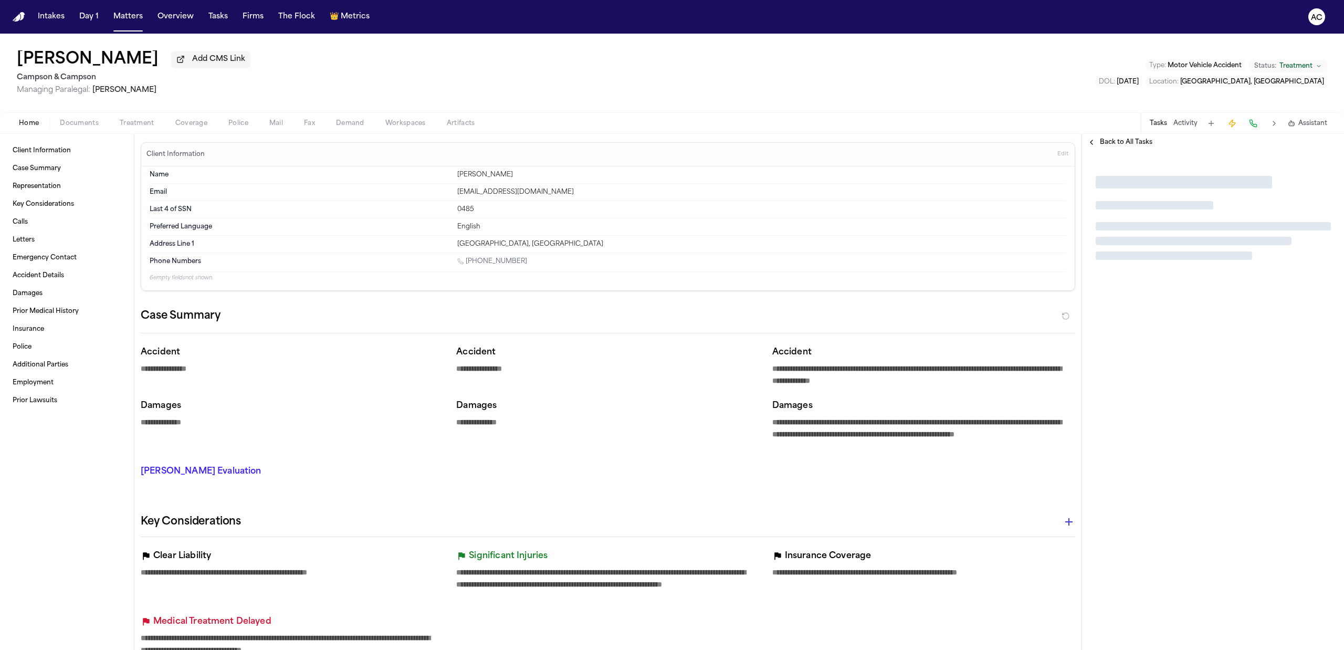
type textarea "*"
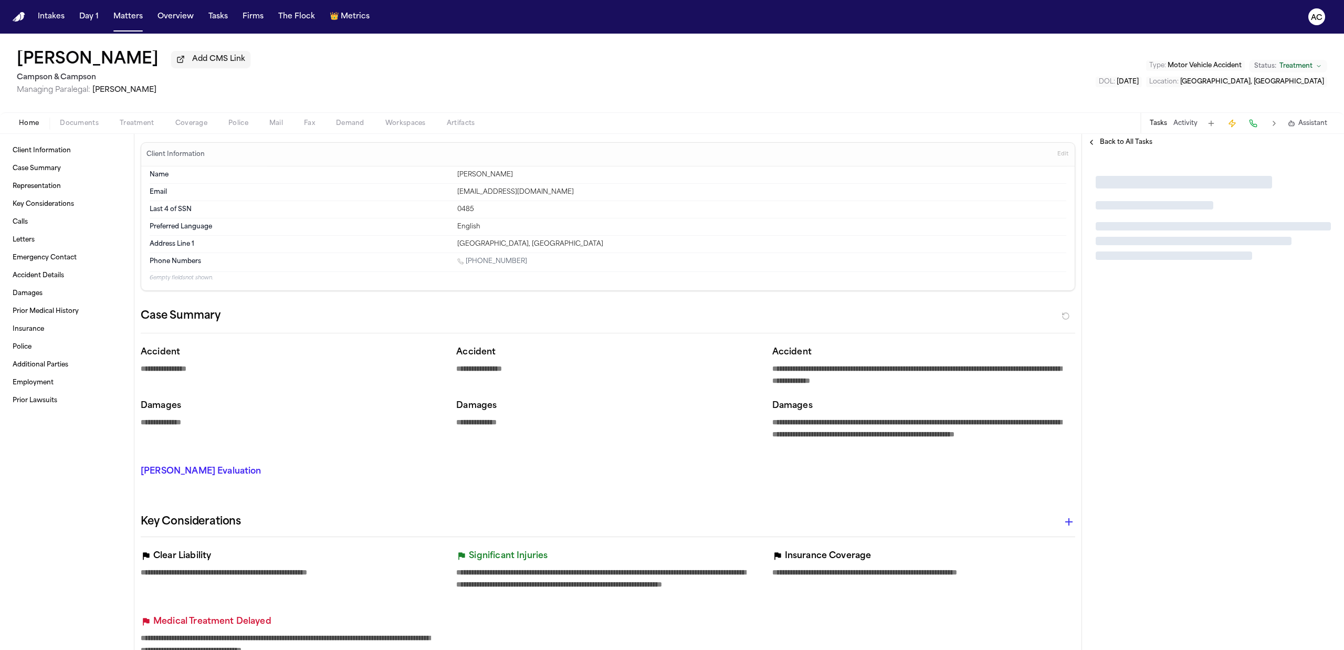
type textarea "*"
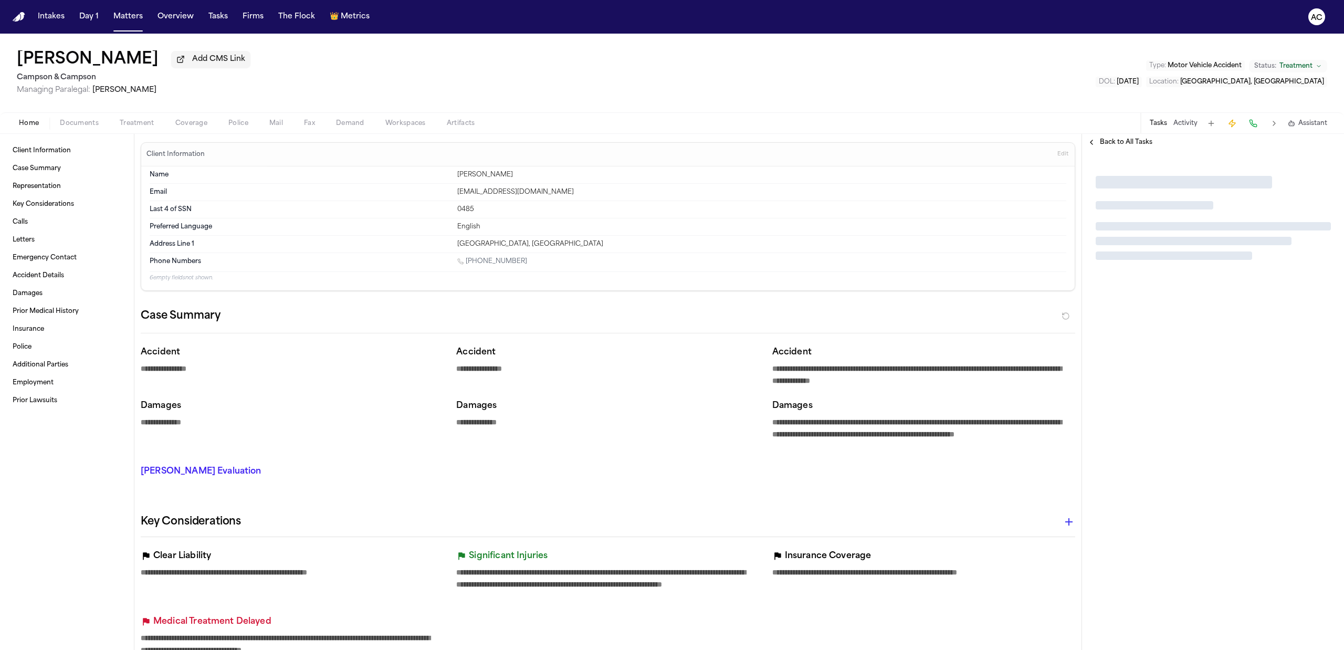
type textarea "*"
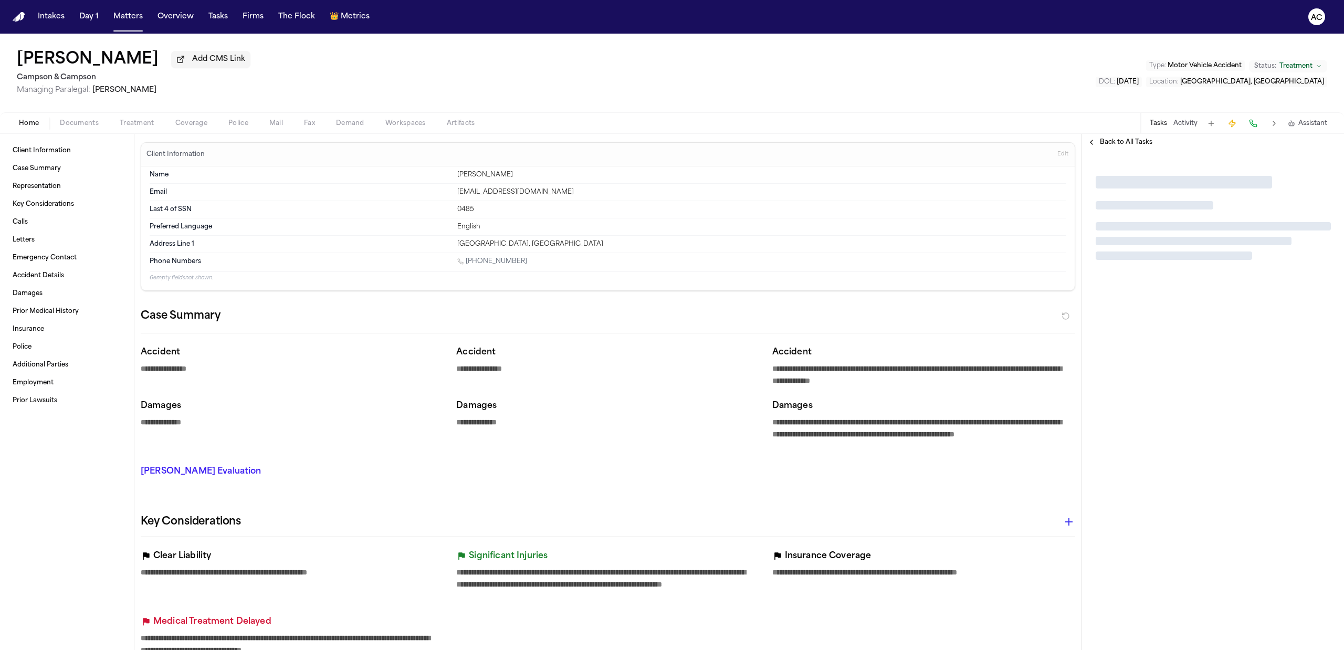
type textarea "*"
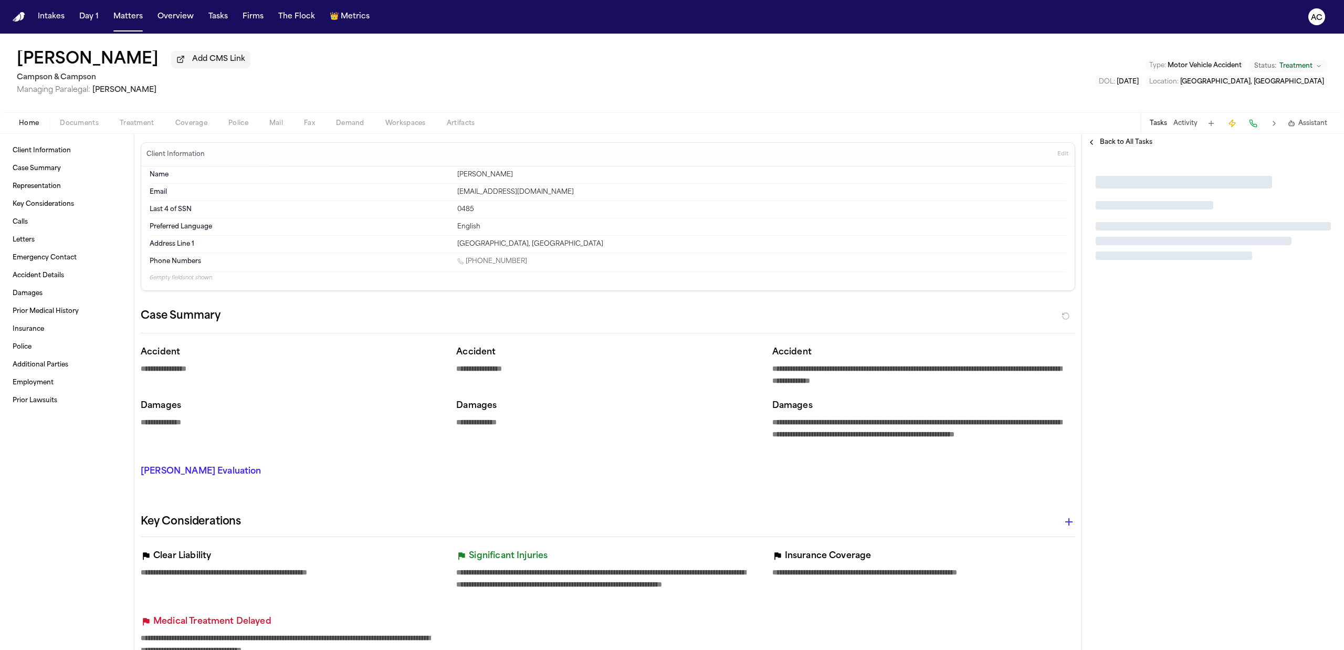
type textarea "*"
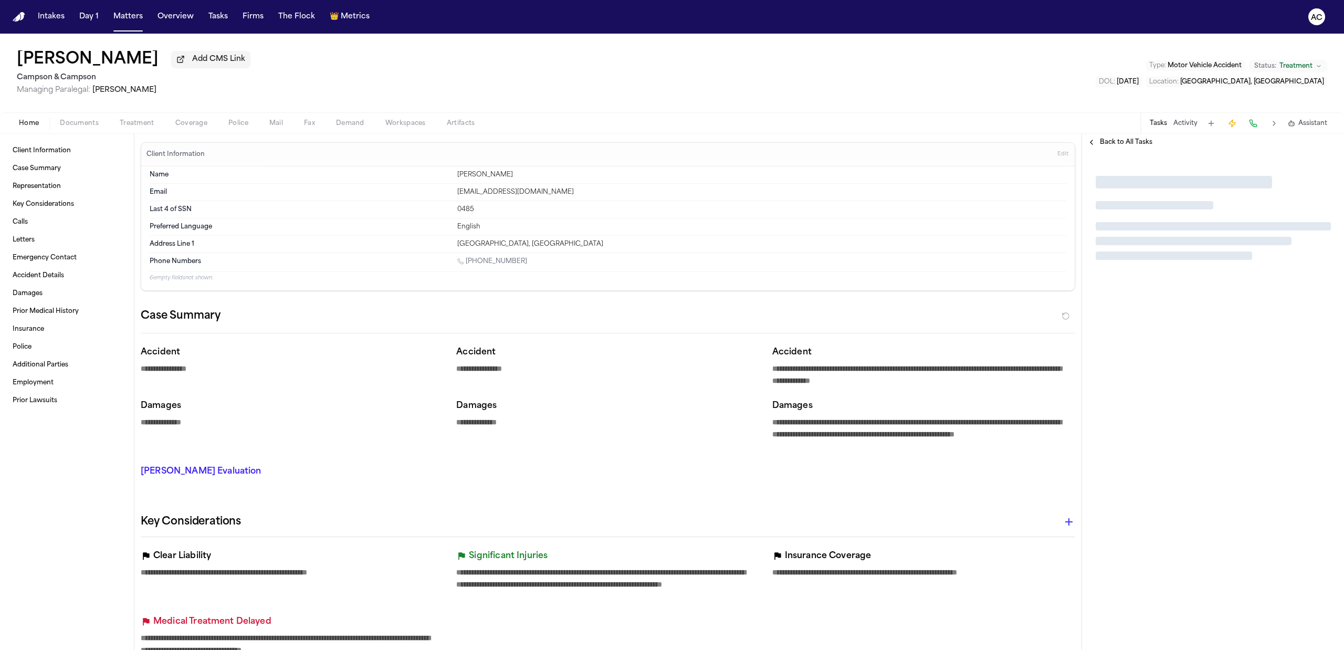
type textarea "*"
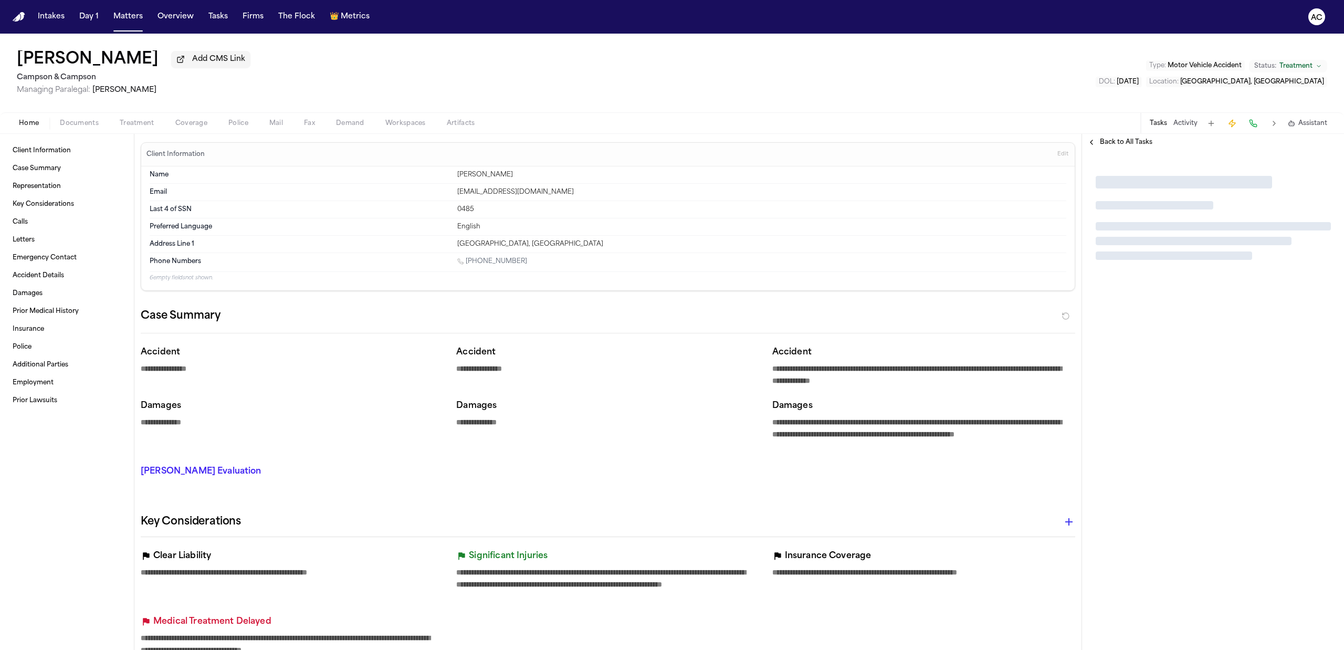
type textarea "*"
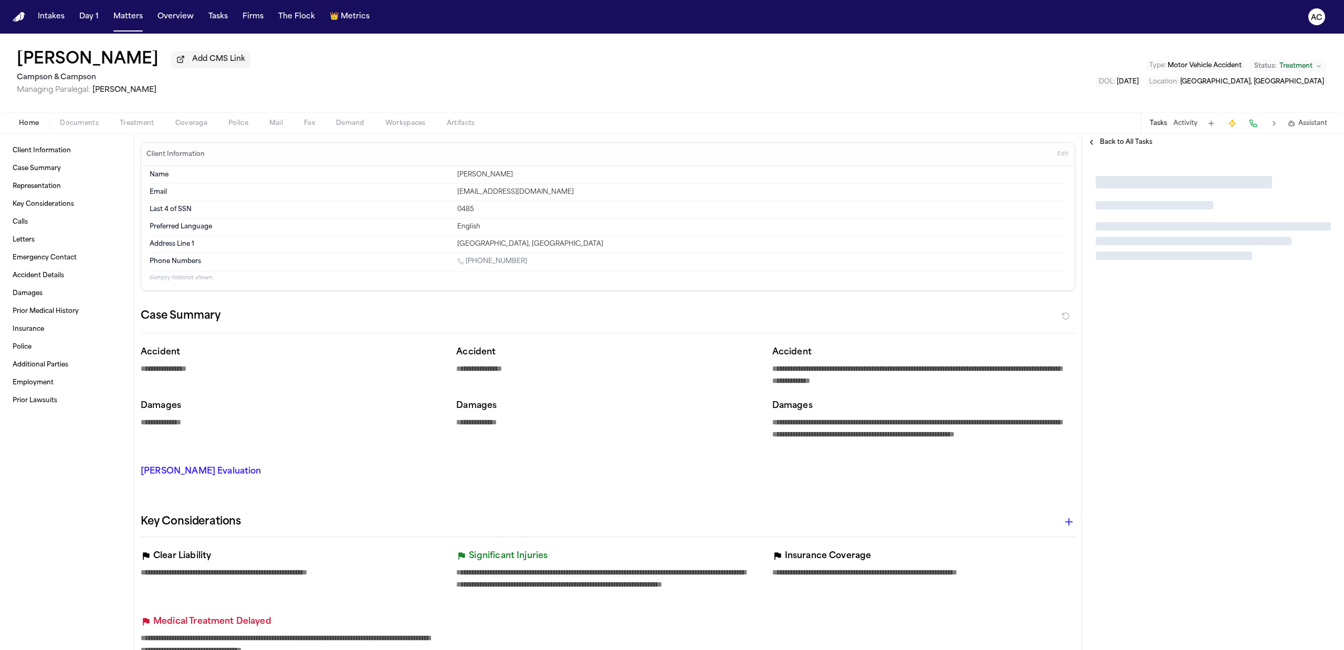
type textarea "*"
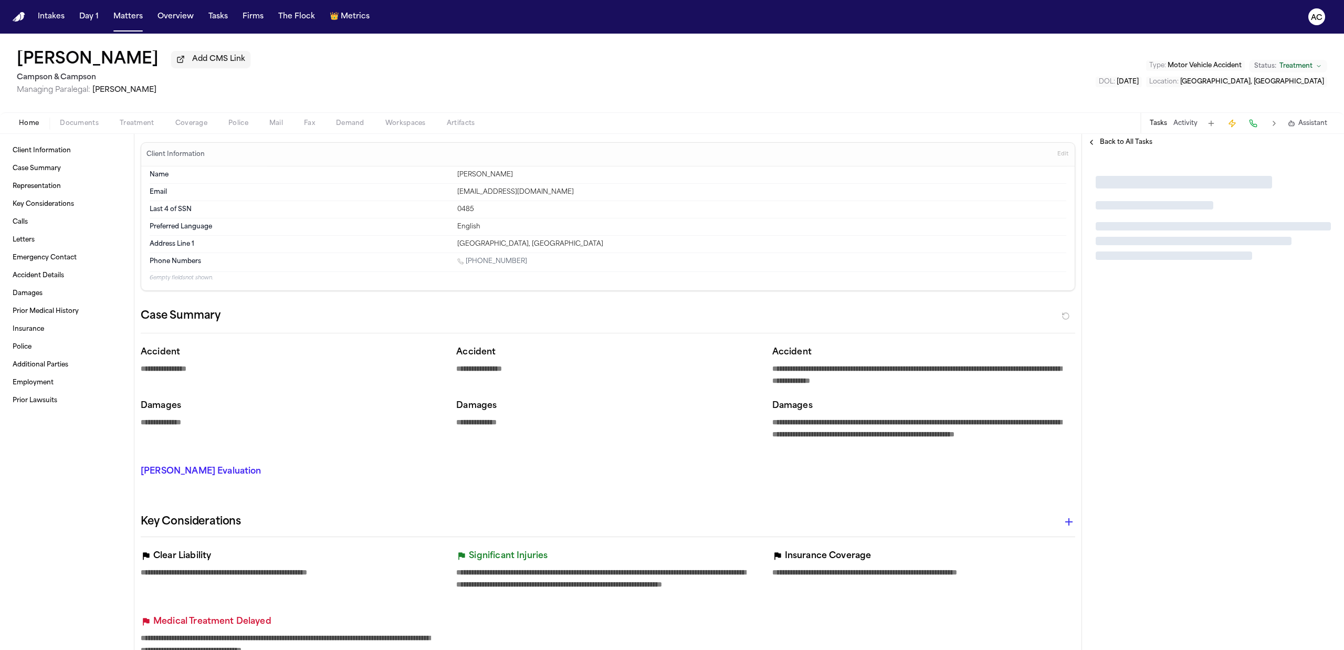
type textarea "*"
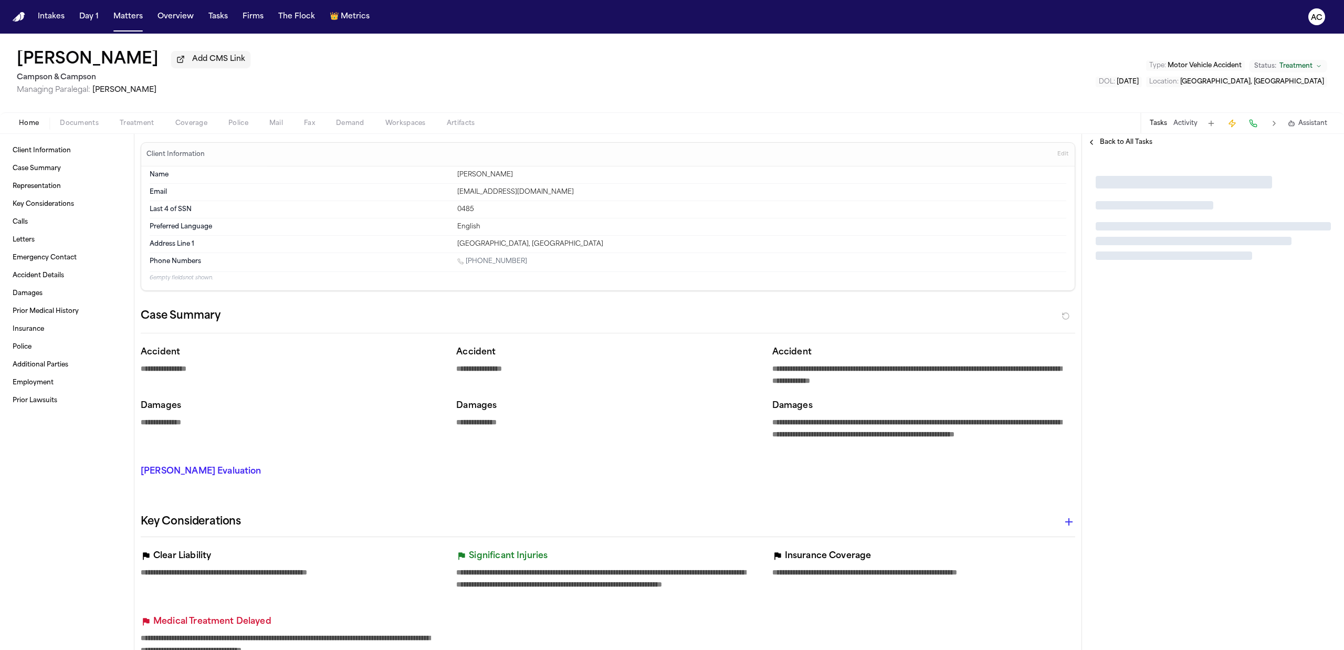
type textarea "*"
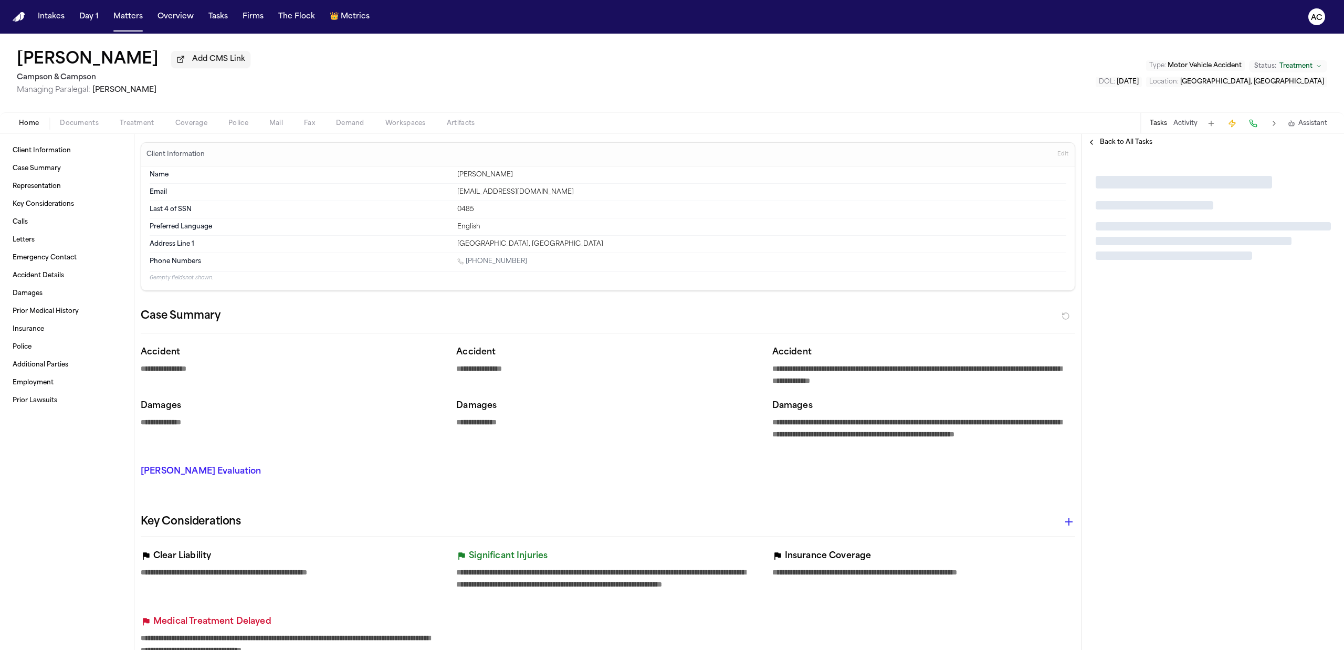
type textarea "*"
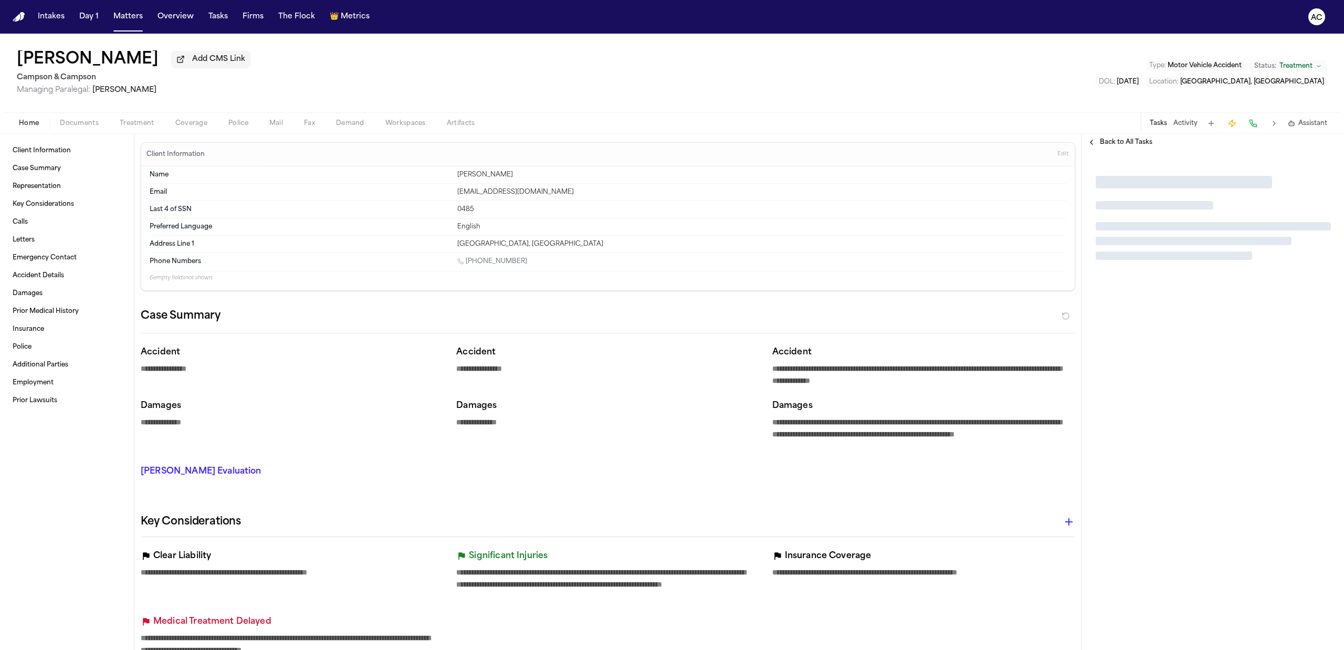
type textarea "*"
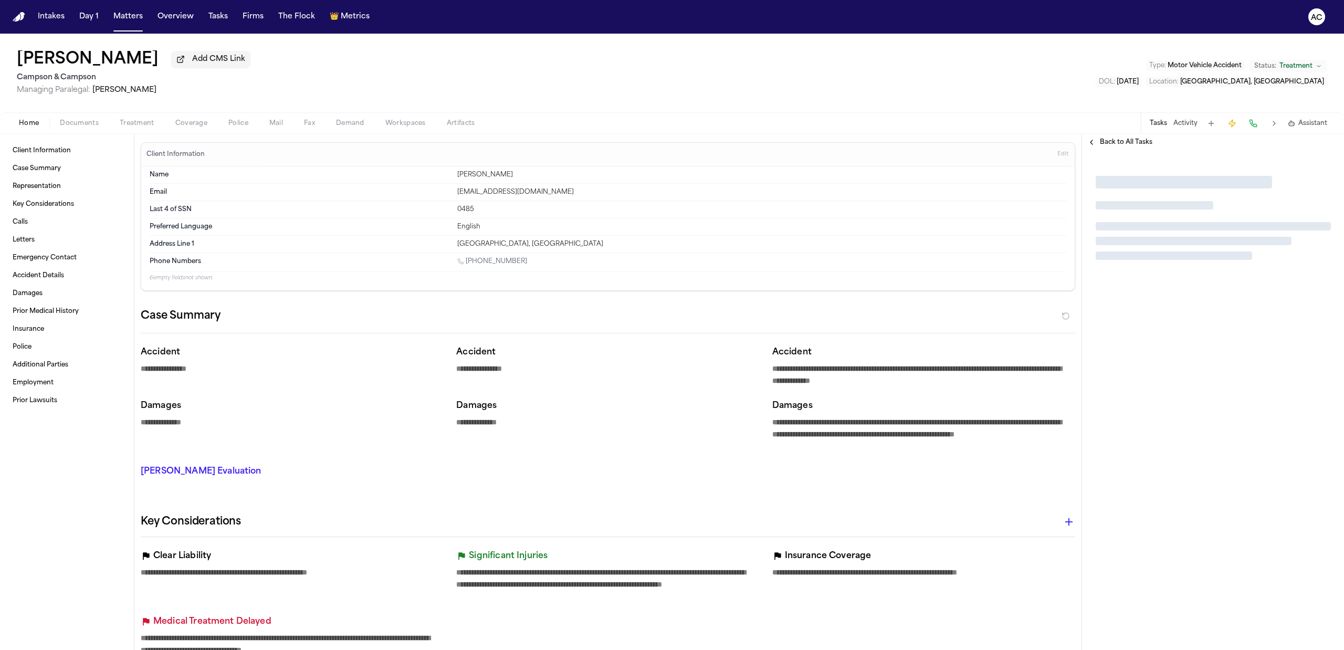
type textarea "*"
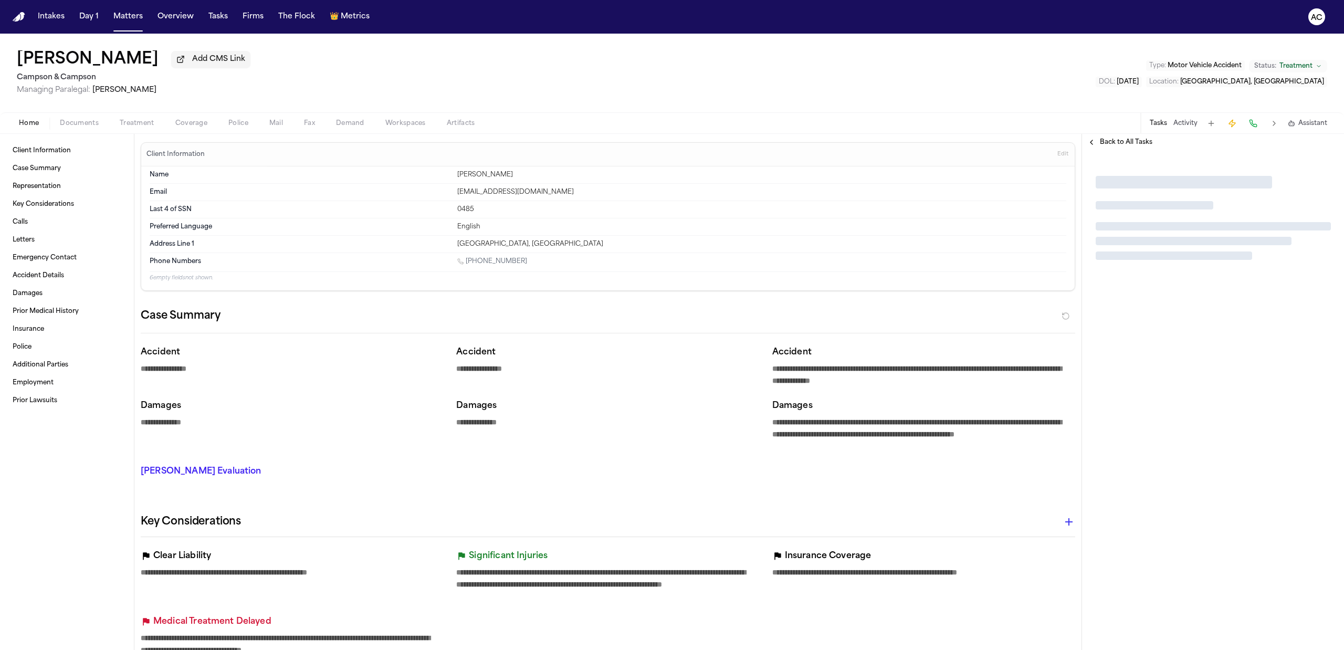
type textarea "*"
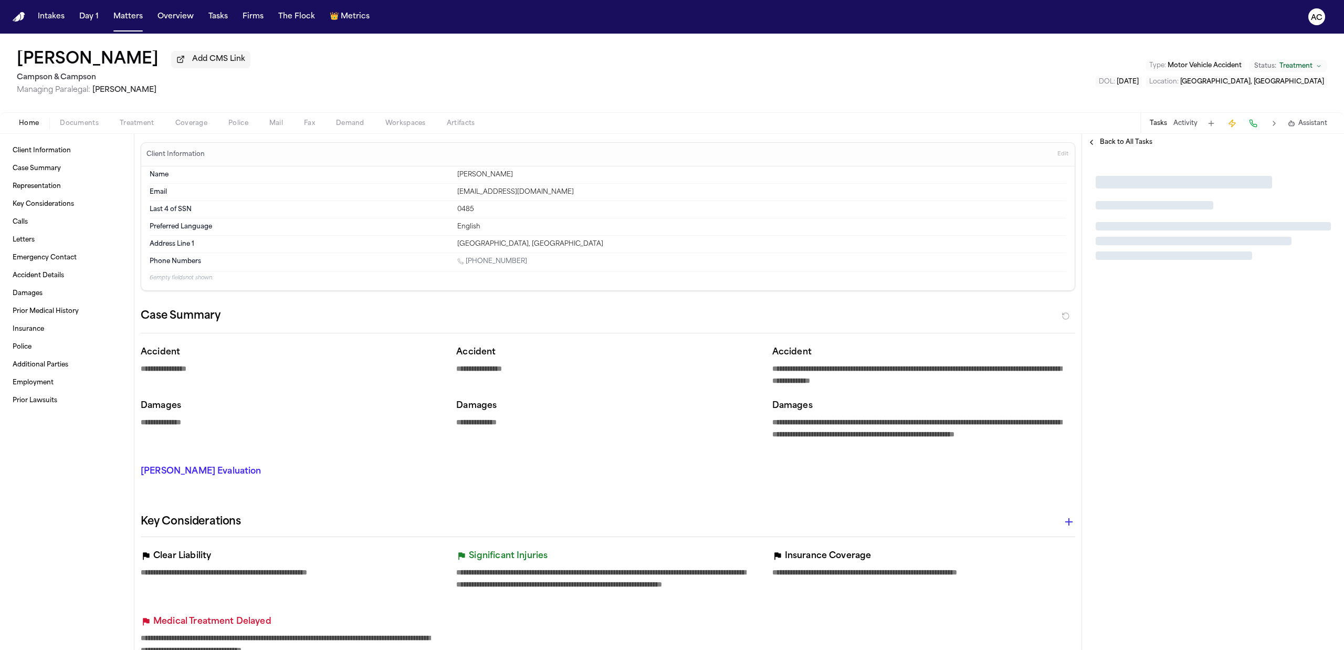
type textarea "*"
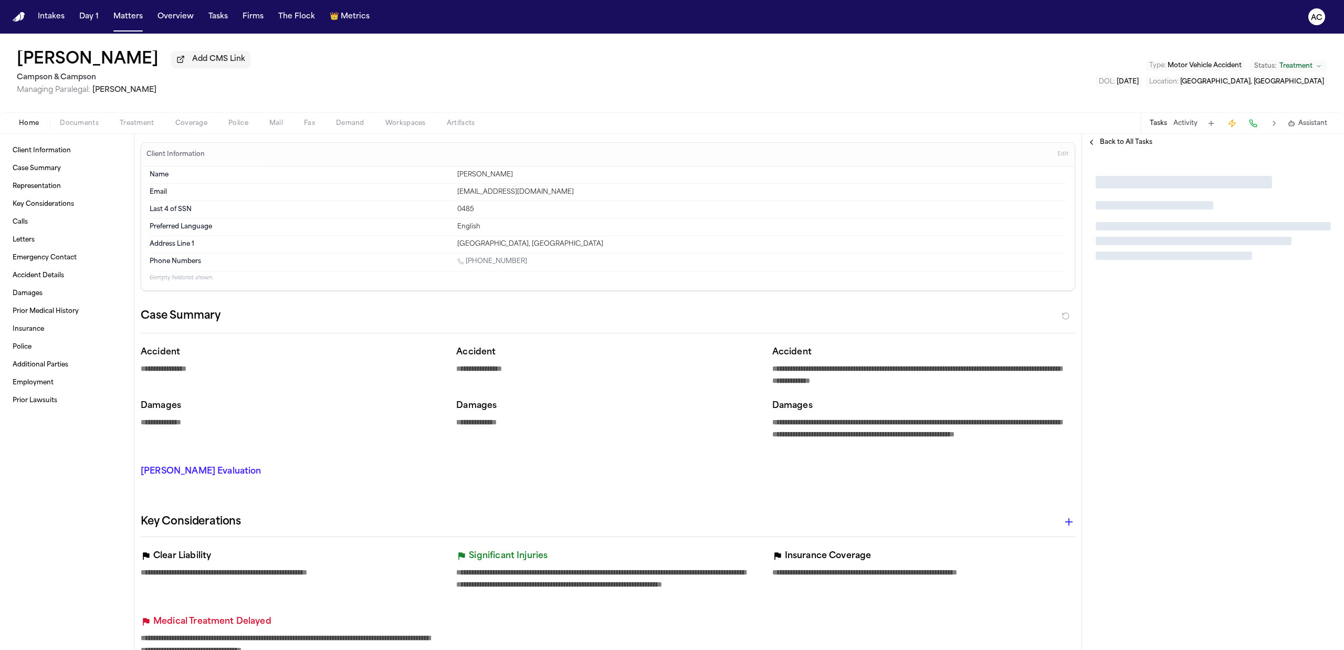
type textarea "*"
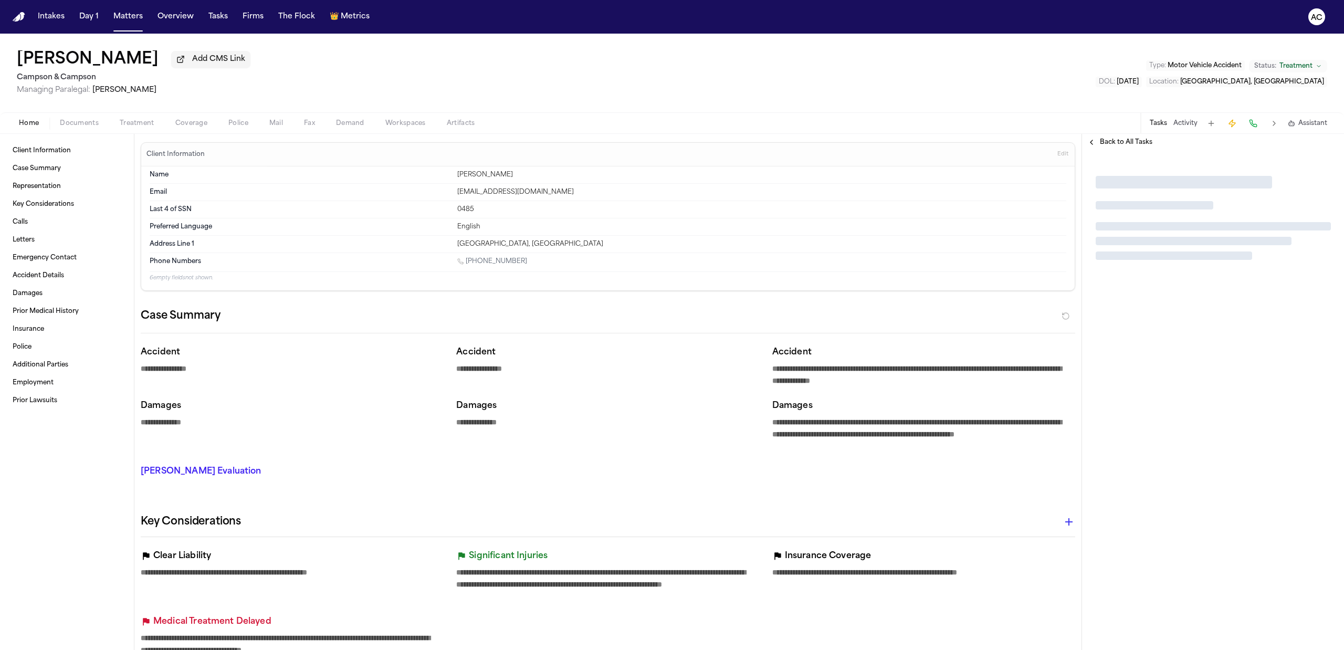
type textarea "*"
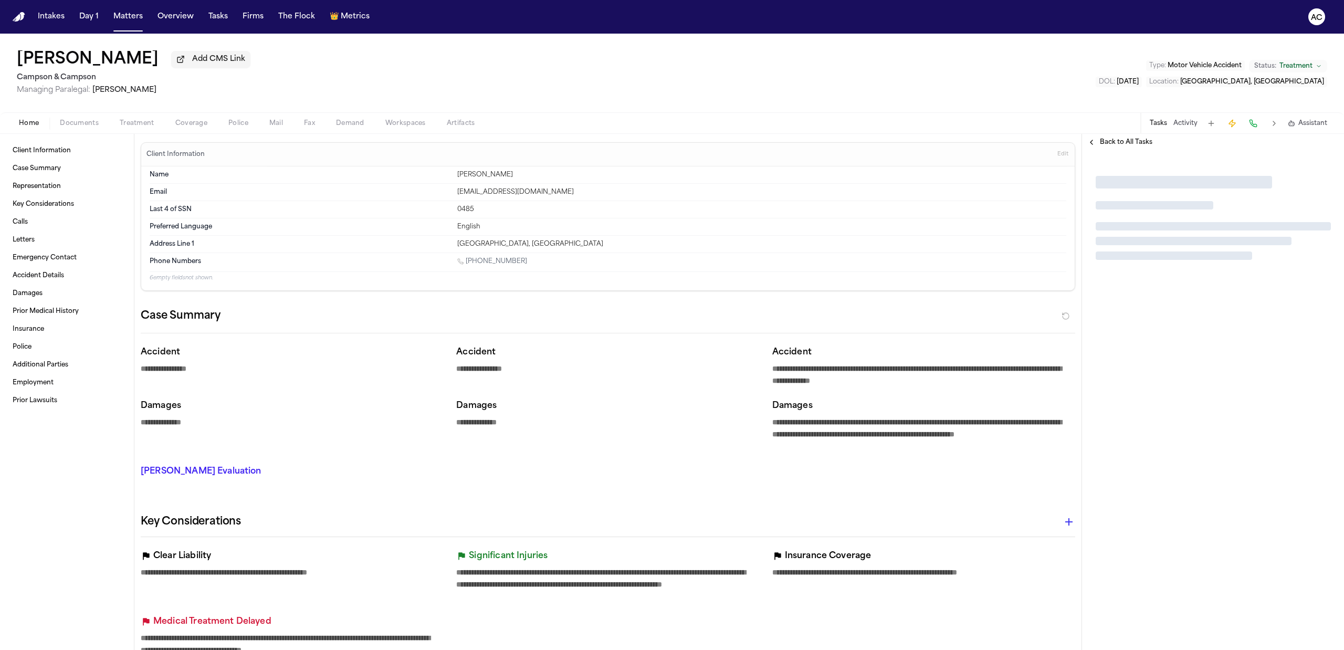
type textarea "*"
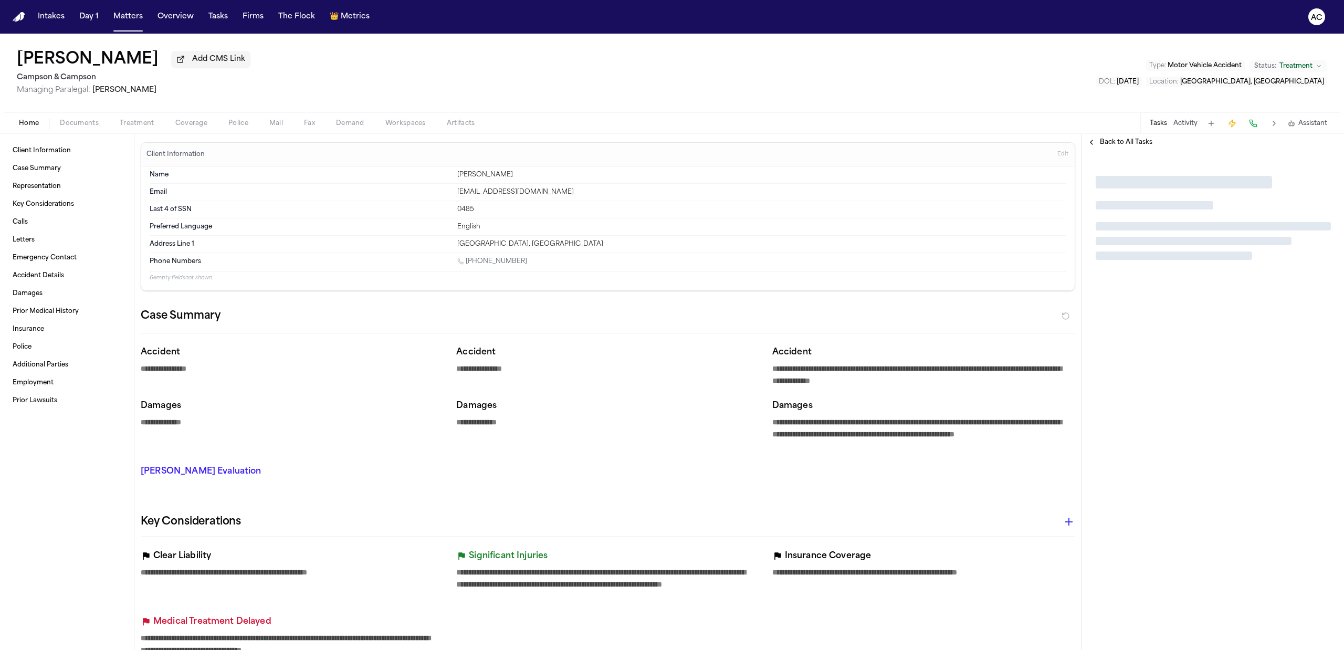
type textarea "*"
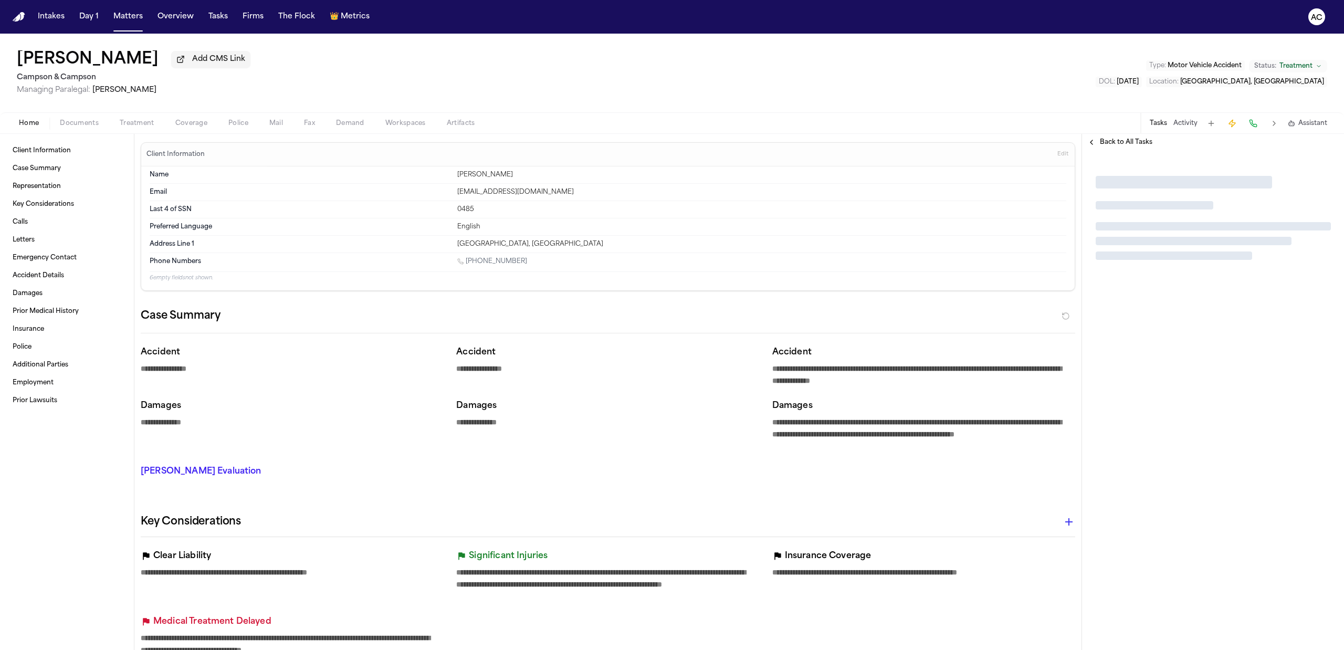
type textarea "*"
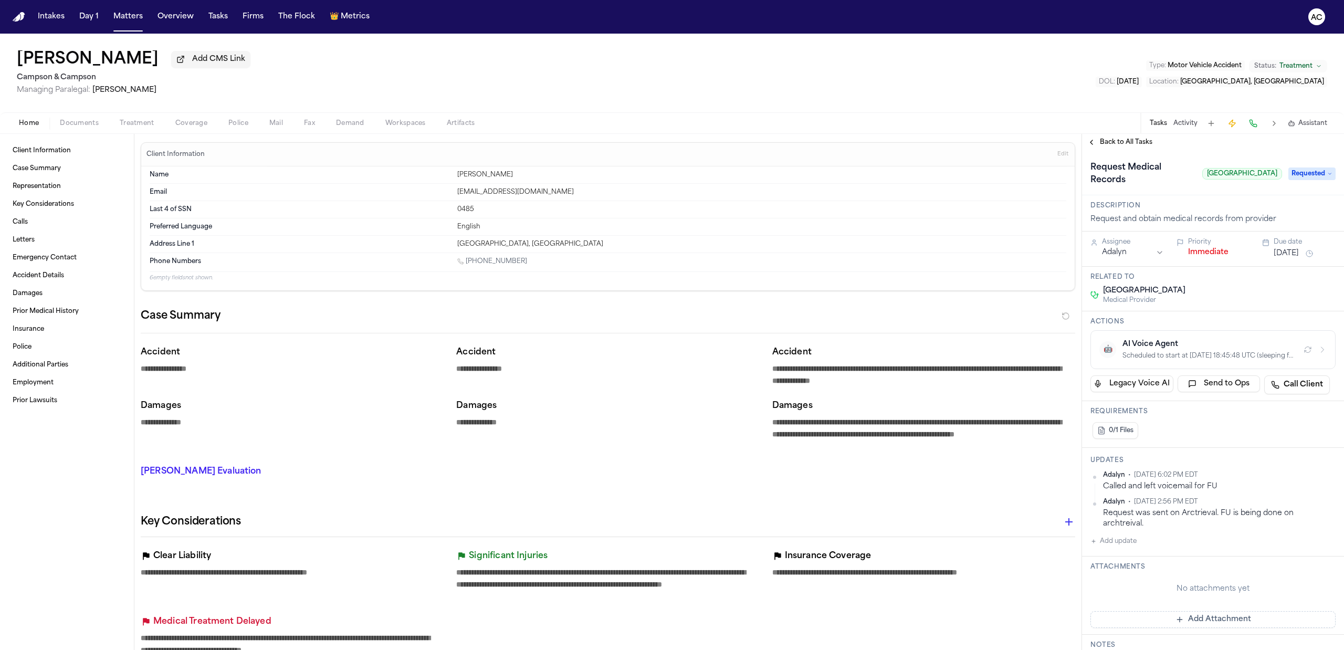
click at [144, 125] on span "Treatment" at bounding box center [137, 123] width 35 height 8
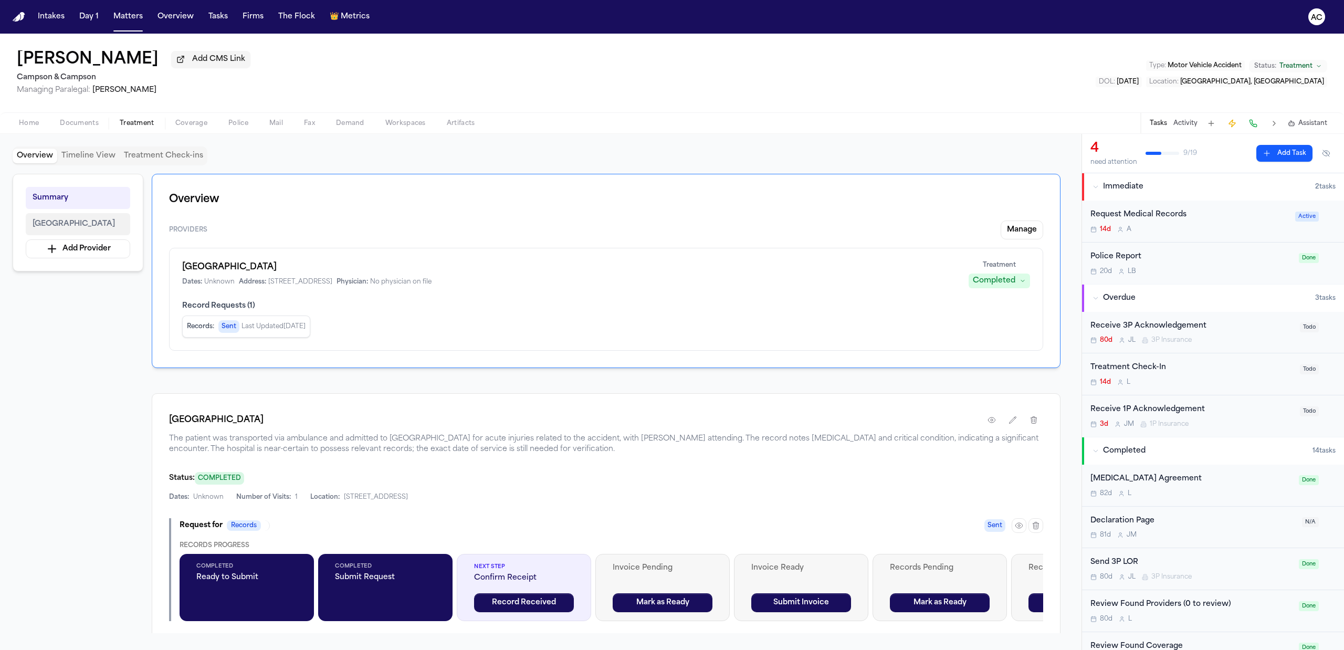
click at [110, 229] on span "Capital Health Regional Medical Center" at bounding box center [74, 224] width 82 height 13
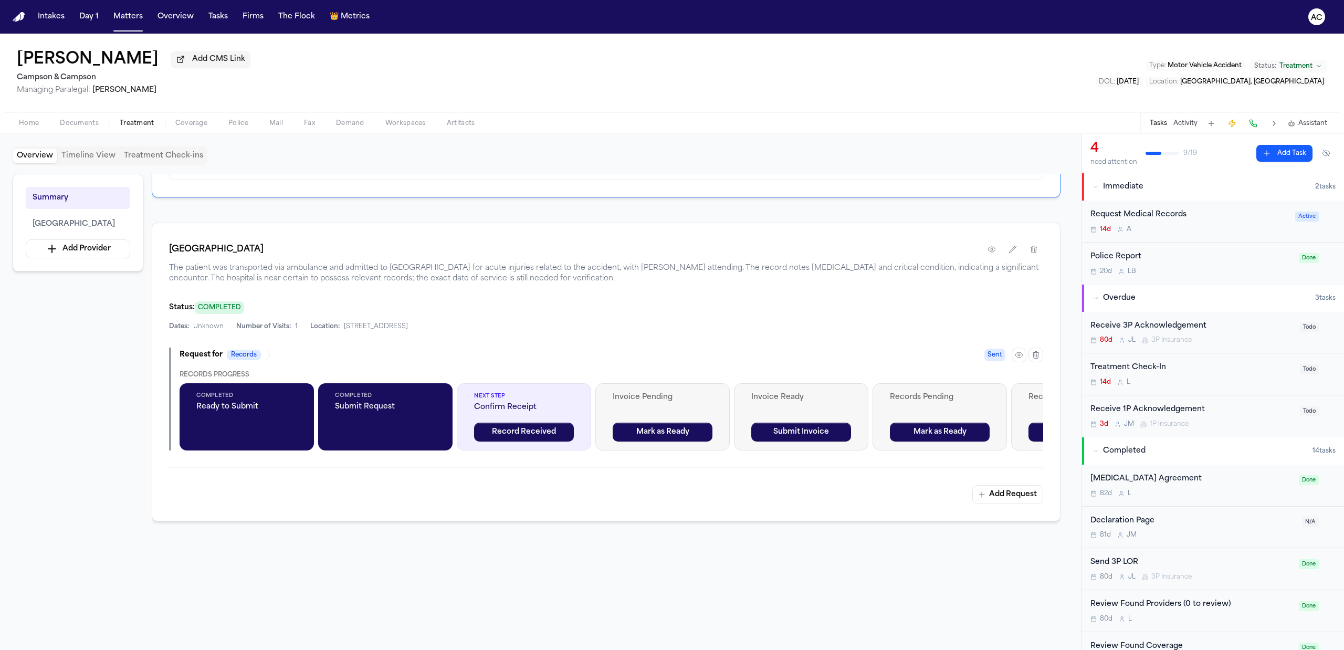
scroll to position [210, 0]
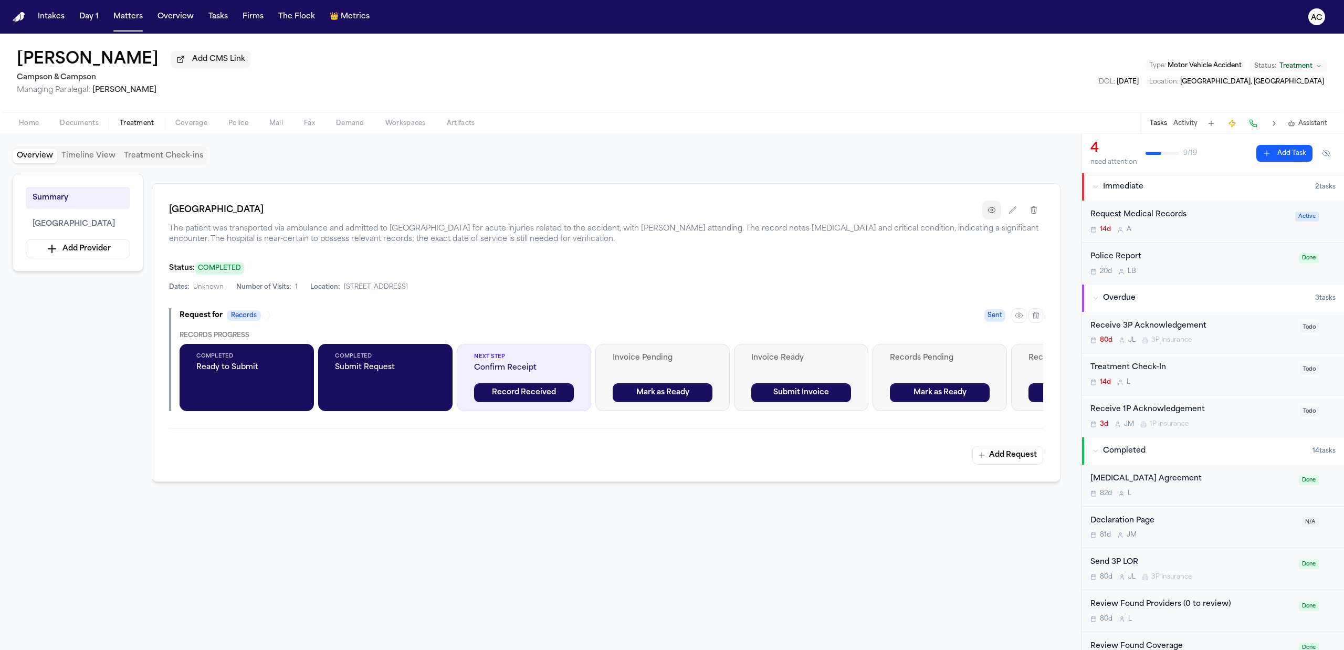
click at [990, 211] on icon "button" at bounding box center [991, 210] width 2 height 2
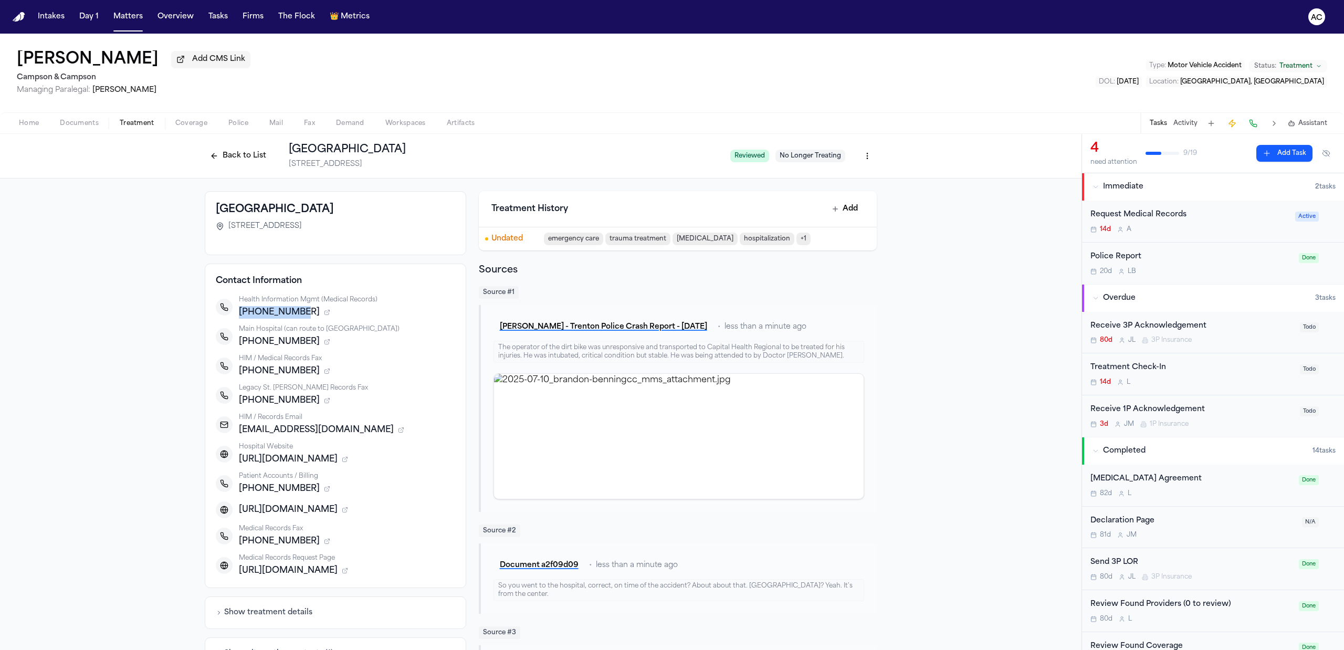
drag, startPoint x: 297, startPoint y: 310, endPoint x: 235, endPoint y: 312, distance: 61.4
click at [239, 312] on span "+16093944460" at bounding box center [279, 312] width 81 height 13
copy span "+16093944460"
click at [87, 120] on span "Documents" at bounding box center [79, 123] width 39 height 8
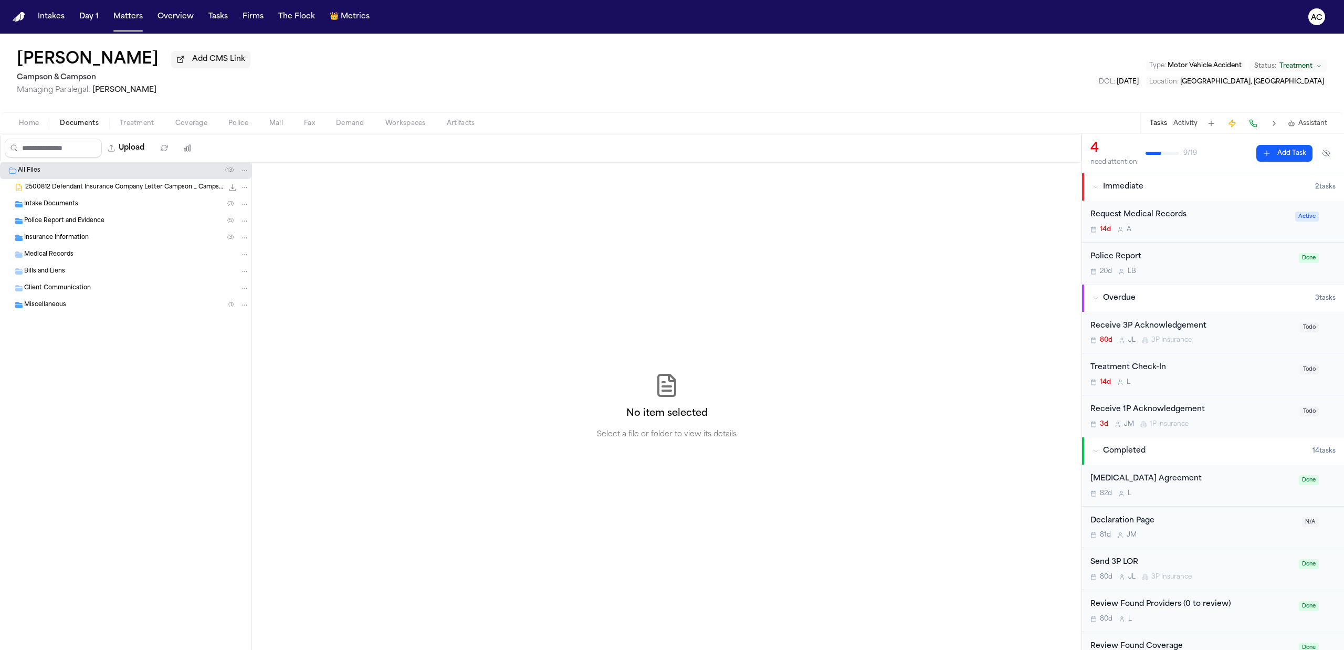
click at [93, 202] on div "Intake Documents ( 3 )" at bounding box center [136, 203] width 225 height 9
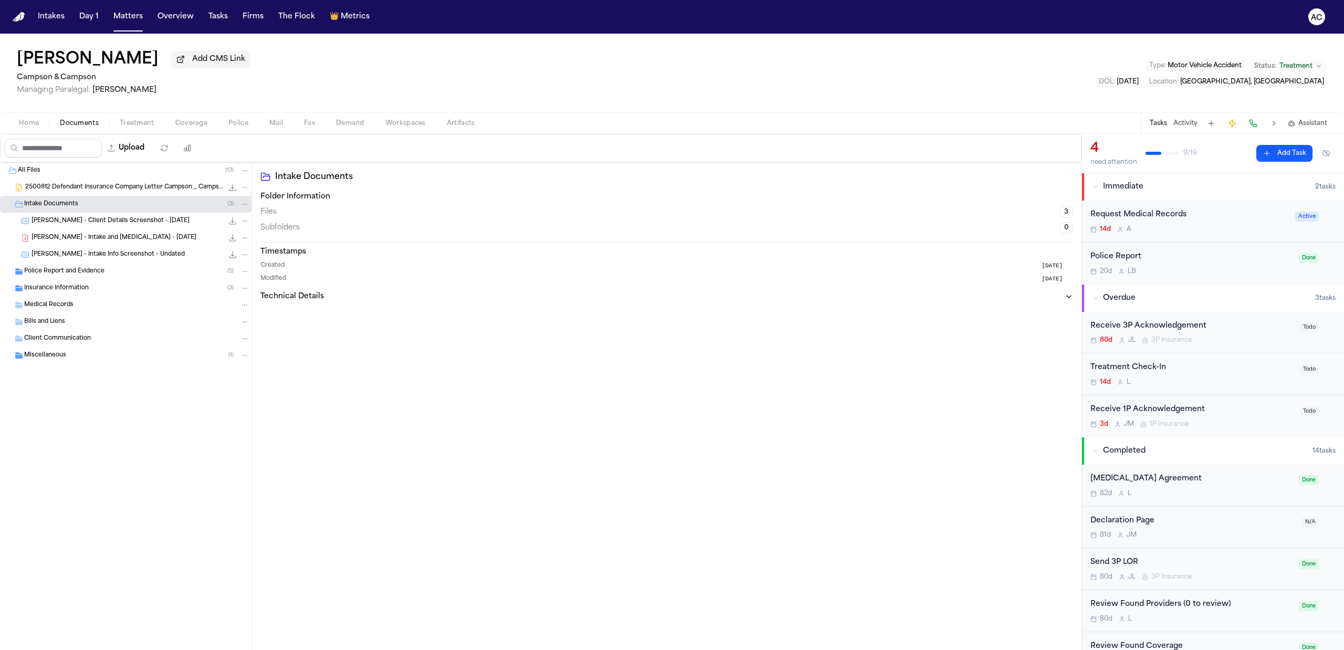
click at [110, 239] on span "B. Benning - Intake and Retainer - 6.24.25" at bounding box center [113, 238] width 165 height 9
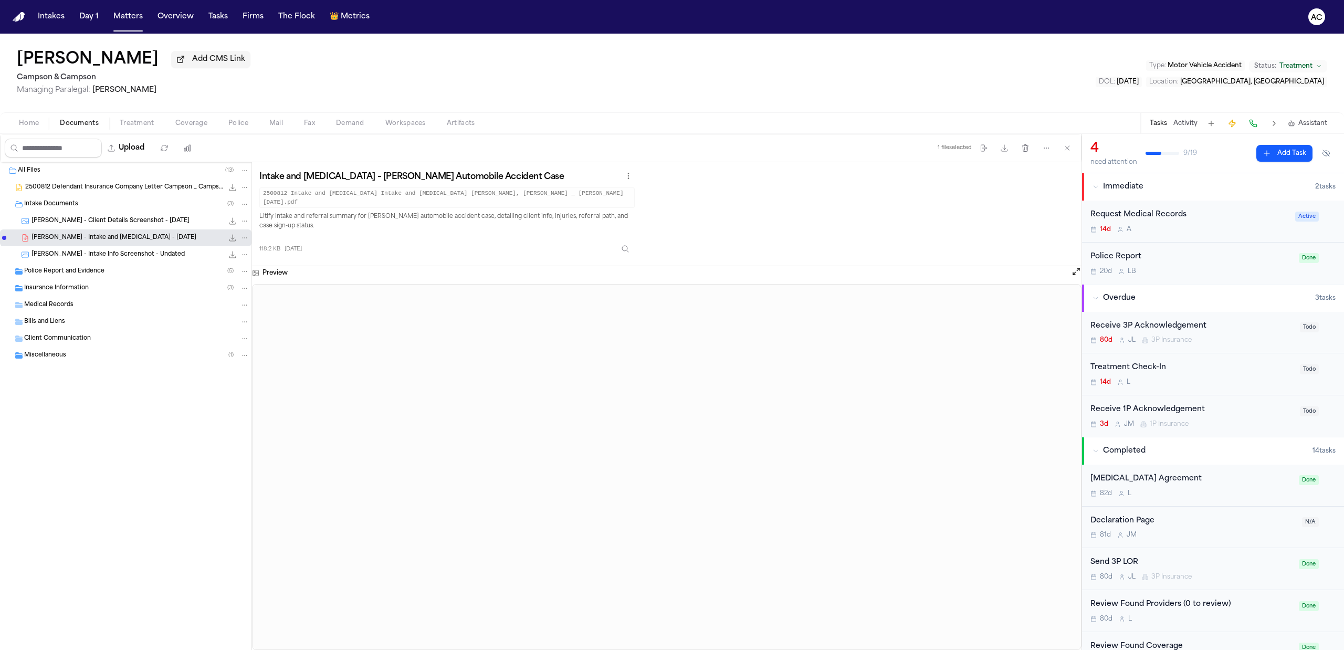
click at [143, 276] on div "Police Report and Evidence ( 5 )" at bounding box center [136, 271] width 225 height 9
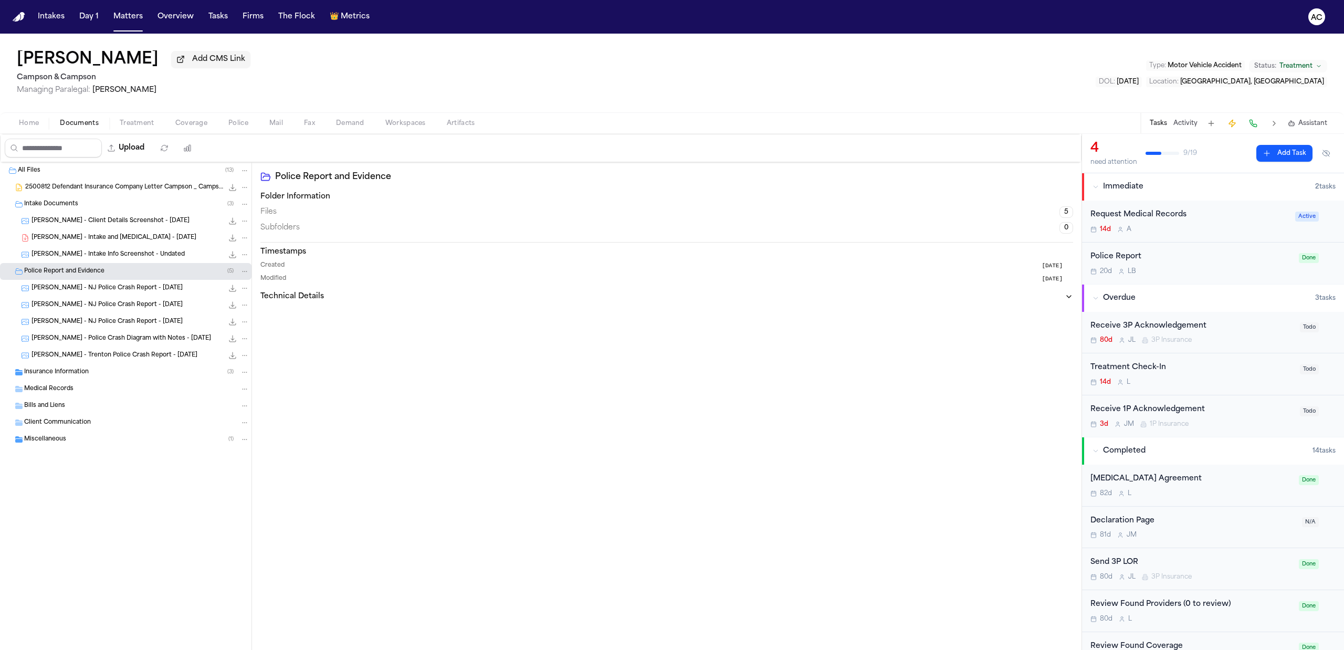
click at [143, 289] on span "B. Benning - NJ Police Crash Report - 10.5.24" at bounding box center [106, 288] width 151 height 9
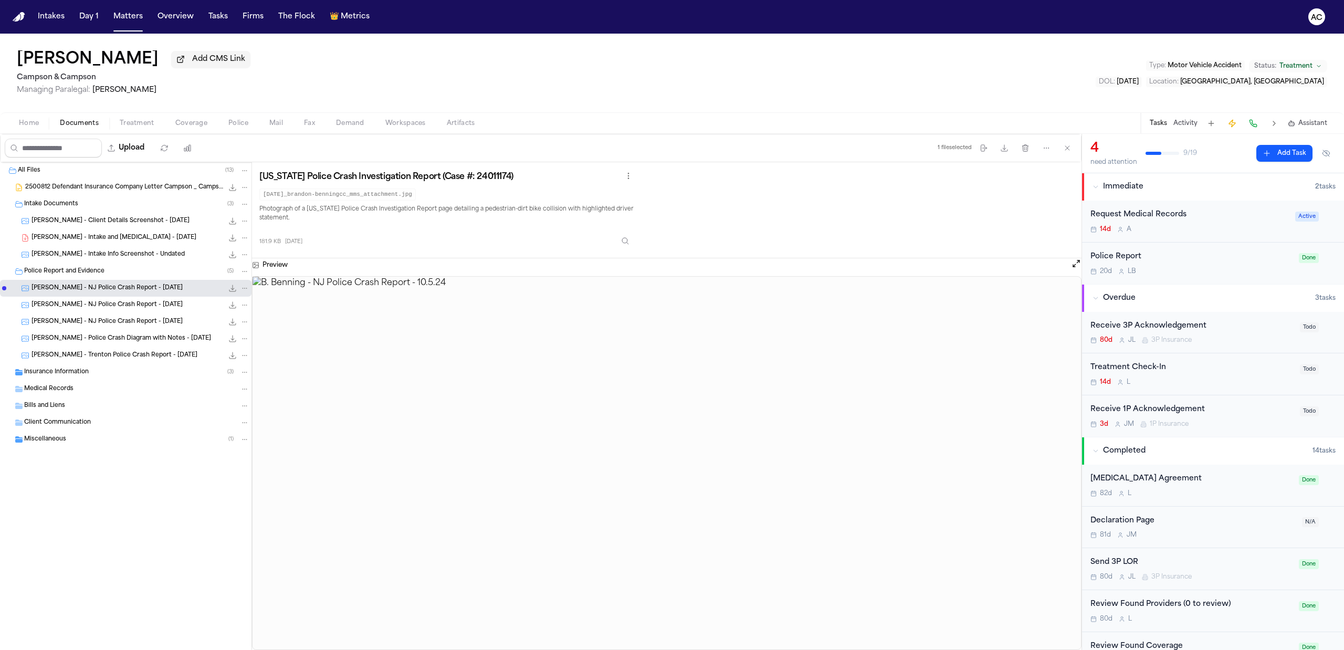
click at [141, 301] on span "B. Benning - NJ Police Crash Report - 5.24.24" at bounding box center [106, 305] width 151 height 9
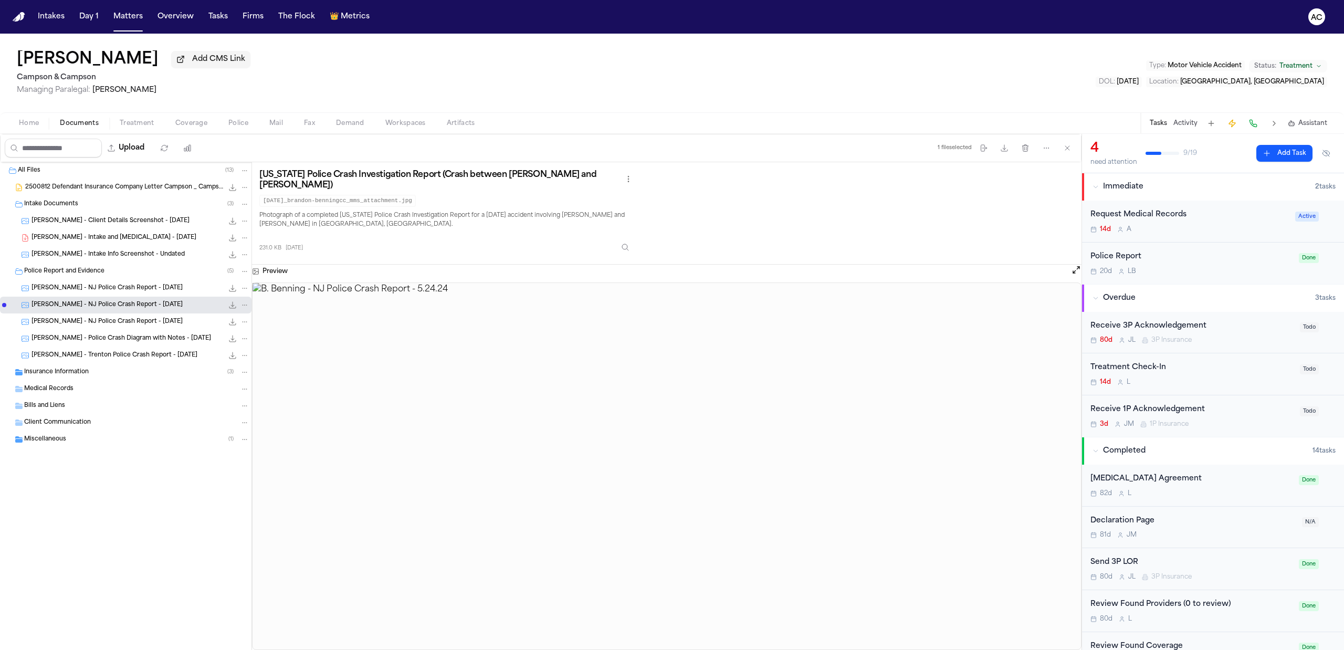
click at [78, 379] on div "Insurance Information ( 3 )" at bounding box center [125, 372] width 251 height 17
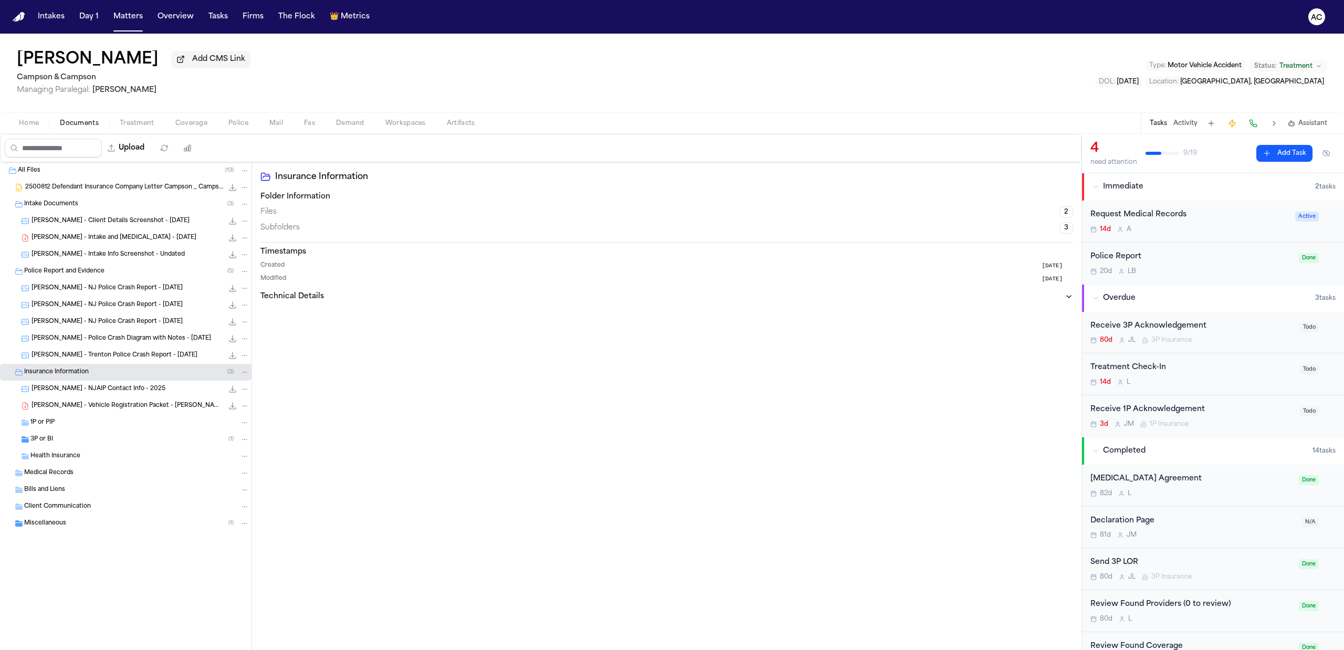
click at [103, 323] on span "B. Benning - NJ Police Crash Report - 7.10.25" at bounding box center [106, 322] width 151 height 9
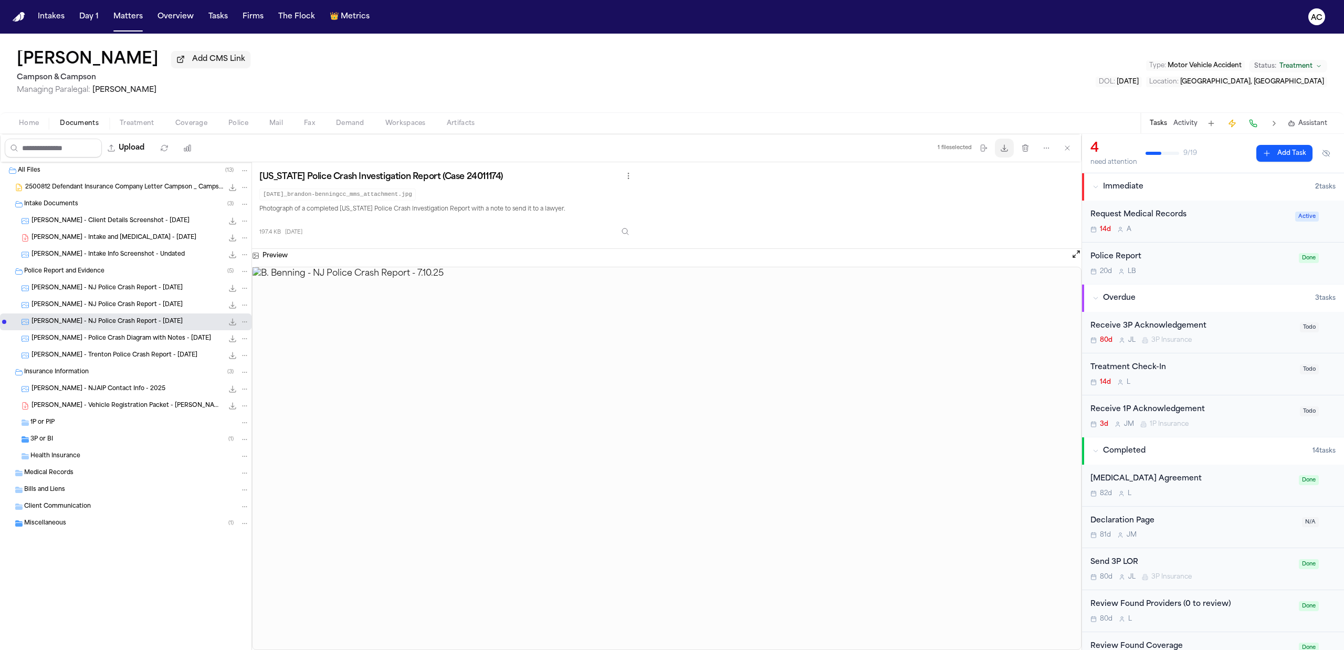
click at [1000, 153] on button "Download files" at bounding box center [1004, 148] width 19 height 19
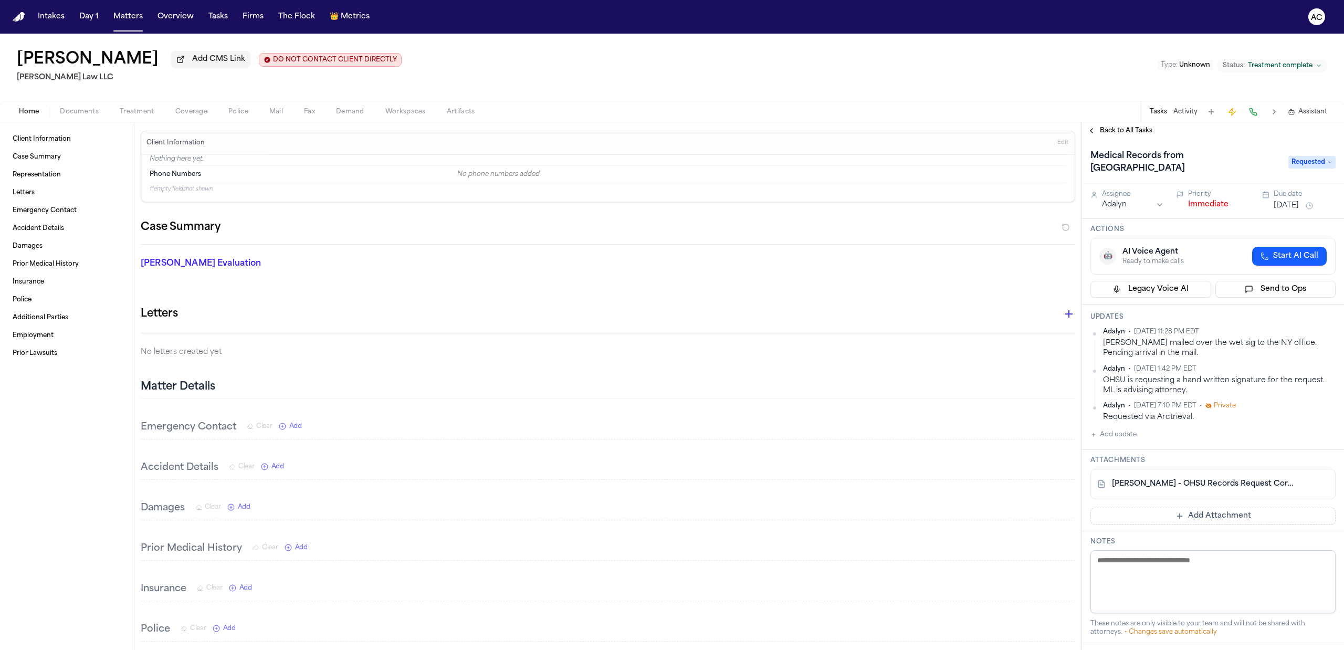
click at [139, 112] on span "Treatment" at bounding box center [137, 112] width 35 height 8
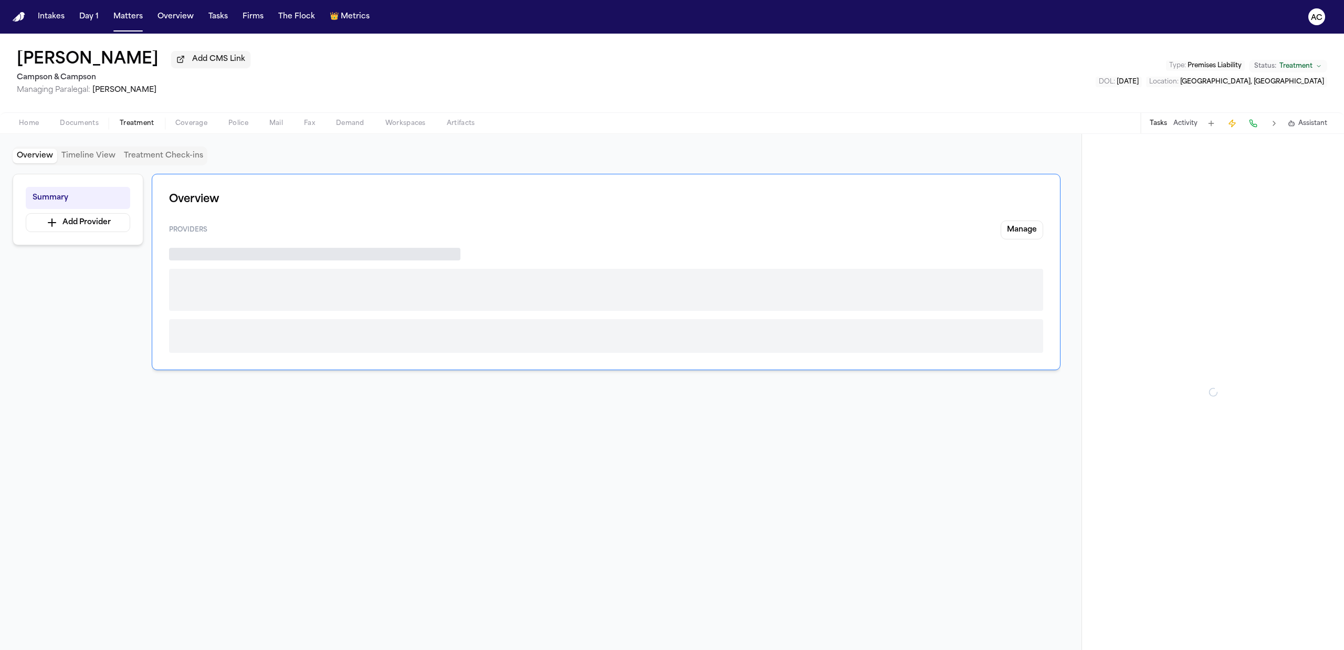
click at [143, 121] on span "Treatment" at bounding box center [137, 123] width 35 height 8
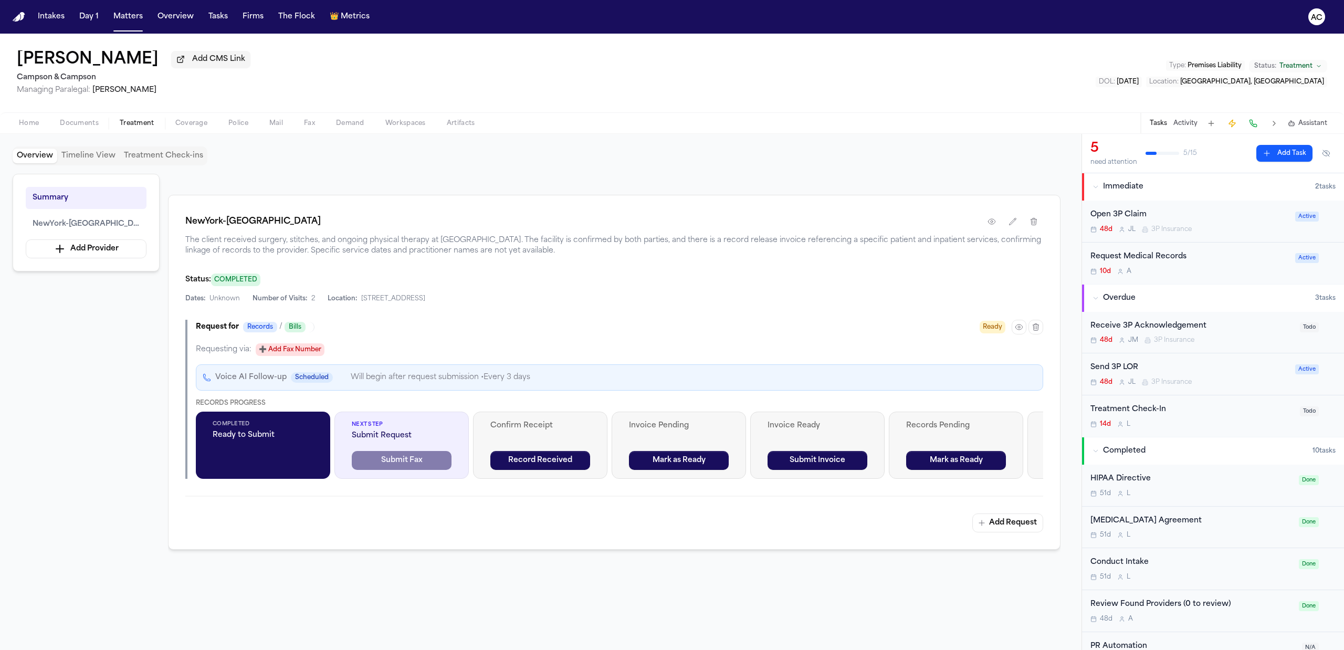
scroll to position [137, 0]
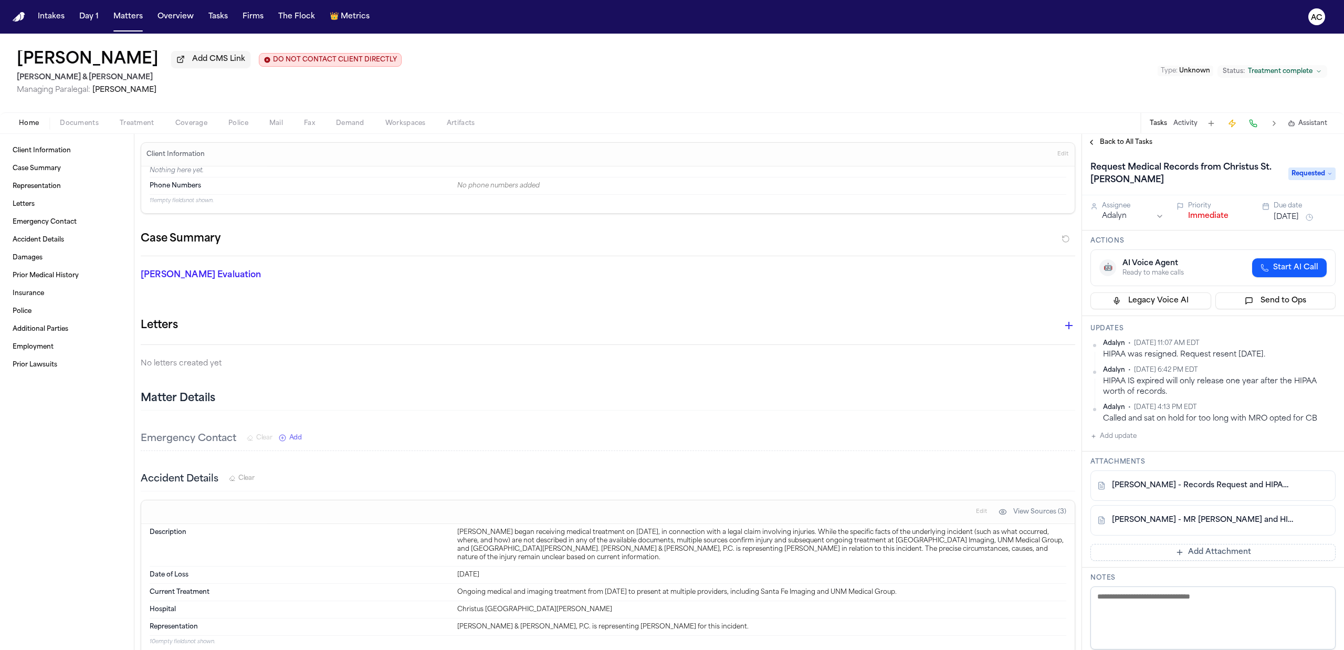
click at [135, 124] on span "Treatment" at bounding box center [137, 123] width 35 height 8
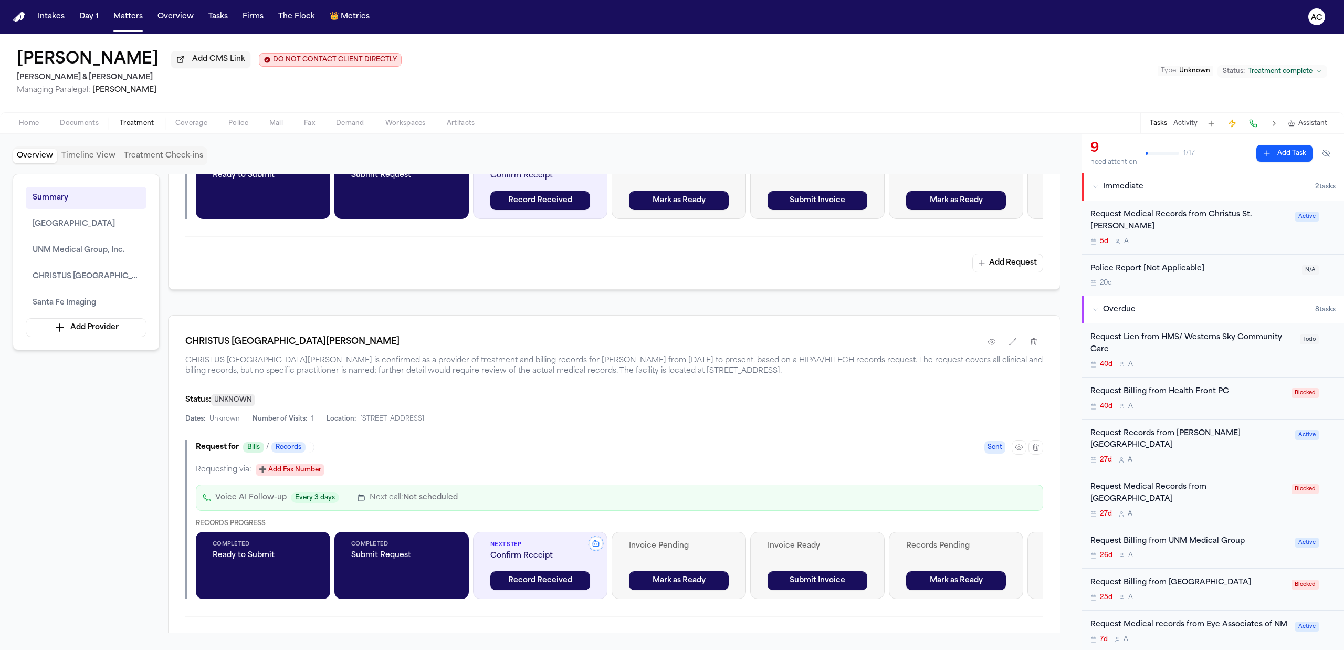
scroll to position [1189, 0]
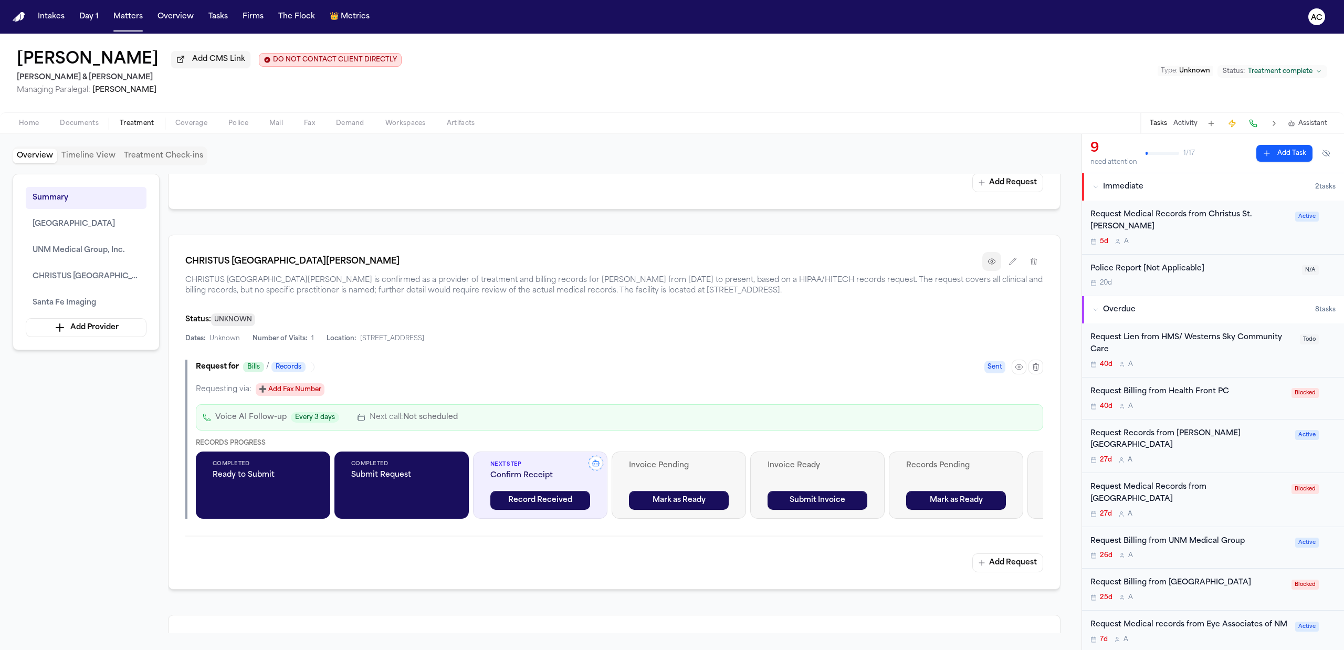
click at [987, 266] on icon "button" at bounding box center [991, 261] width 8 height 8
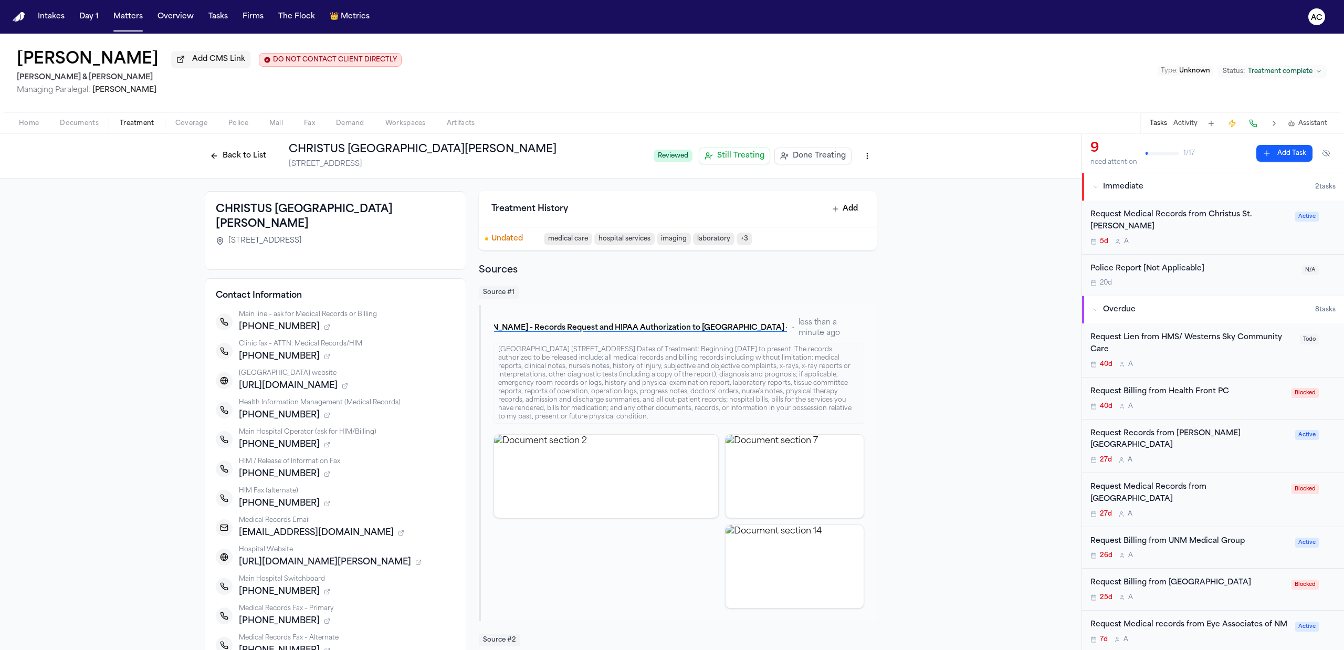
drag, startPoint x: 302, startPoint y: 417, endPoint x: 235, endPoint y: 418, distance: 67.2
click at [239, 418] on span "+1-505-913-5320" at bounding box center [279, 415] width 81 height 13
copy span "+1-505-913-5320"
click at [230, 155] on button "Back to List" at bounding box center [238, 155] width 67 height 17
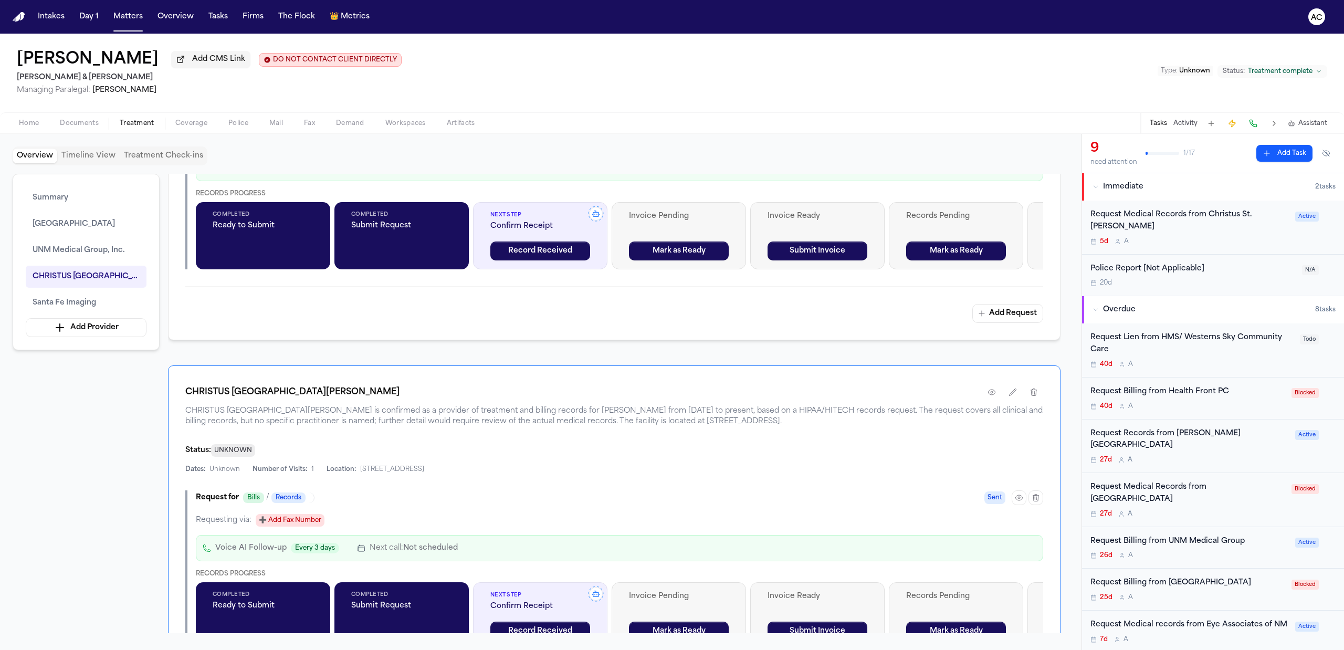
scroll to position [1054, 0]
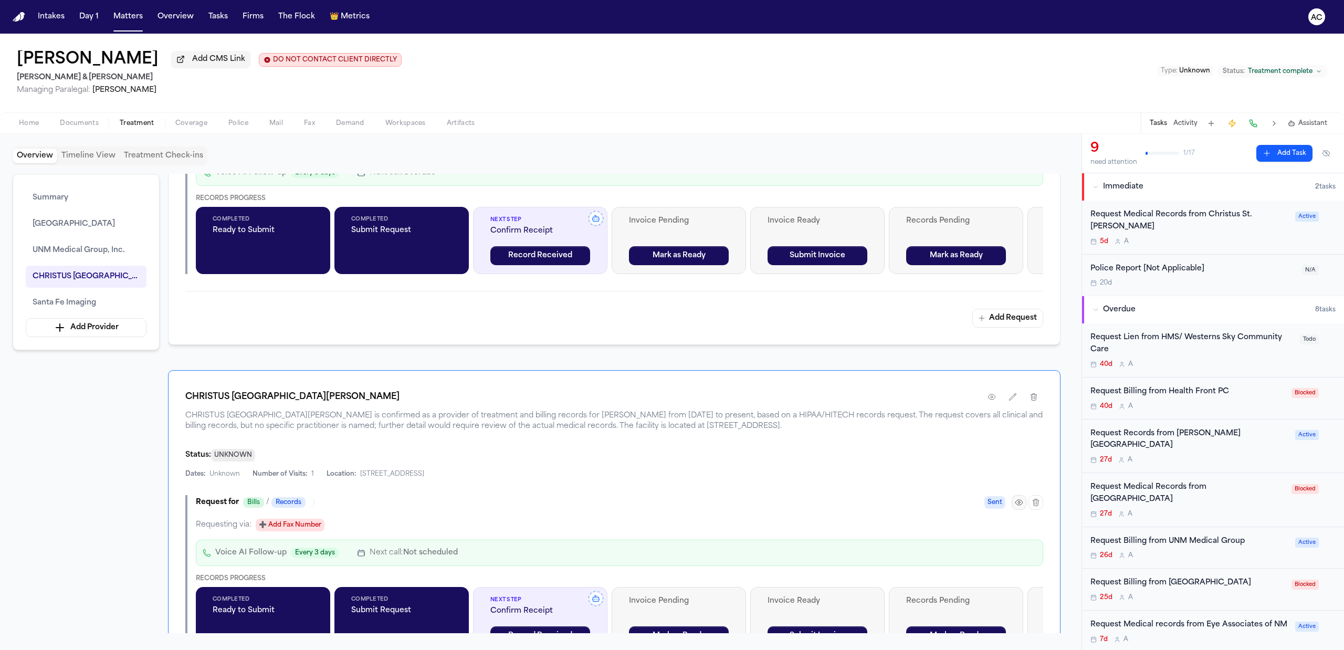
click at [1021, 505] on icon "button" at bounding box center [1018, 502] width 7 height 5
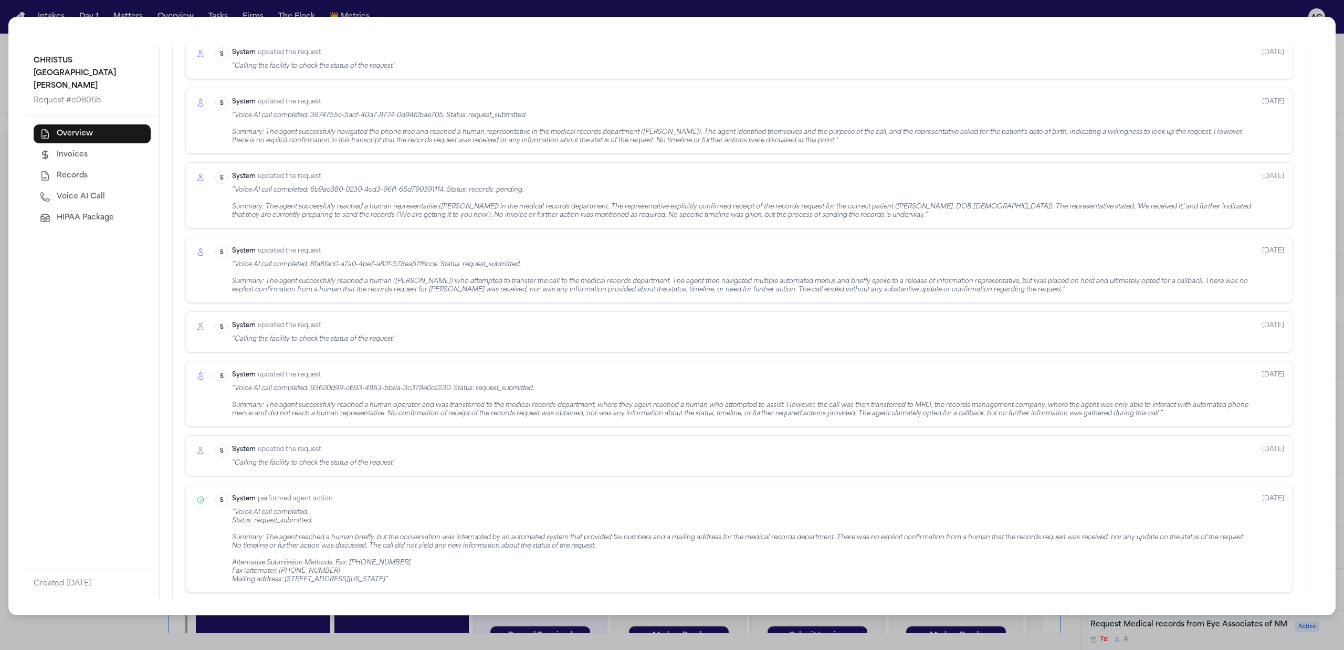
scroll to position [525, 0]
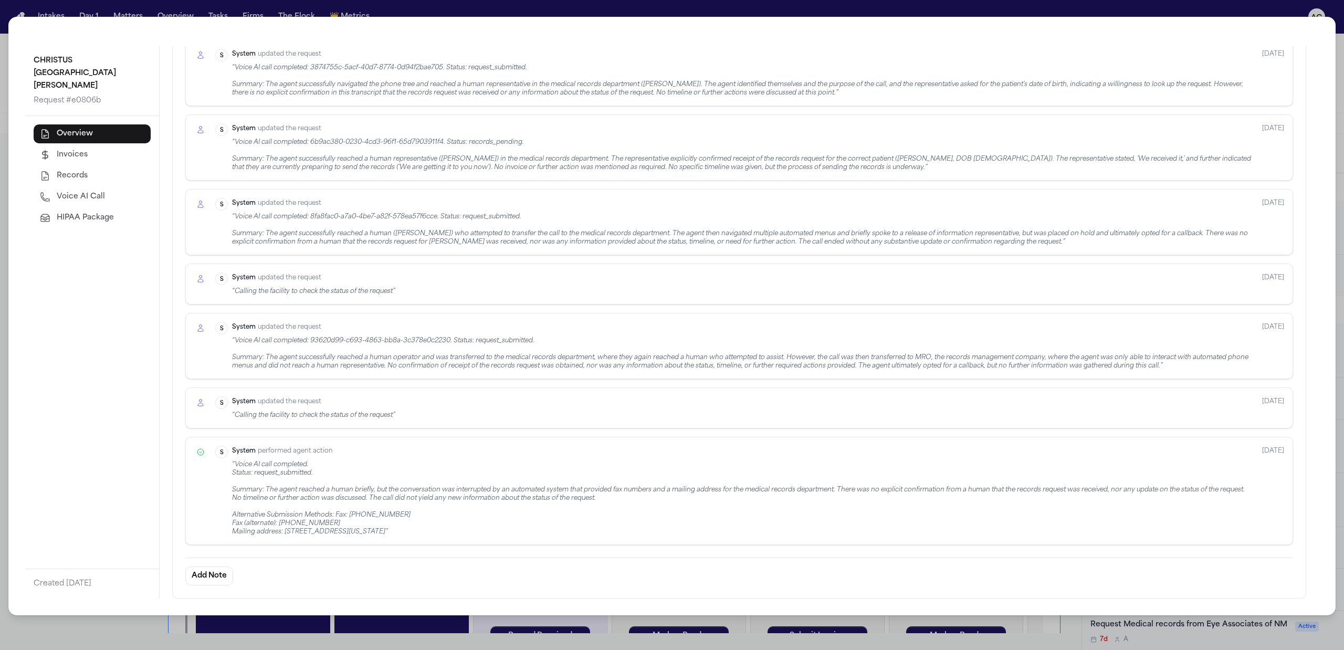
click at [79, 192] on span "Voice AI Call" at bounding box center [81, 197] width 48 height 10
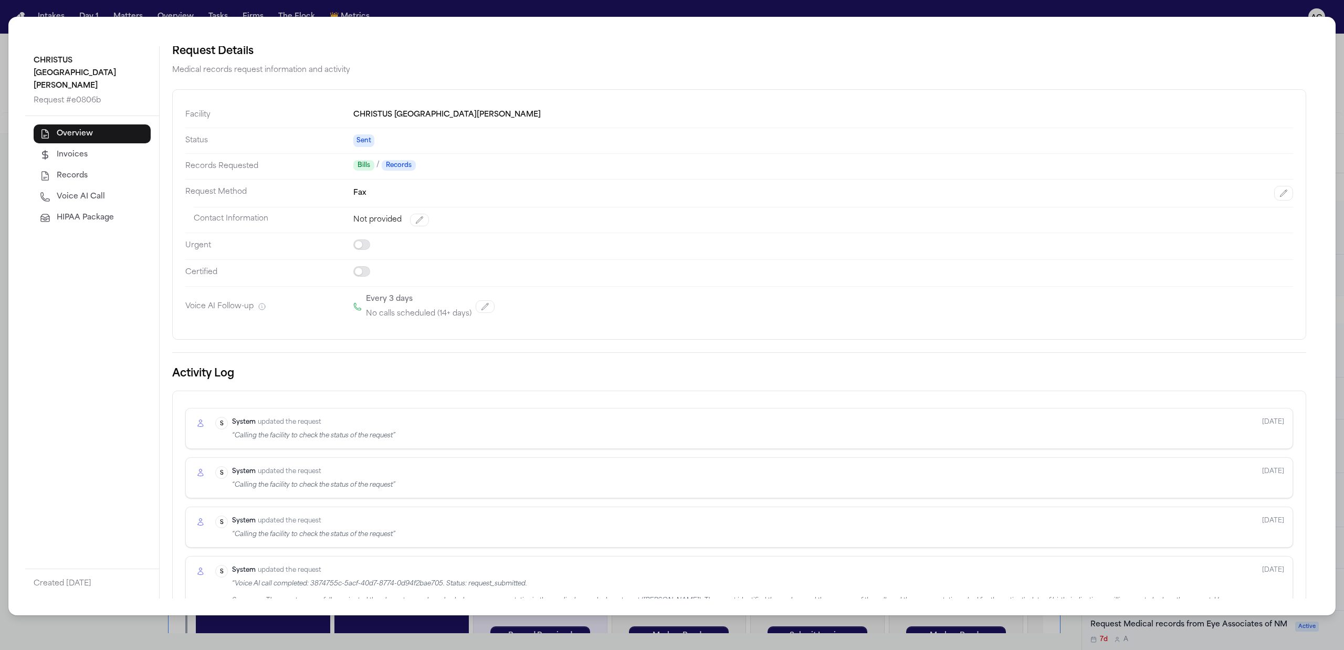
select select "***"
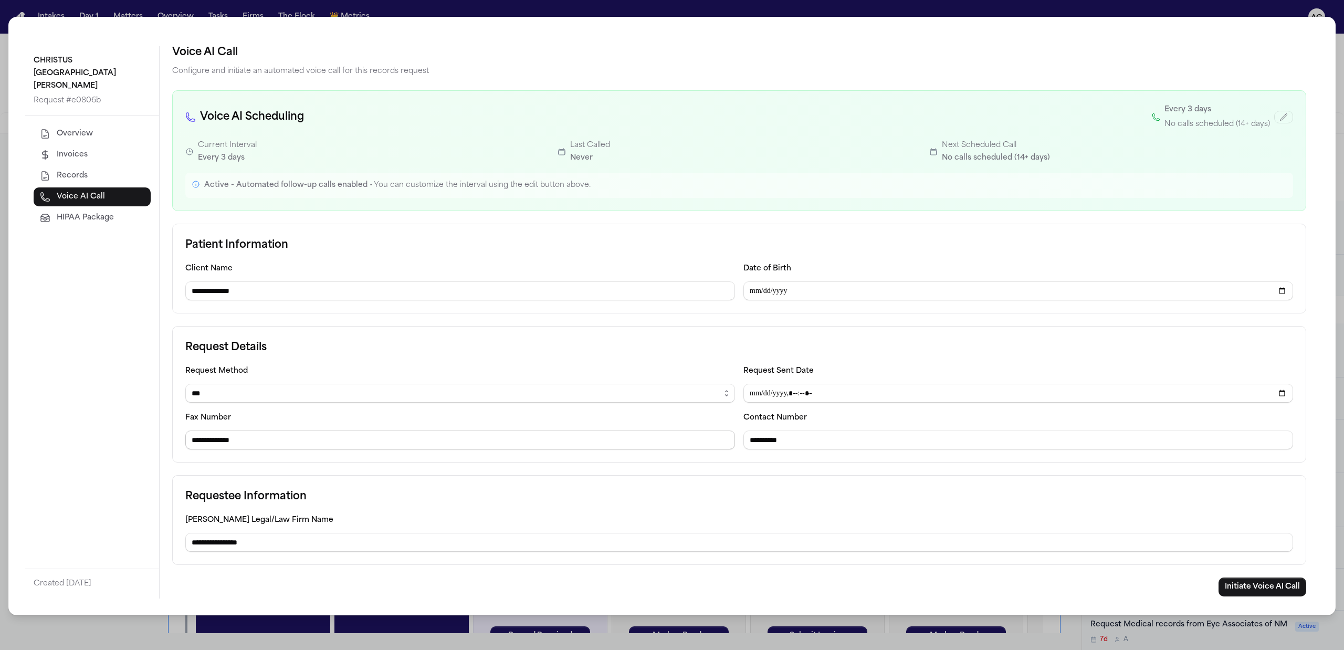
drag, startPoint x: 813, startPoint y: 439, endPoint x: 724, endPoint y: 437, distance: 88.2
click at [723, 437] on div "**********" at bounding box center [739, 406] width 1108 height 85
paste input "*****"
type input "**********"
click at [1250, 586] on button "Initiate Voice AI Call" at bounding box center [1262, 586] width 88 height 19
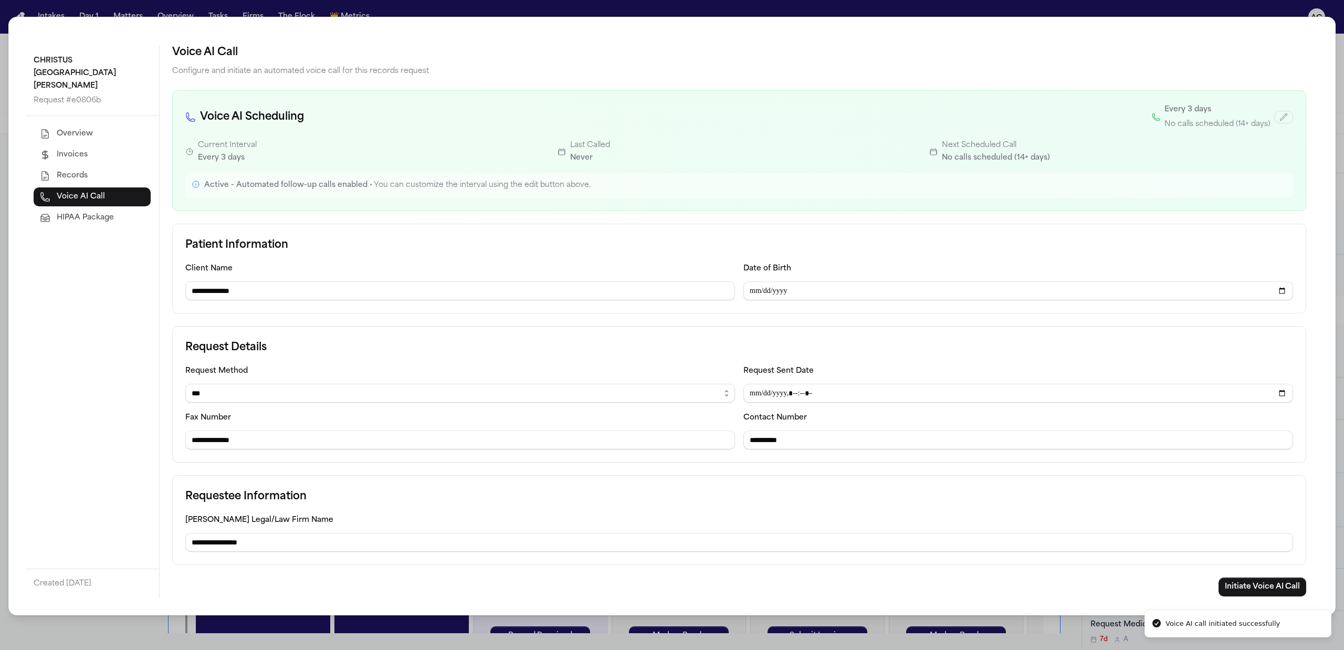
click at [1338, 75] on div "**********" at bounding box center [672, 325] width 1344 height 650
